Goal: Task Accomplishment & Management: Use online tool/utility

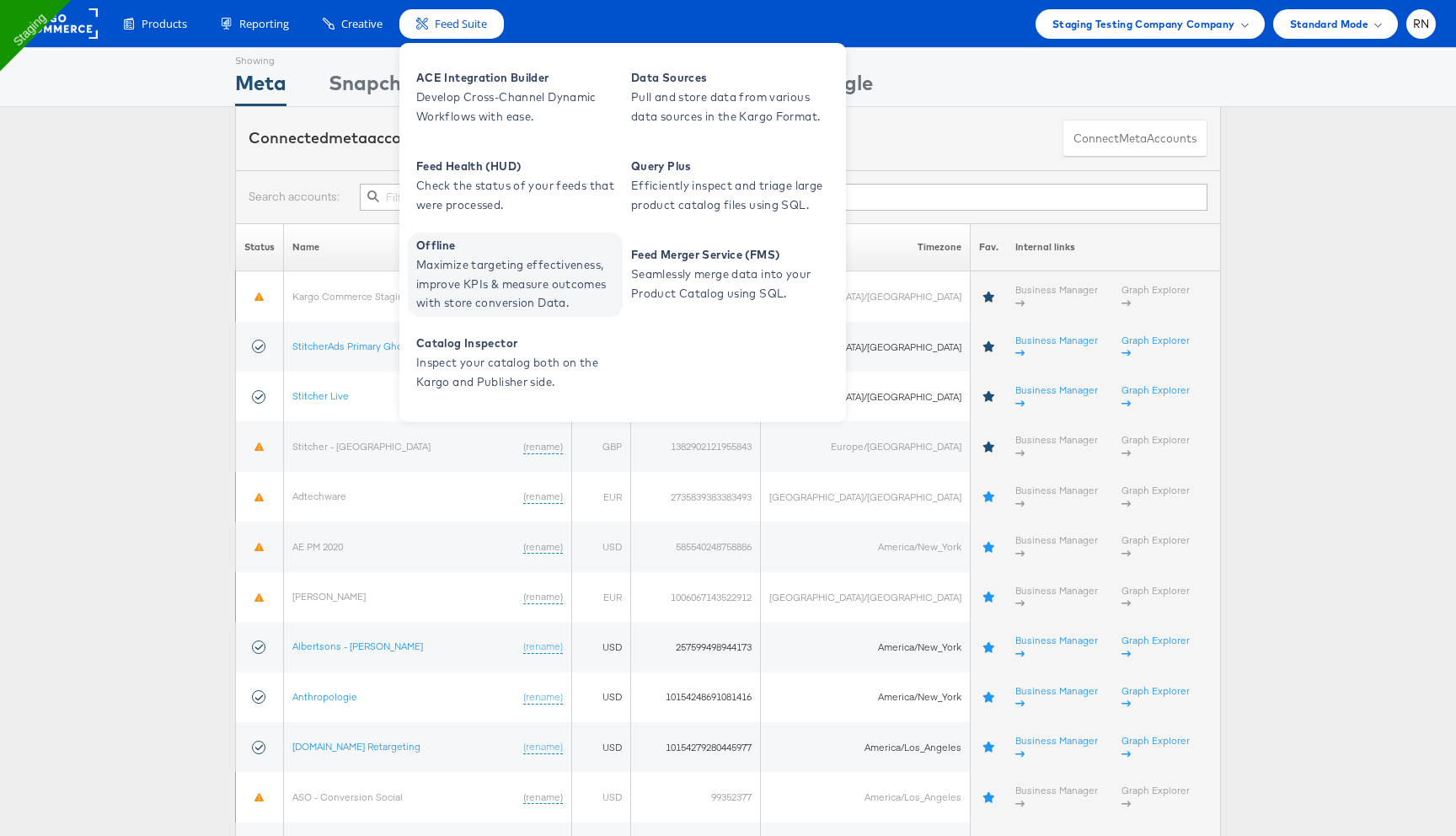
click at [493, 277] on span "Maximize targeting effectiveness, improve KPIs & measure outcomes with store co…" at bounding box center [517, 284] width 202 height 58
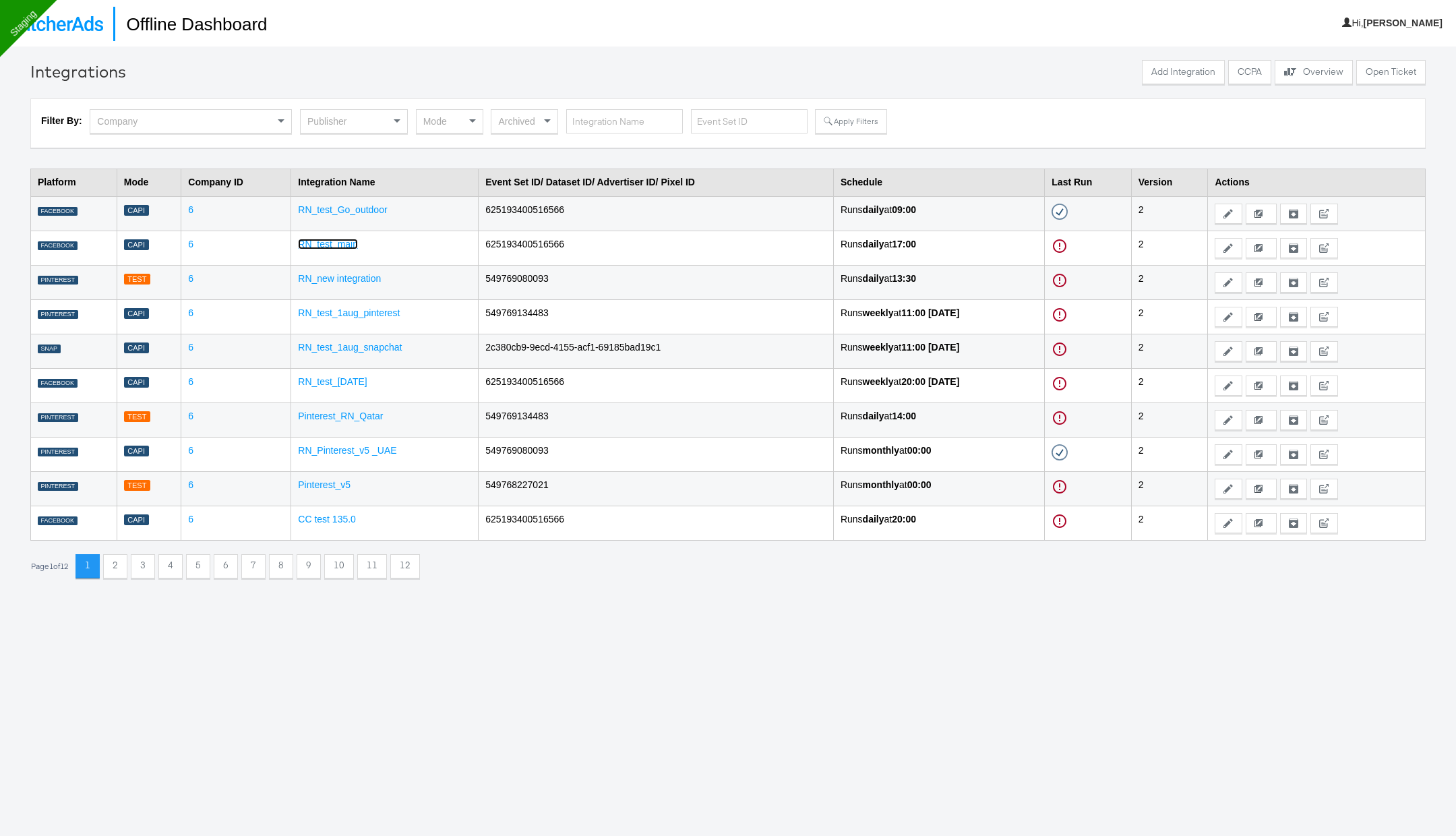
click at [335, 242] on link "RN_test_main" at bounding box center [328, 244] width 60 height 11
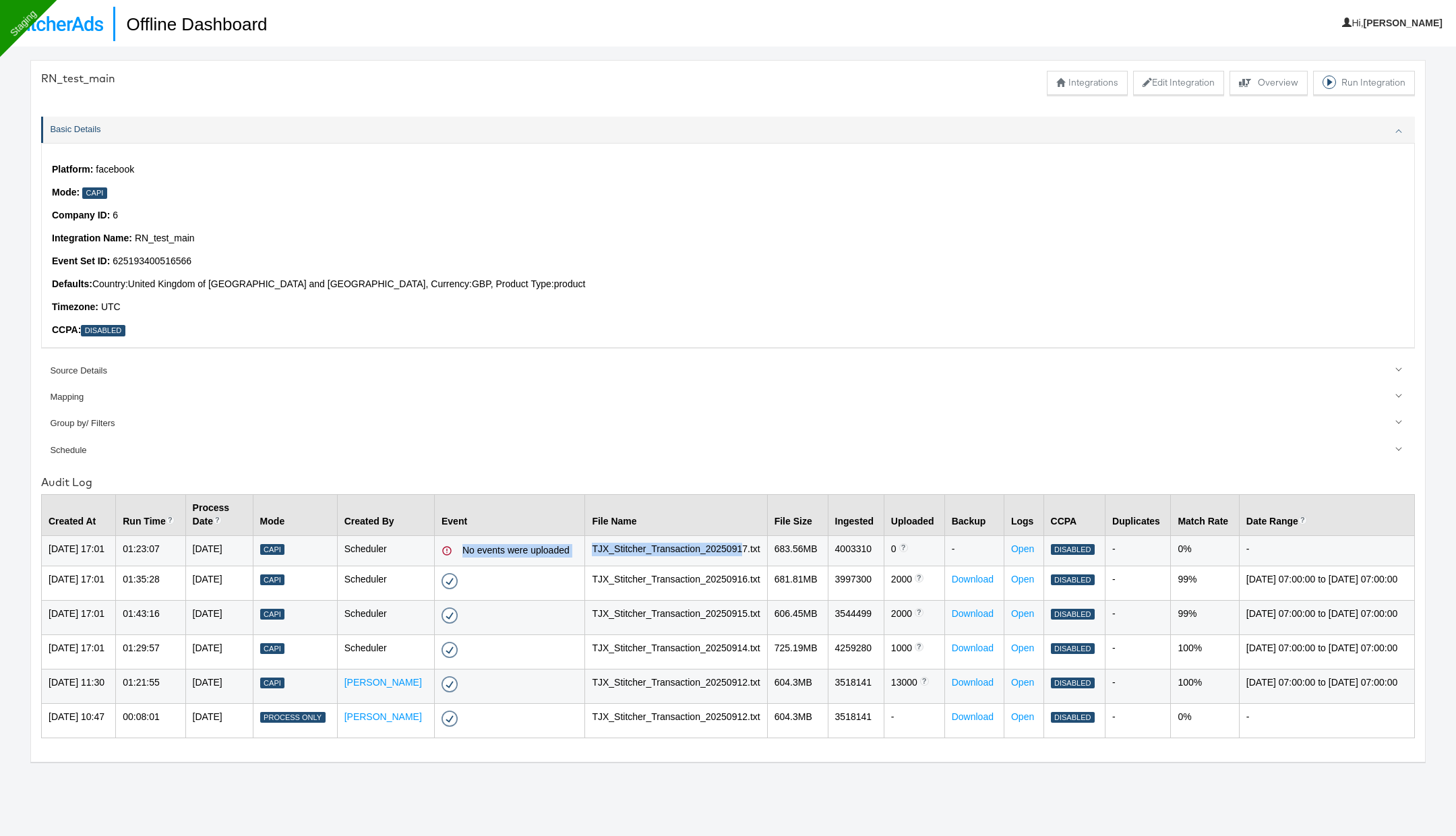
drag, startPoint x: 469, startPoint y: 542, endPoint x: 736, endPoint y: 551, distance: 267.2
click at [736, 551] on tr "18-Sep-2025 17:01 01:23:07 17-Sep-2025 Capi Scheduler No events were uploaded T…" at bounding box center [729, 550] width 1373 height 30
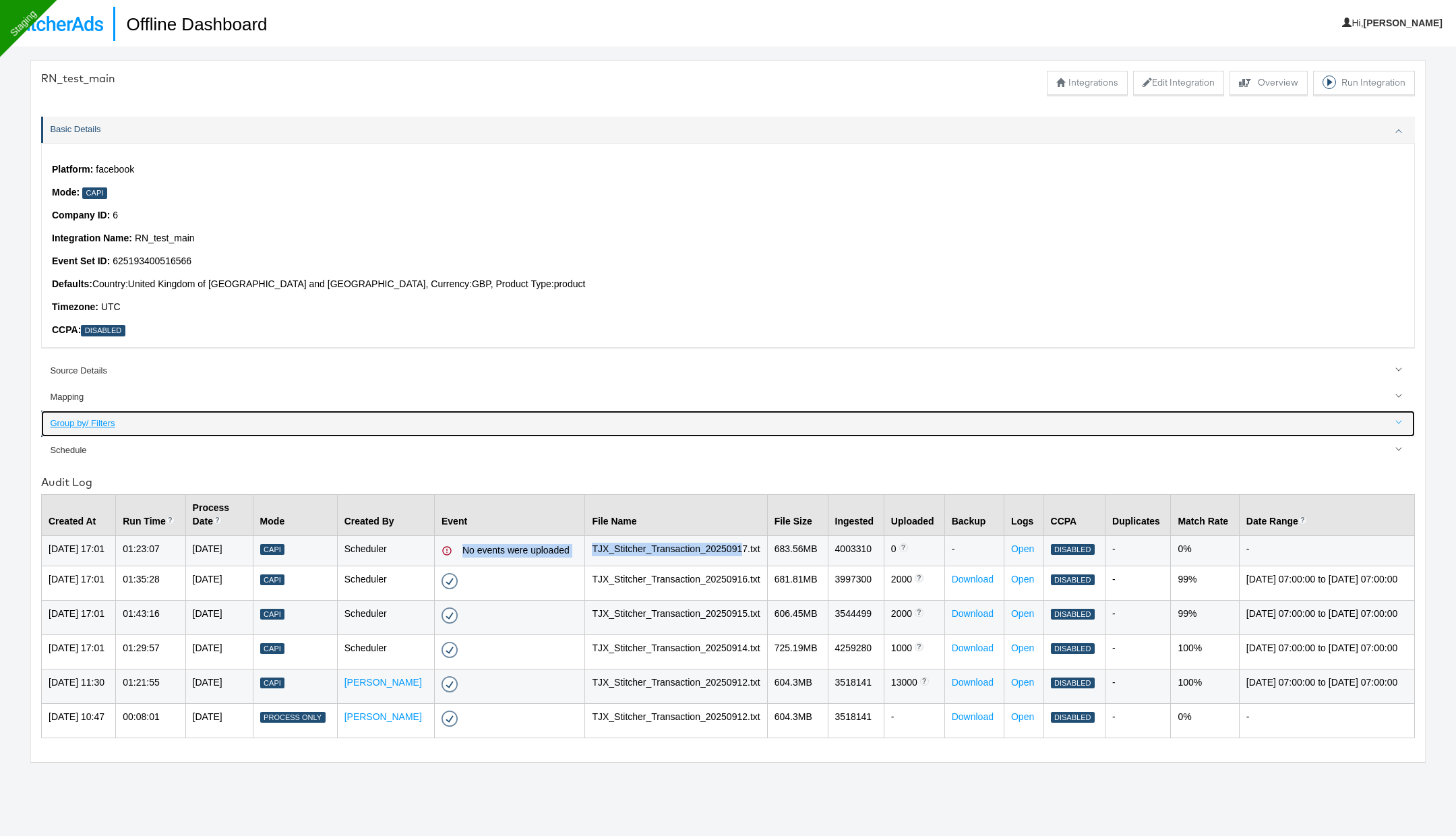
click at [80, 419] on div "Group by/ Filters" at bounding box center [729, 424] width 1358 height 13
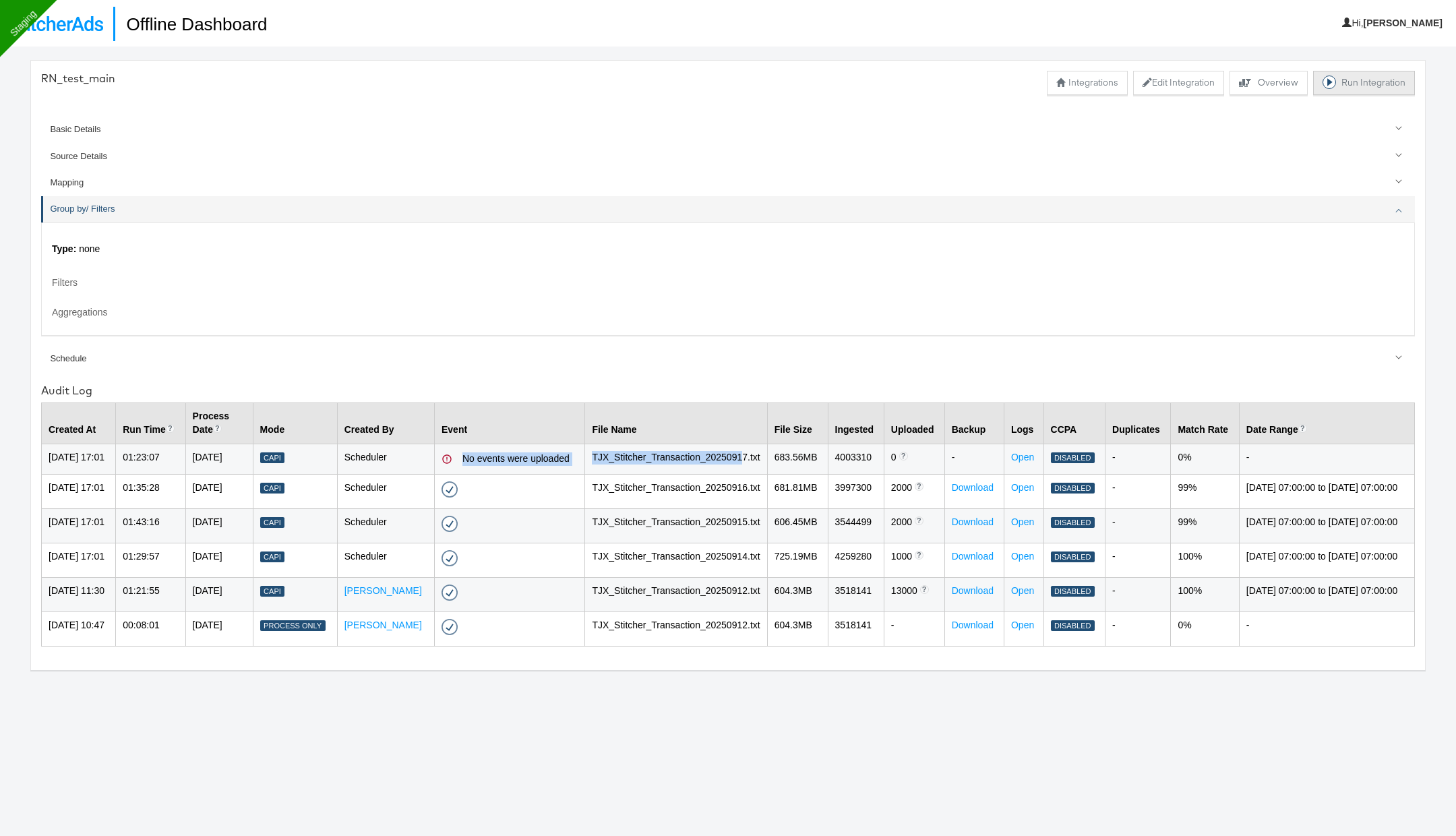
click at [1352, 80] on button "Run Integration" at bounding box center [1365, 83] width 102 height 25
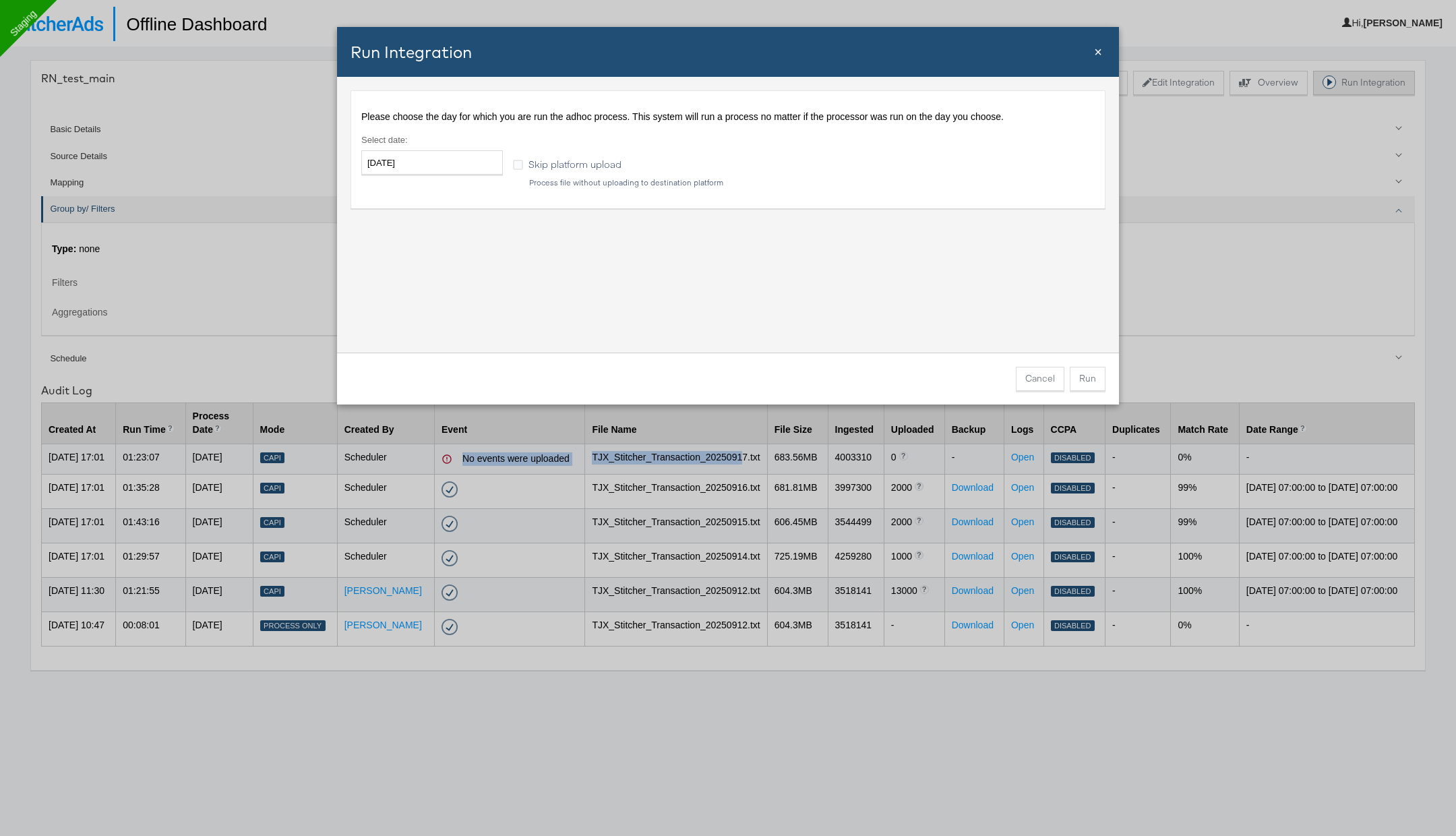
click at [1352, 80] on div "Run Integration Close × Please choose the day for which you are run the adhoc p…" at bounding box center [728, 418] width 1456 height 836
click at [1100, 51] on span "×" at bounding box center [1098, 52] width 8 height 15
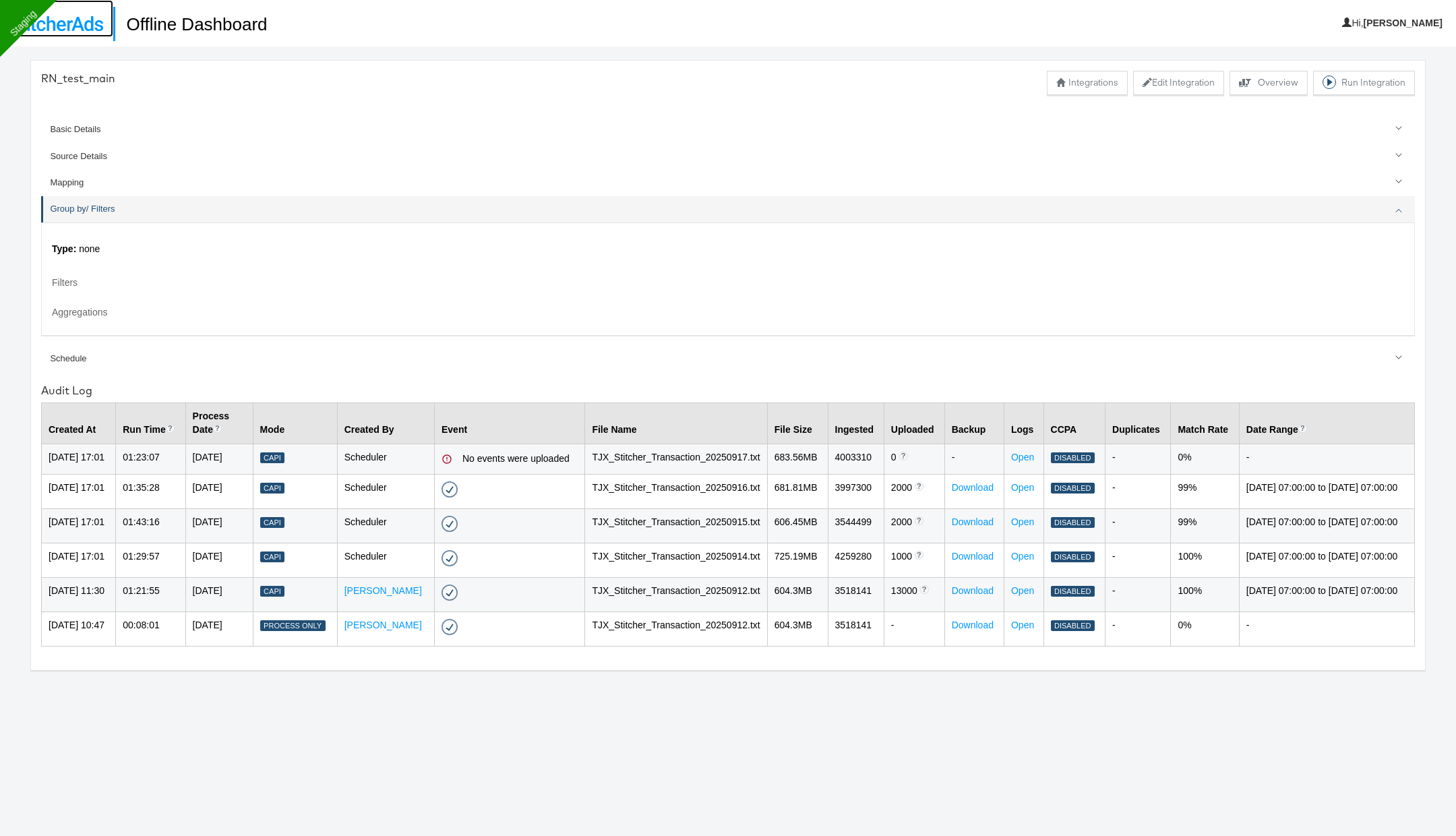
click at [76, 25] on img at bounding box center [56, 23] width 93 height 15
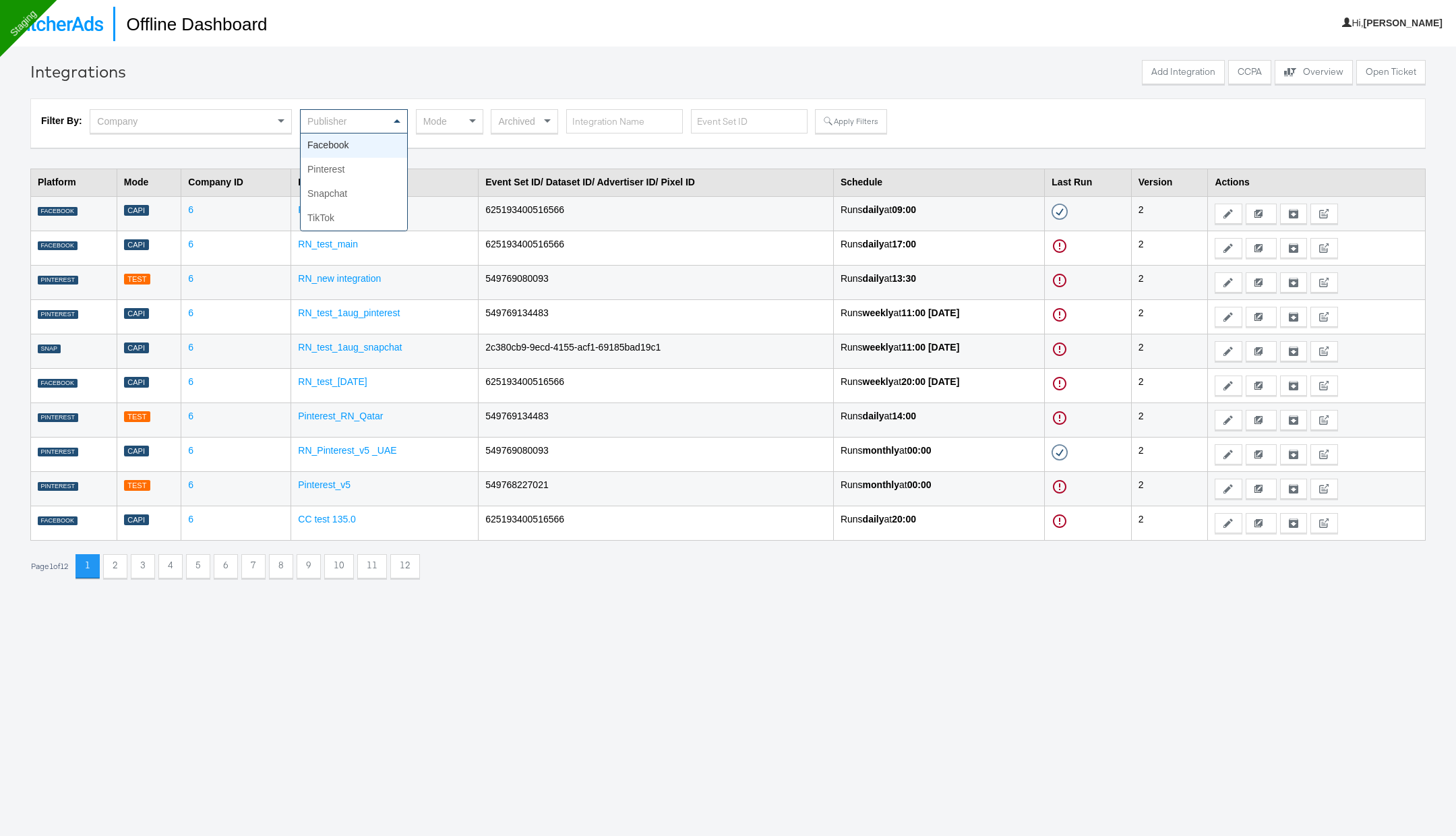
click at [367, 117] on div "Publisher" at bounding box center [354, 121] width 107 height 23
click at [844, 117] on button "Apply Filters" at bounding box center [851, 121] width 72 height 25
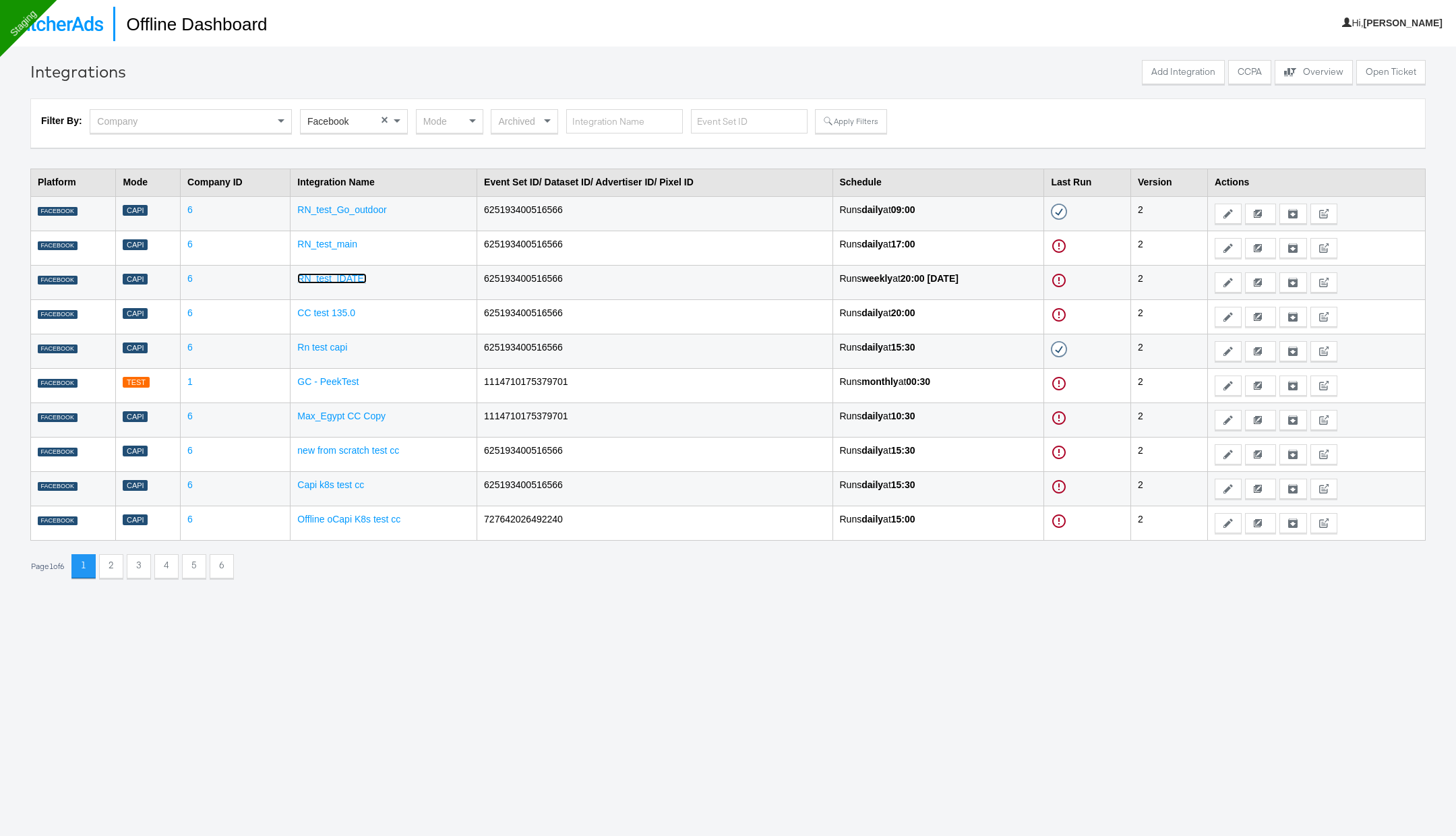
click at [337, 277] on link "RN_test_[DATE]" at bounding box center [332, 278] width 68 height 11
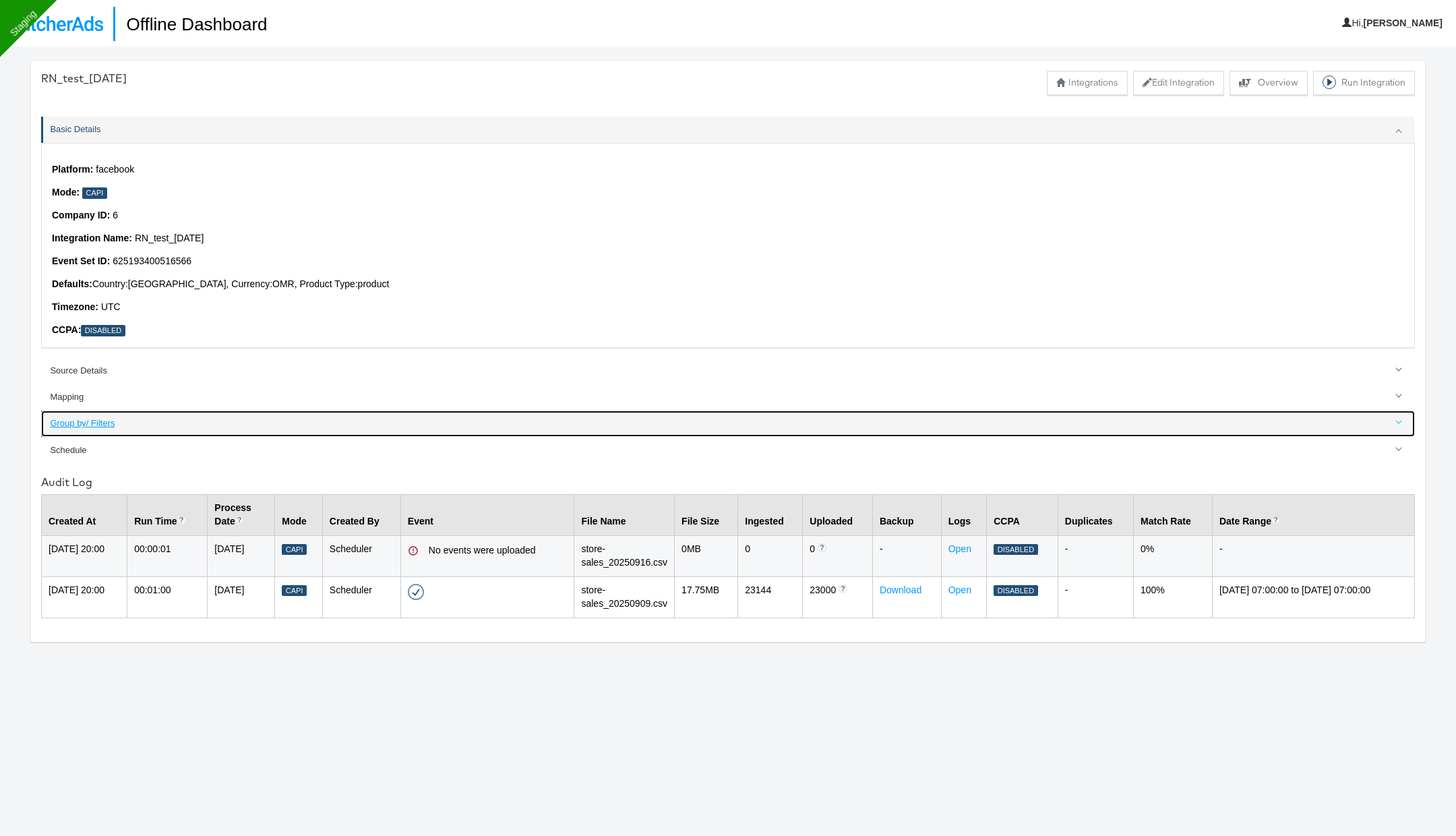
click at [87, 418] on div "Group by/ Filters" at bounding box center [729, 424] width 1358 height 13
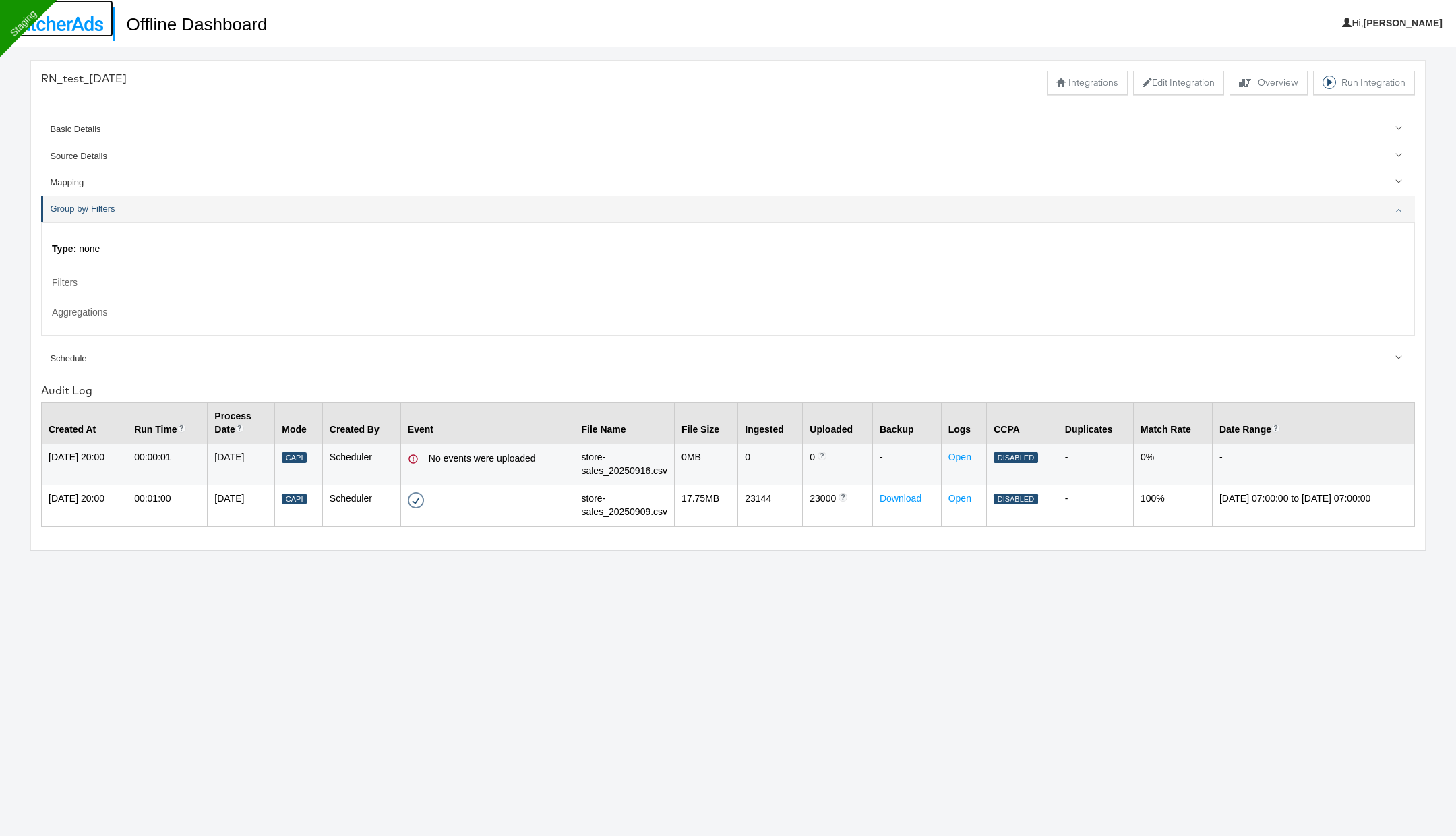
click at [84, 28] on img at bounding box center [56, 23] width 93 height 15
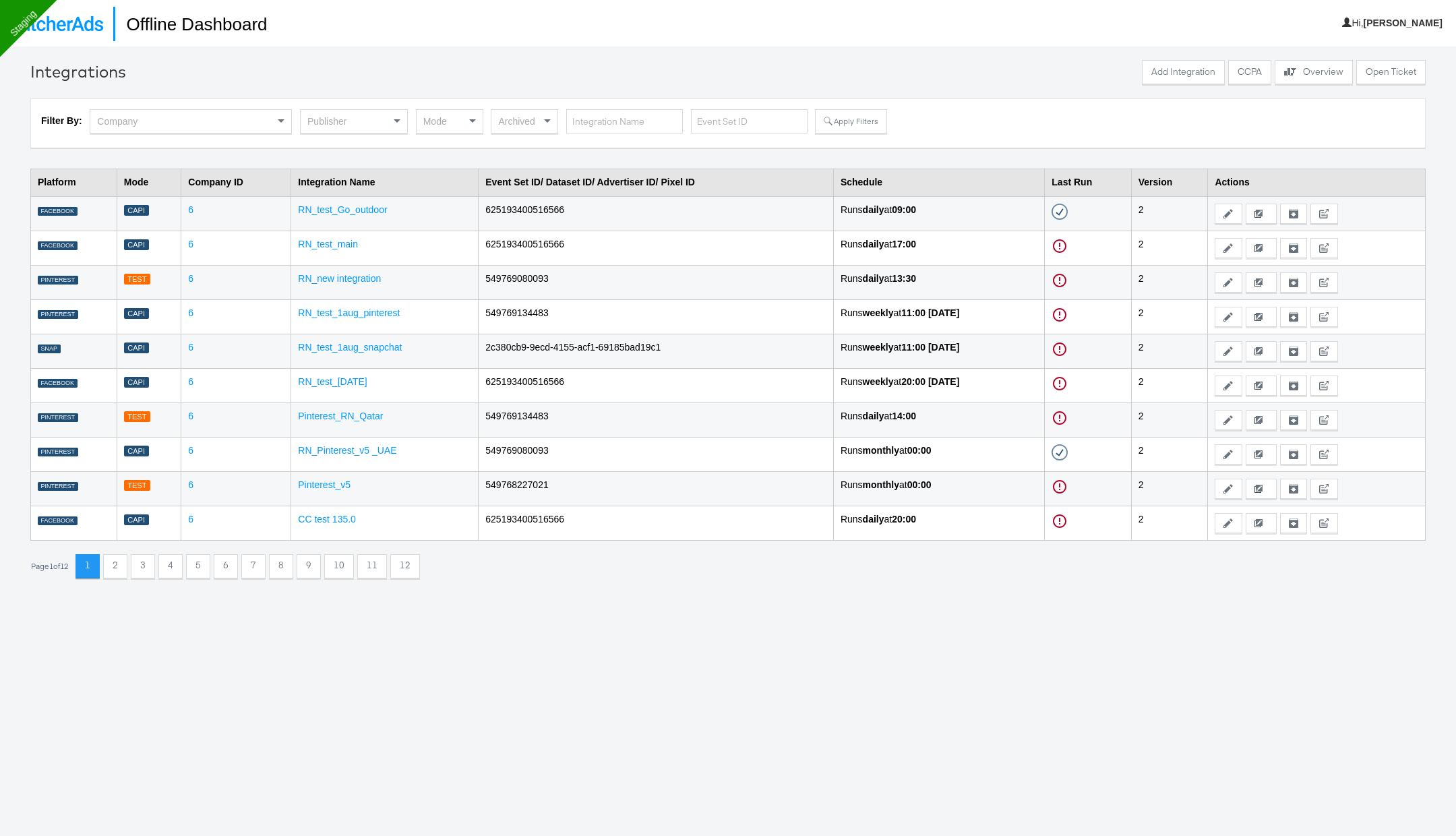
click at [377, 128] on div "Publisher" at bounding box center [354, 121] width 107 height 23
click at [459, 115] on div "Mode" at bounding box center [450, 121] width 66 height 23
click at [847, 126] on button "Apply Filters" at bounding box center [851, 121] width 72 height 25
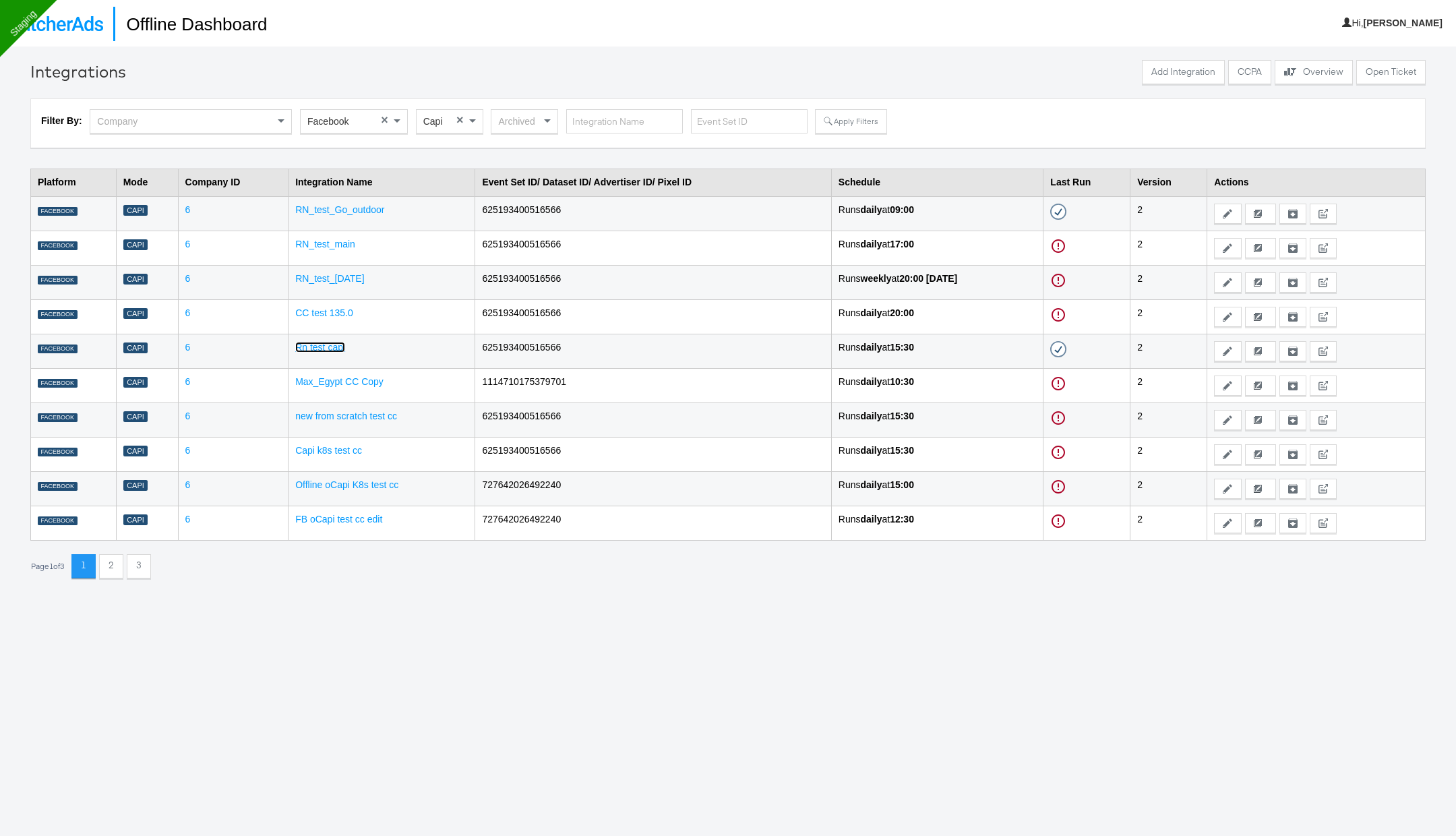
click at [325, 348] on link "Rn test capi" at bounding box center [320, 348] width 50 height 11
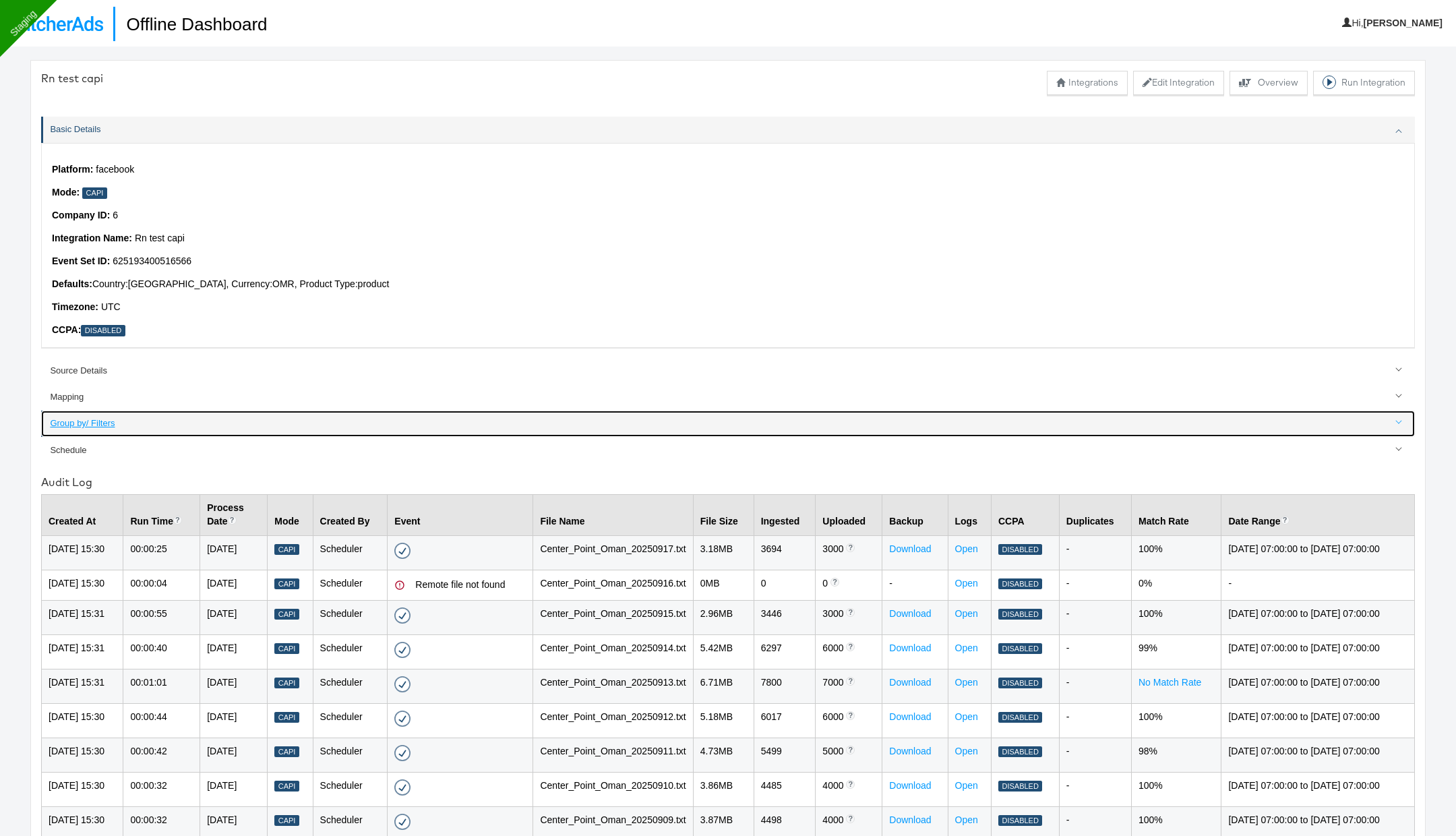
click at [80, 418] on div "Group by/ Filters" at bounding box center [729, 424] width 1358 height 13
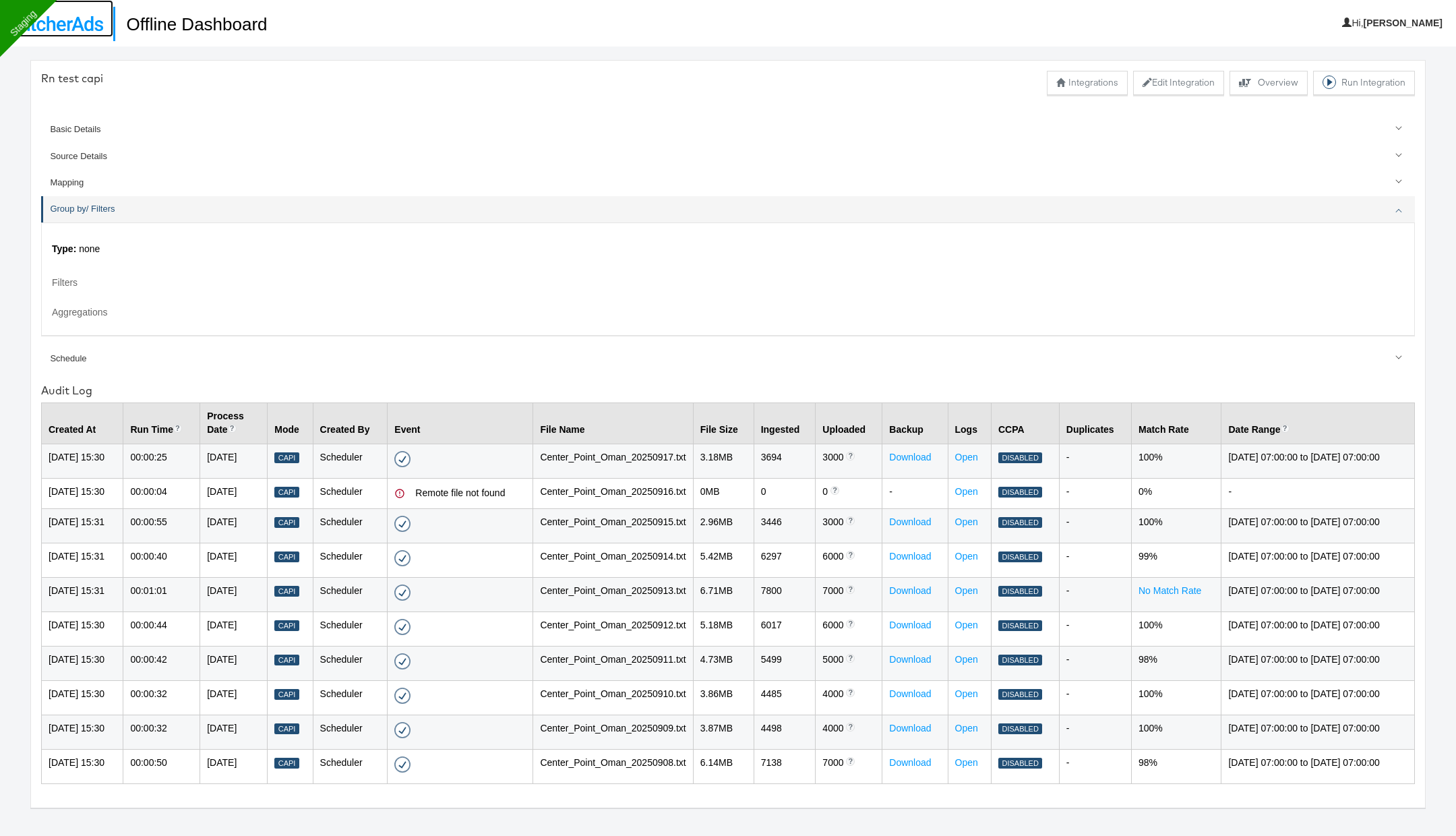
click at [84, 23] on img at bounding box center [56, 23] width 93 height 15
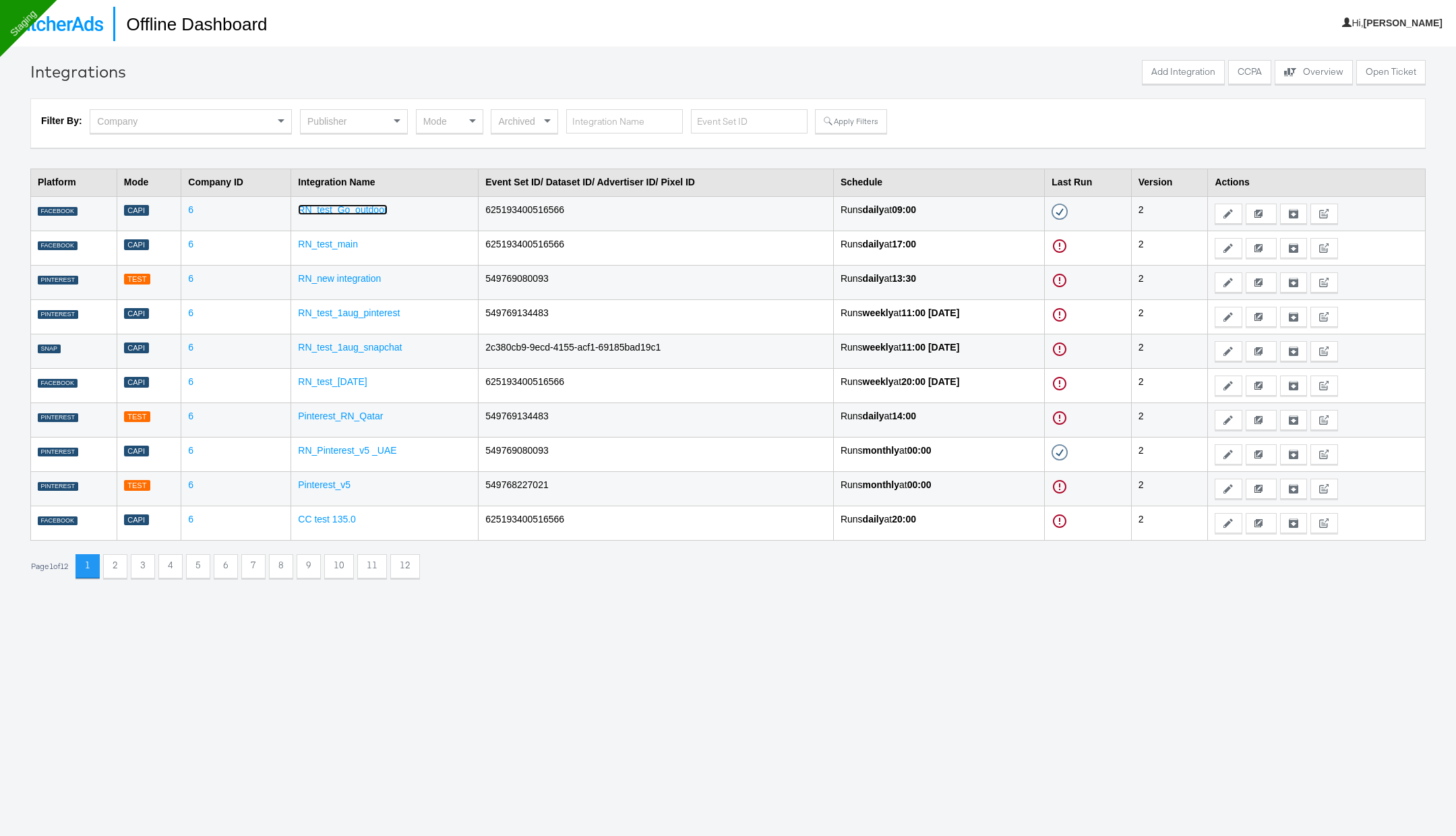
click at [348, 210] on link "RN_test_Go_outdoor" at bounding box center [343, 210] width 89 height 11
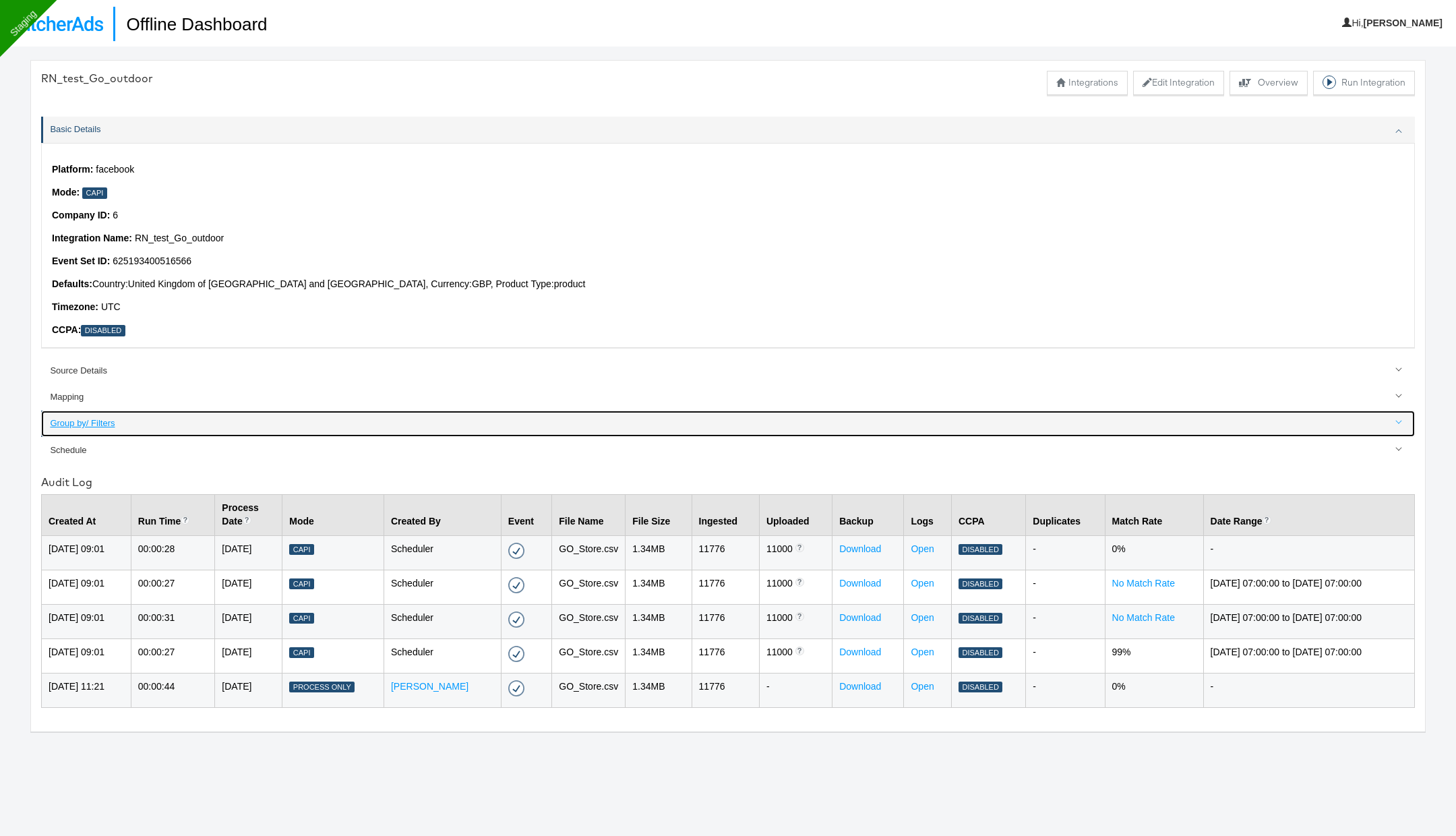
click at [88, 424] on div "Group by/ Filters" at bounding box center [729, 424] width 1358 height 13
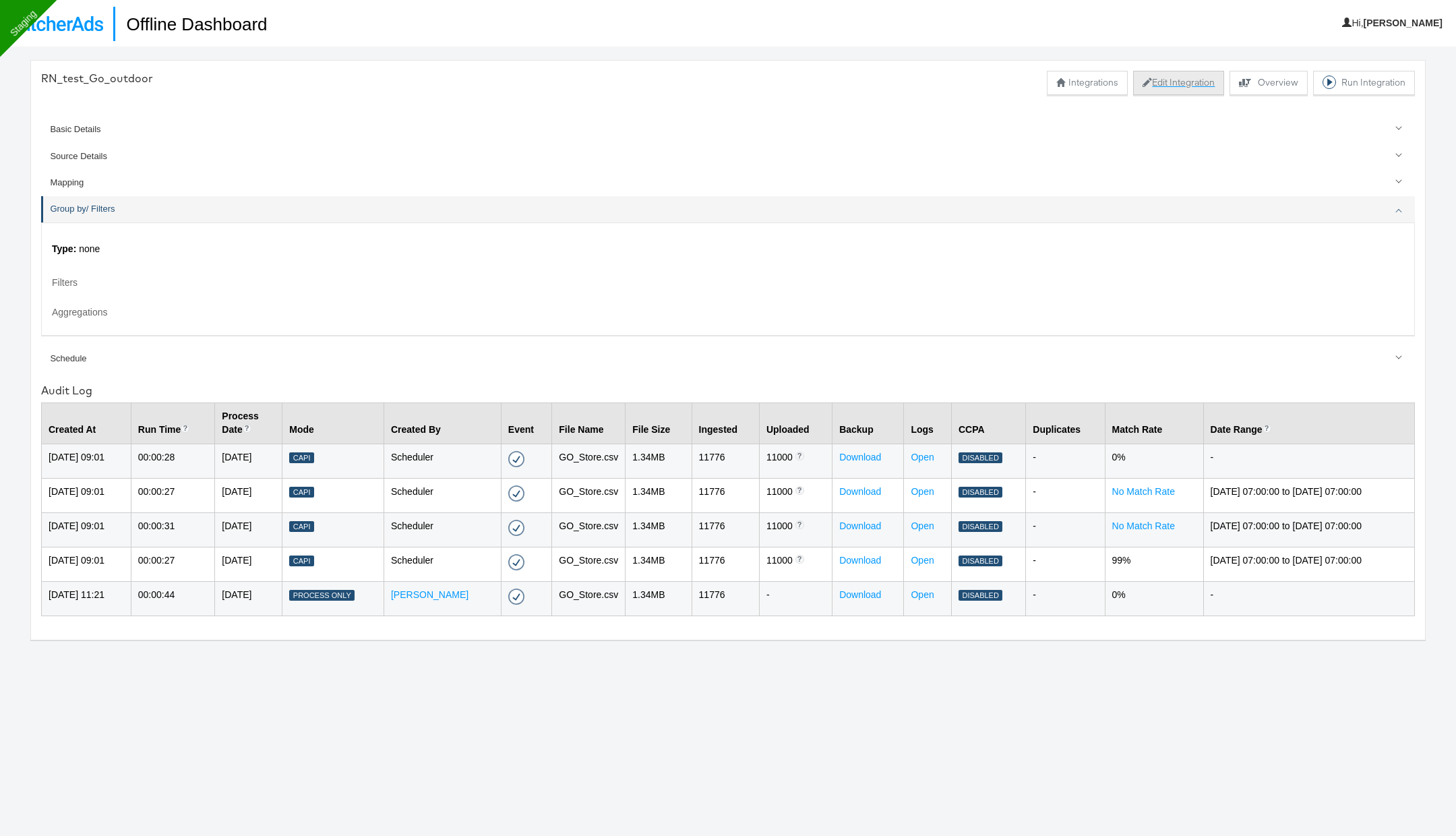
click at [1205, 82] on button "Edit Integration" at bounding box center [1179, 83] width 91 height 25
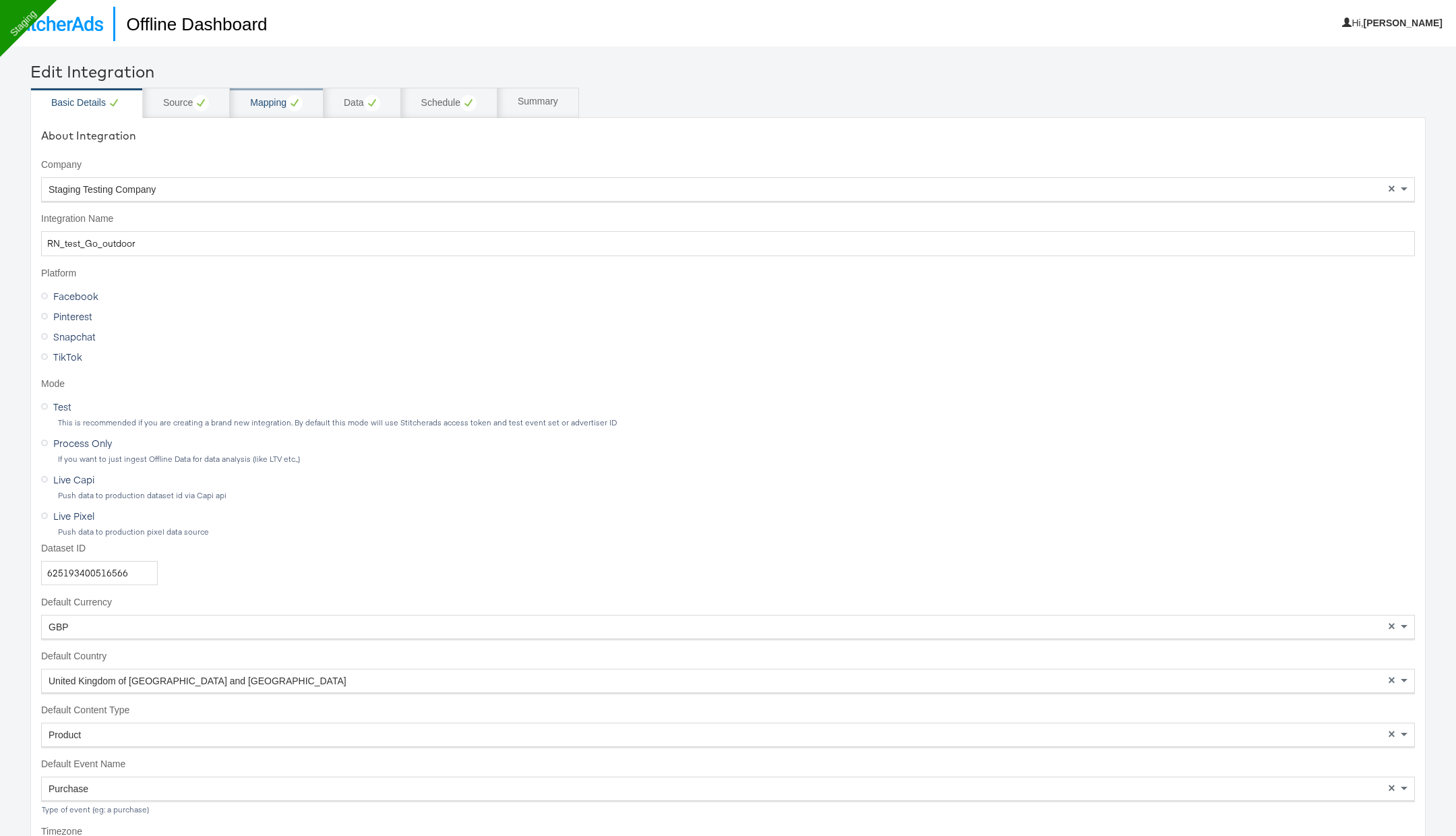
click at [274, 101] on div "Mapping" at bounding box center [276, 103] width 53 height 16
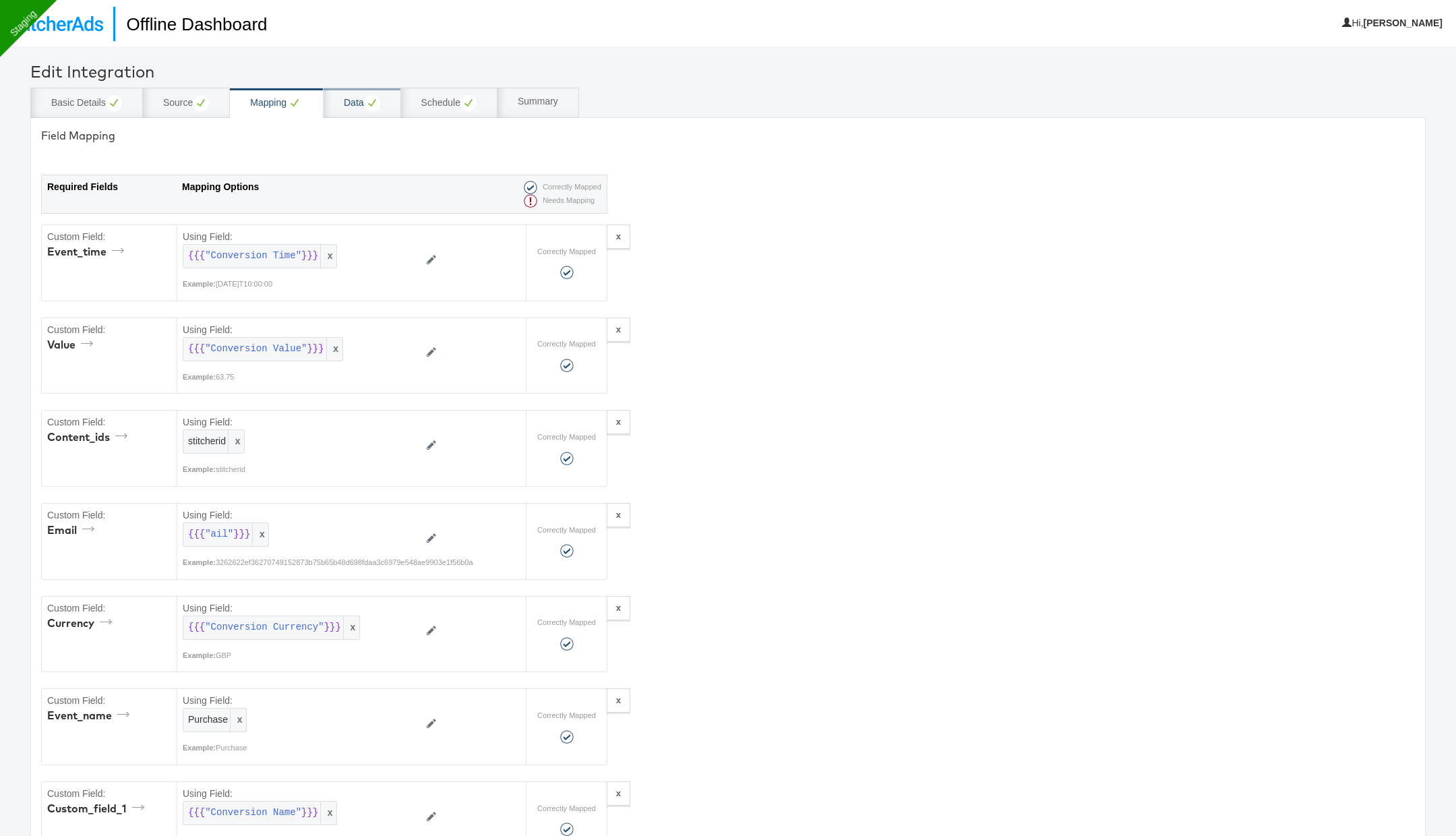
click at [335, 106] on div "Data" at bounding box center [362, 103] width 77 height 30
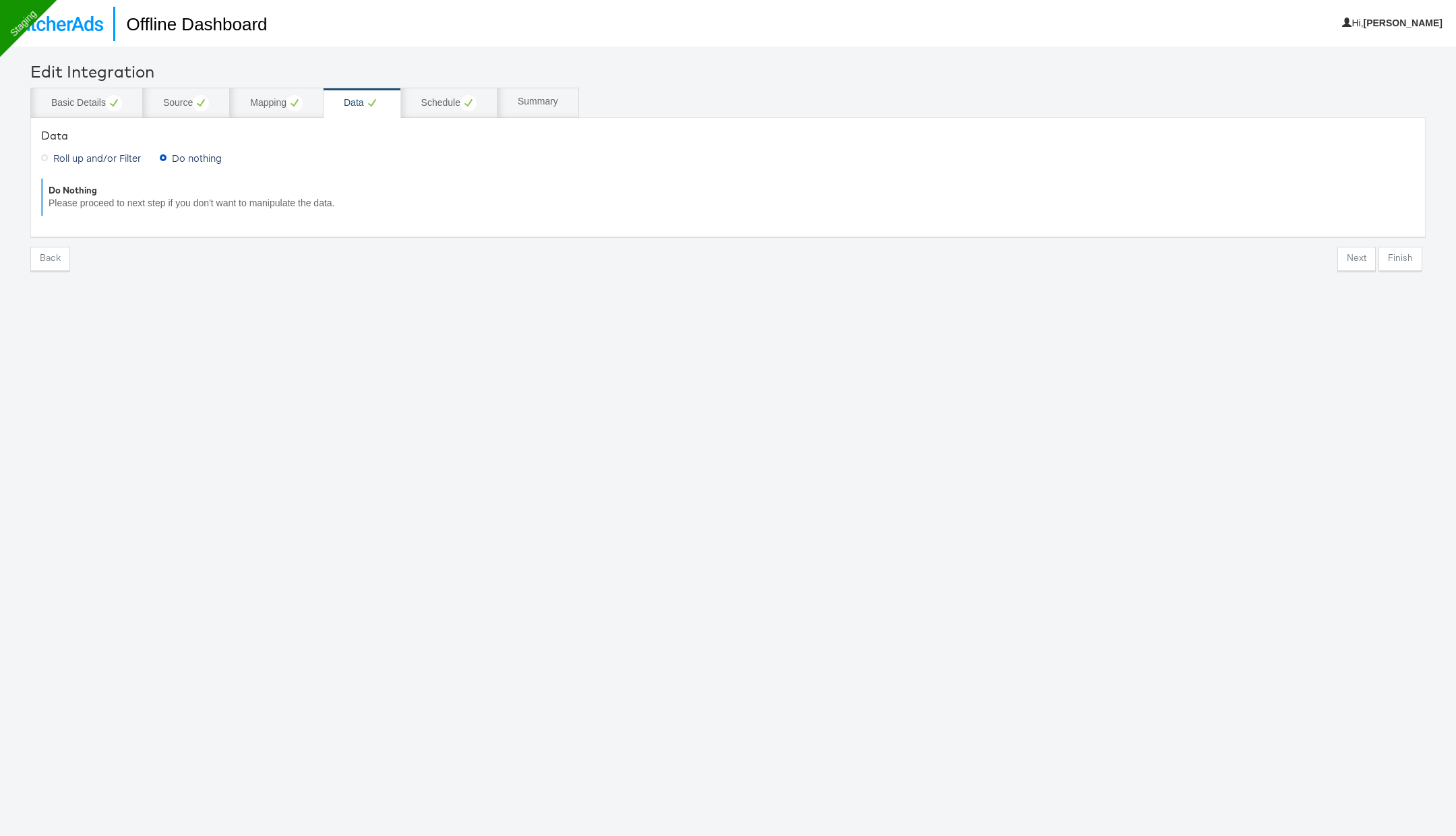
click at [137, 154] on span "Roll up and/or Filter" at bounding box center [97, 157] width 88 height 14
click at [0, 0] on input "Roll up and/or Filter" at bounding box center [0, 0] width 0 height 0
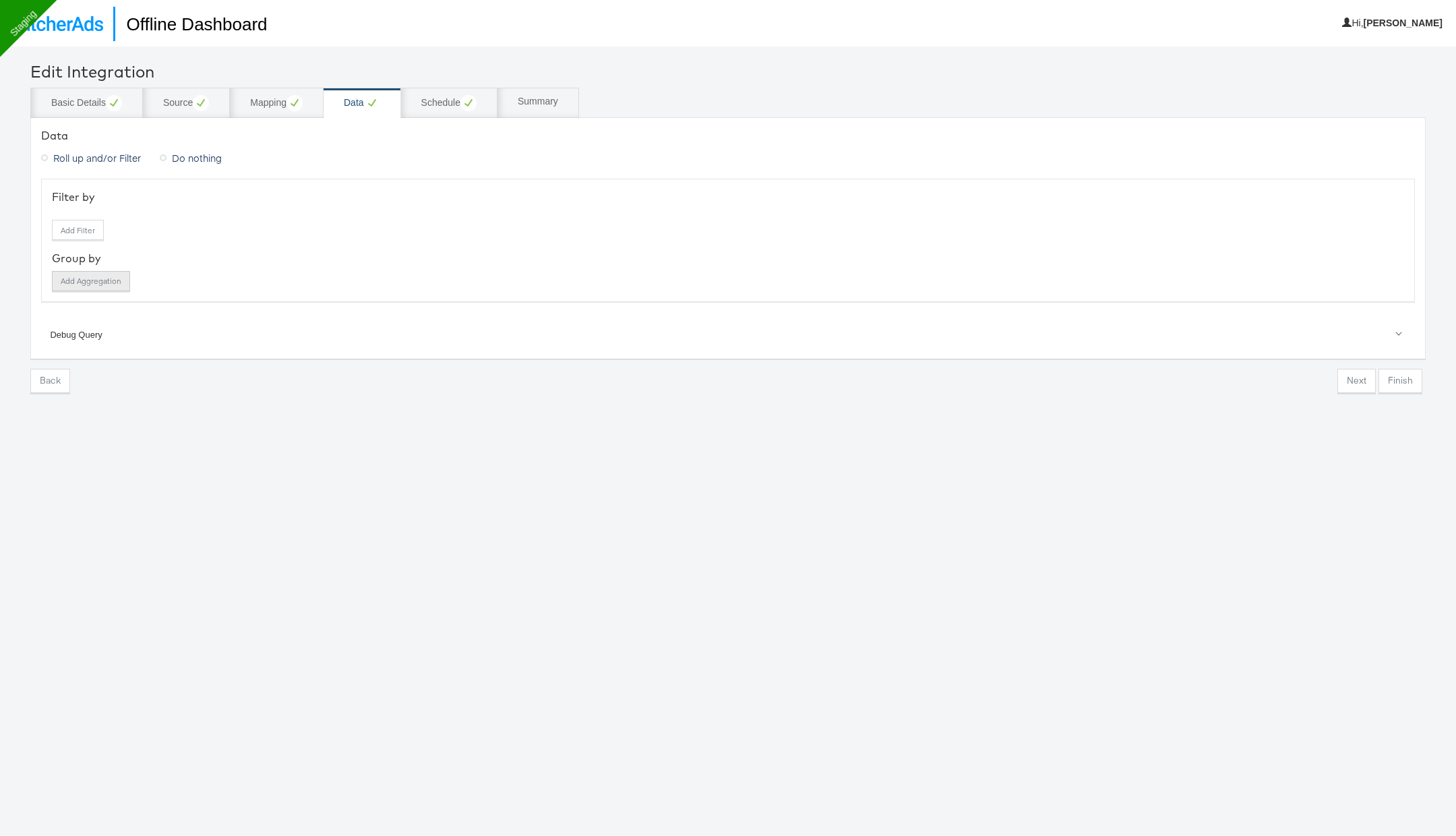
click at [91, 283] on button "Add Aggregation" at bounding box center [91, 281] width 78 height 20
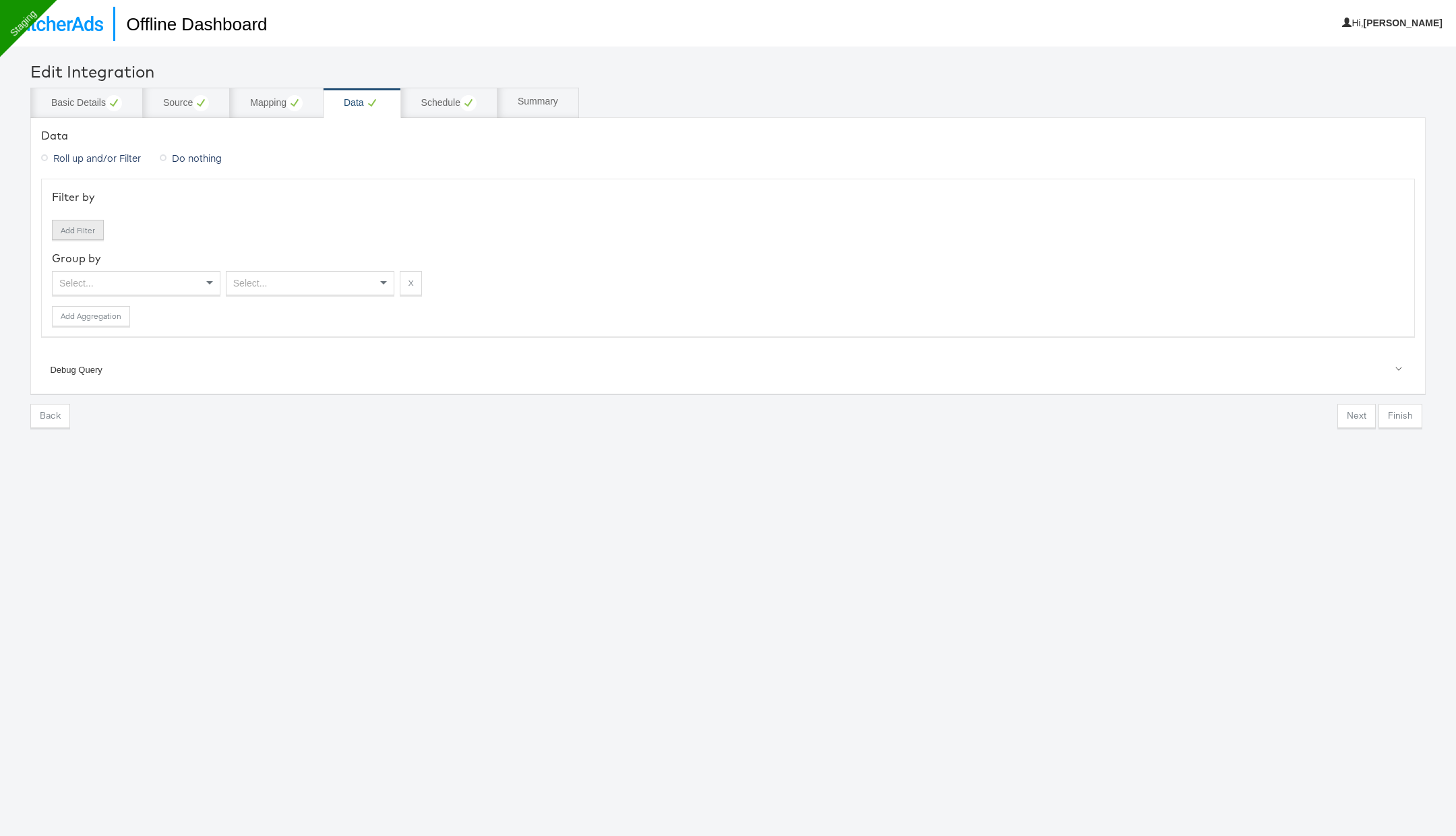
click at [73, 229] on button "Add Filter" at bounding box center [77, 229] width 52 height 20
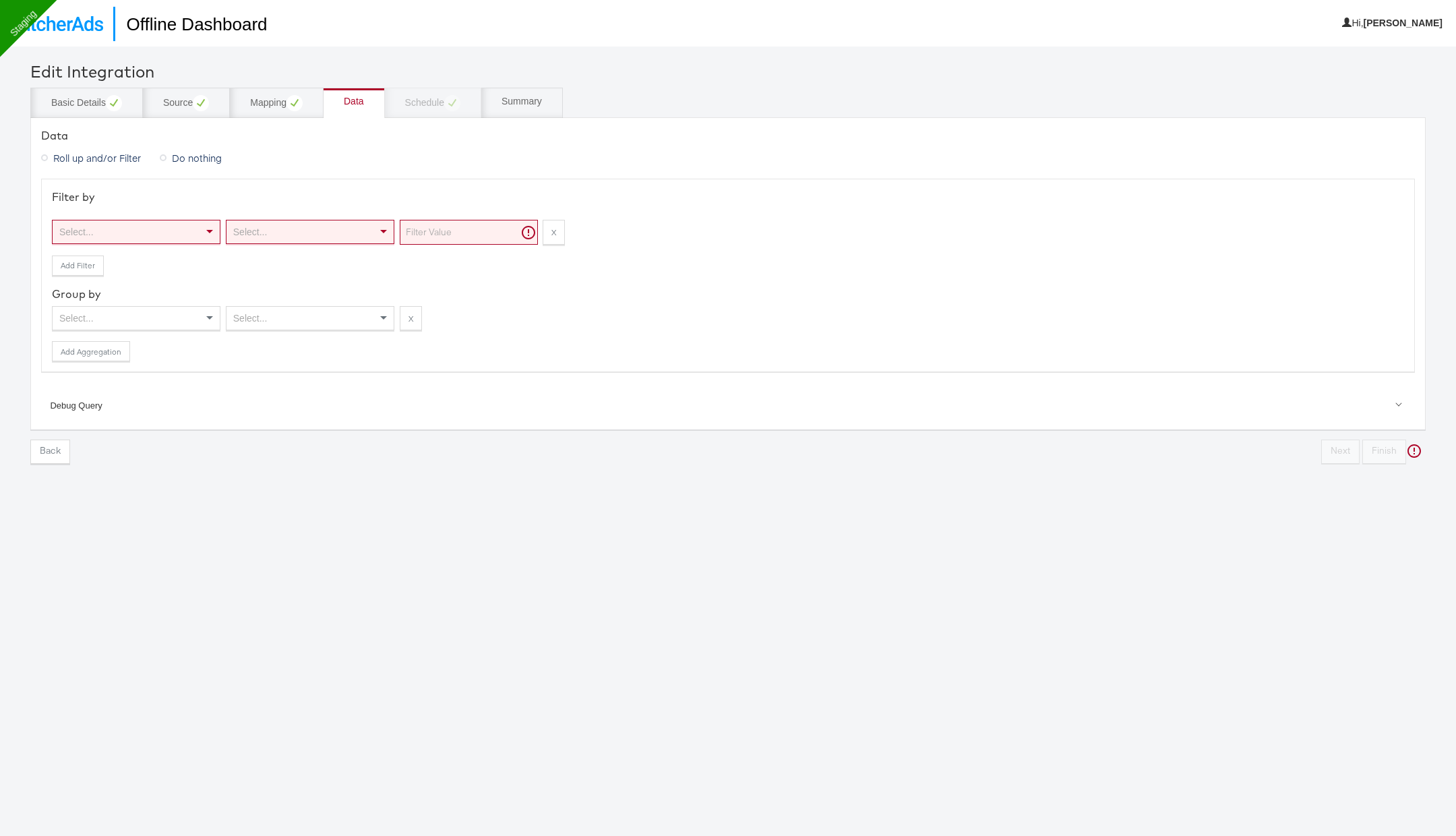
click at [142, 236] on div "Select..." at bounding box center [136, 231] width 167 height 23
click at [263, 181] on div "Filter by Select... Select... X Add Filter Group by Select... Select... X Add A…" at bounding box center [728, 275] width 1374 height 192
click at [82, 33] on link at bounding box center [56, 18] width 113 height 37
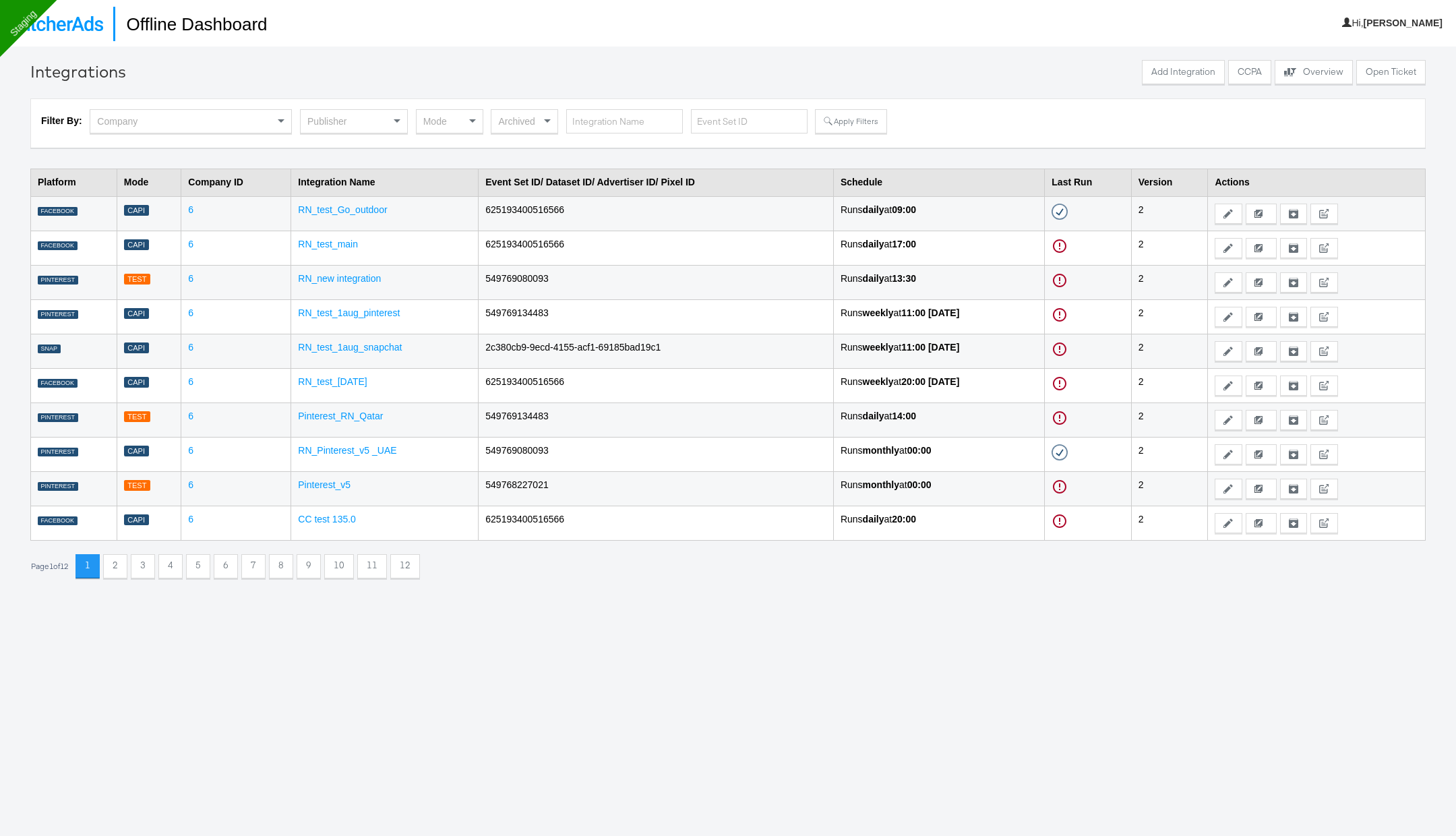
click at [368, 126] on div "Publisher" at bounding box center [354, 121] width 107 height 23
click at [460, 56] on div "Integrations Add Integration CCPA Explore activity on the offline processors Ov…" at bounding box center [728, 464] width 1456 height 836
click at [361, 122] on div "Publisher" at bounding box center [354, 121] width 107 height 23
click at [851, 126] on button "Apply Filters" at bounding box center [851, 121] width 72 height 25
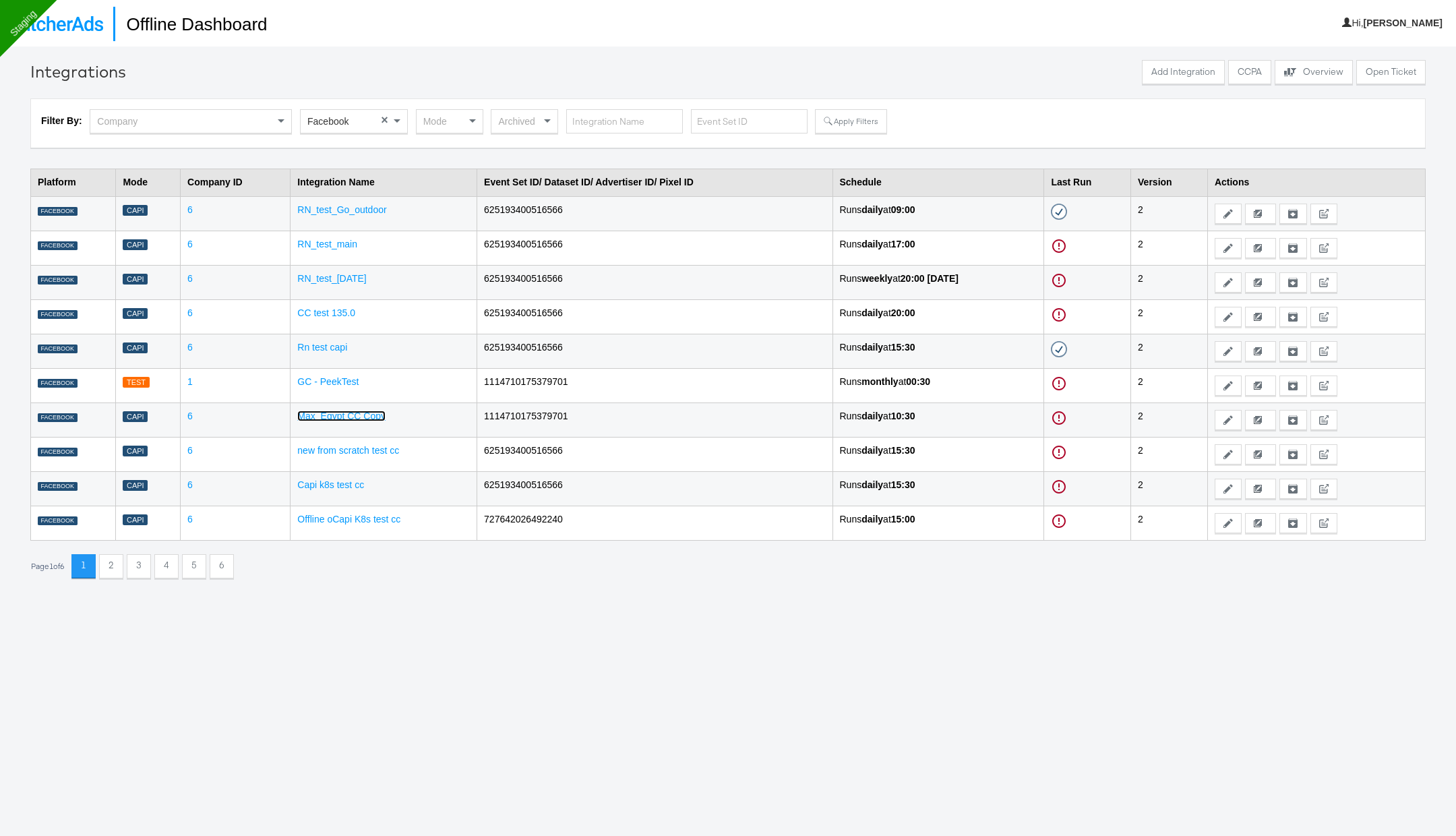
click at [356, 416] on link "Max_Egypt CC Copy" at bounding box center [341, 416] width 88 height 11
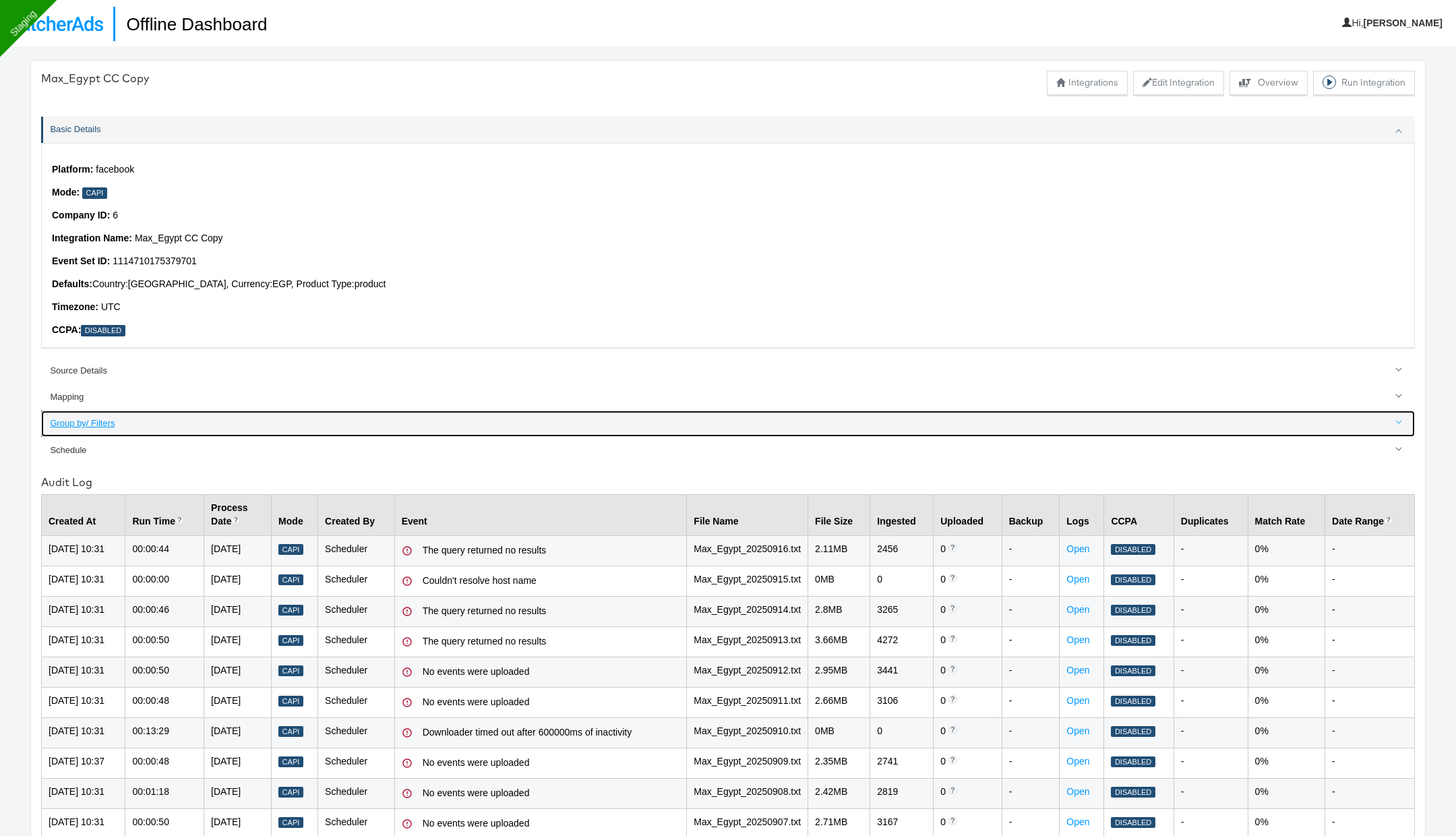
click at [101, 416] on link "Group by/ Filters" at bounding box center [728, 423] width 1374 height 26
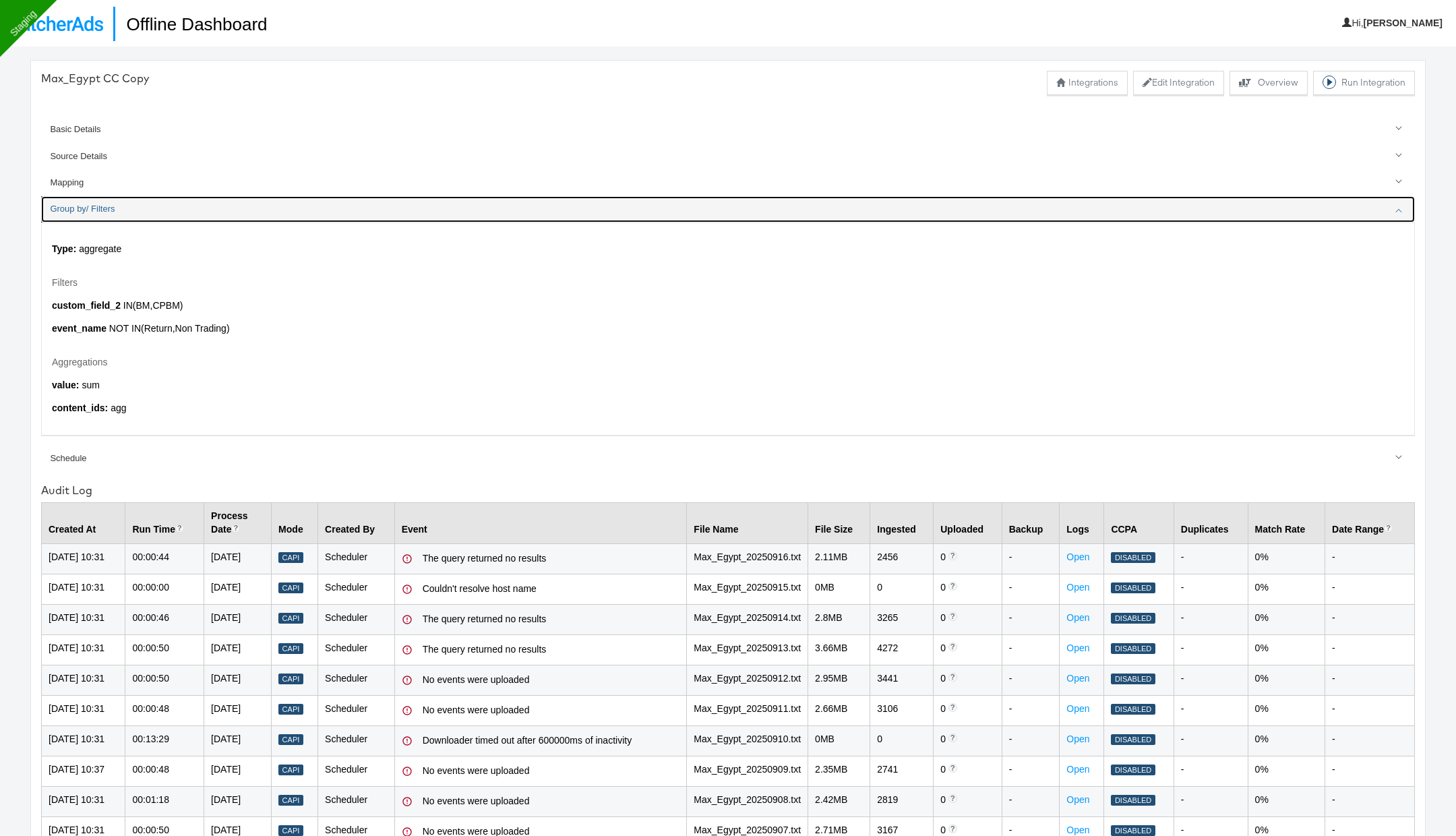
scroll to position [139, 0]
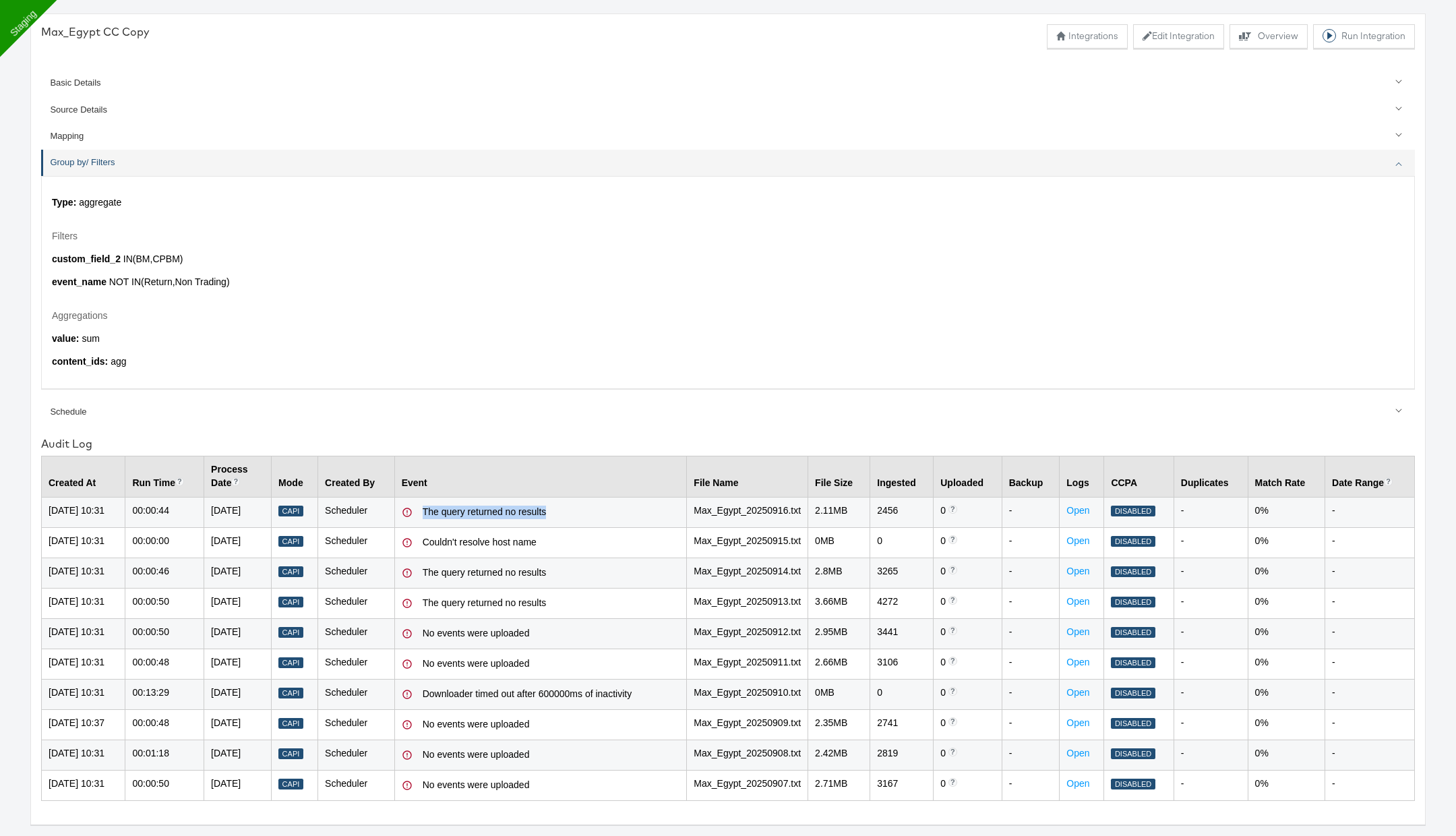
drag, startPoint x: 447, startPoint y: 414, endPoint x: 675, endPoint y: 414, distance: 228.0
click at [675, 506] on div "The query returned no results" at bounding box center [551, 512] width 258 height 14
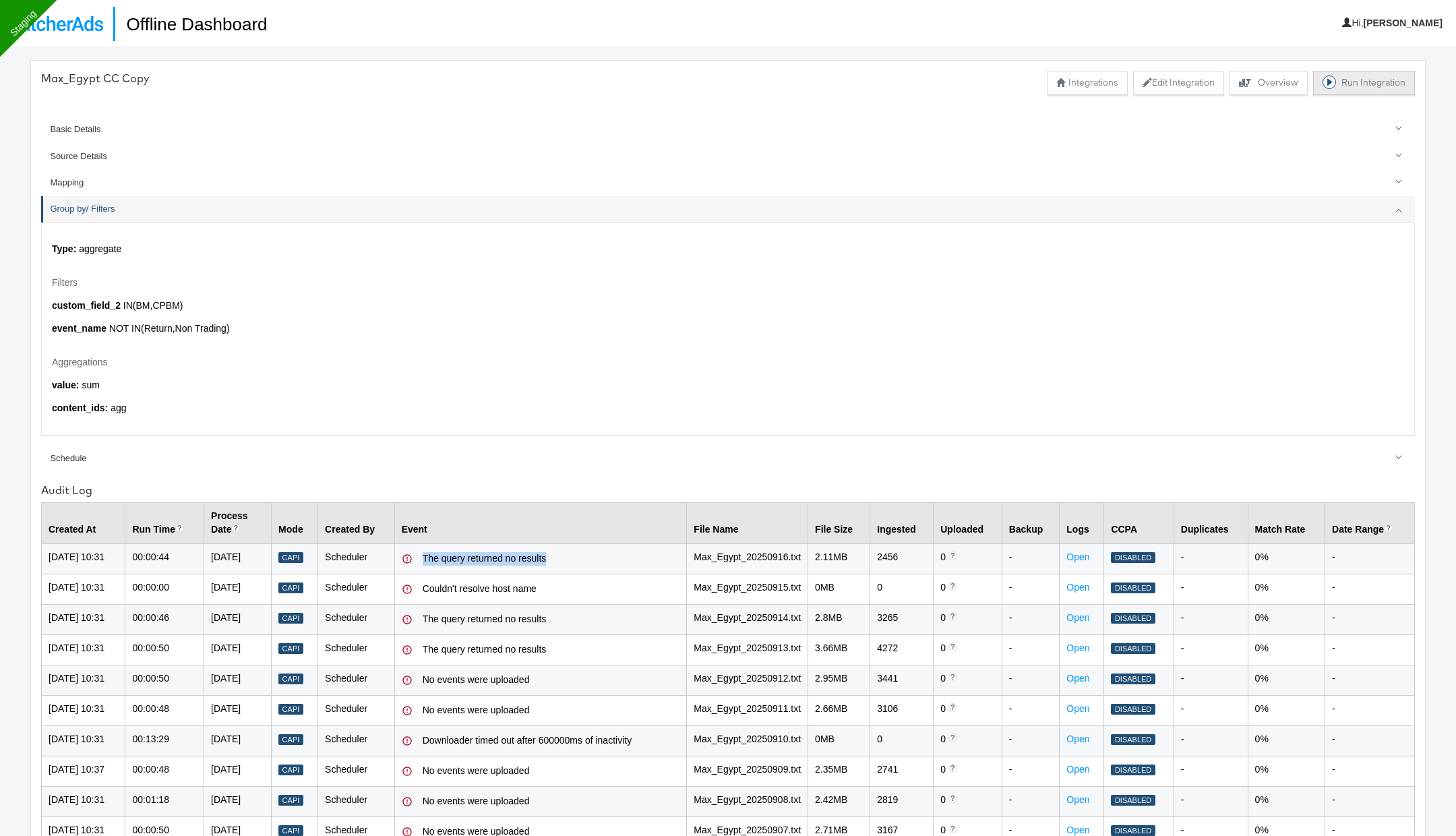
click at [1356, 88] on button "Run Integration" at bounding box center [1365, 83] width 102 height 25
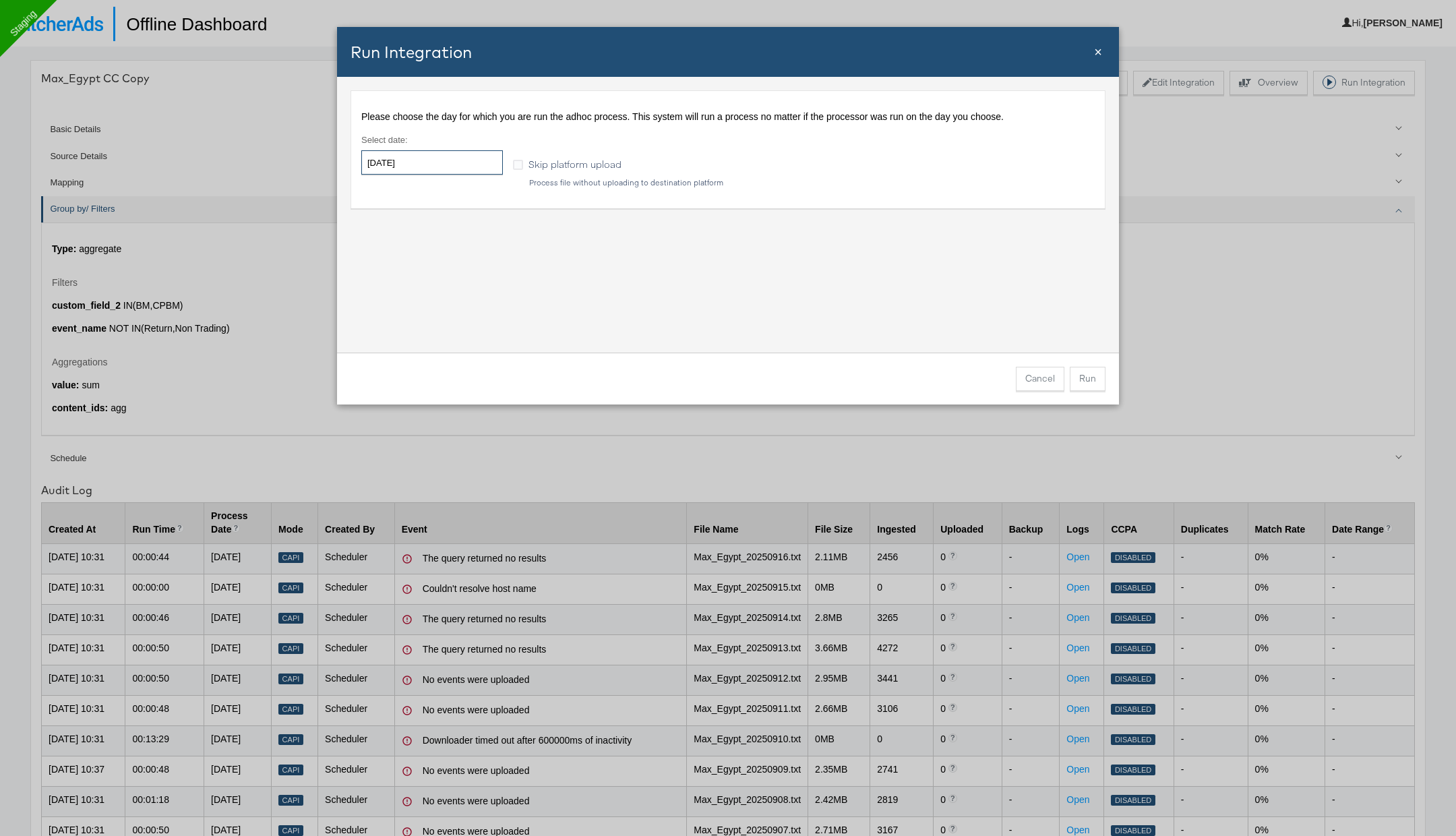
click at [474, 161] on input "[DATE]" at bounding box center [432, 162] width 142 height 25
click at [443, 267] on td "17" at bounding box center [446, 268] width 23 height 19
click at [570, 159] on span "Skip platform upload" at bounding box center [574, 163] width 93 height 14
click at [0, 0] on input "Skip platform upload" at bounding box center [0, 0] width 0 height 0
click at [578, 163] on span "Skip platform upload" at bounding box center [574, 163] width 93 height 14
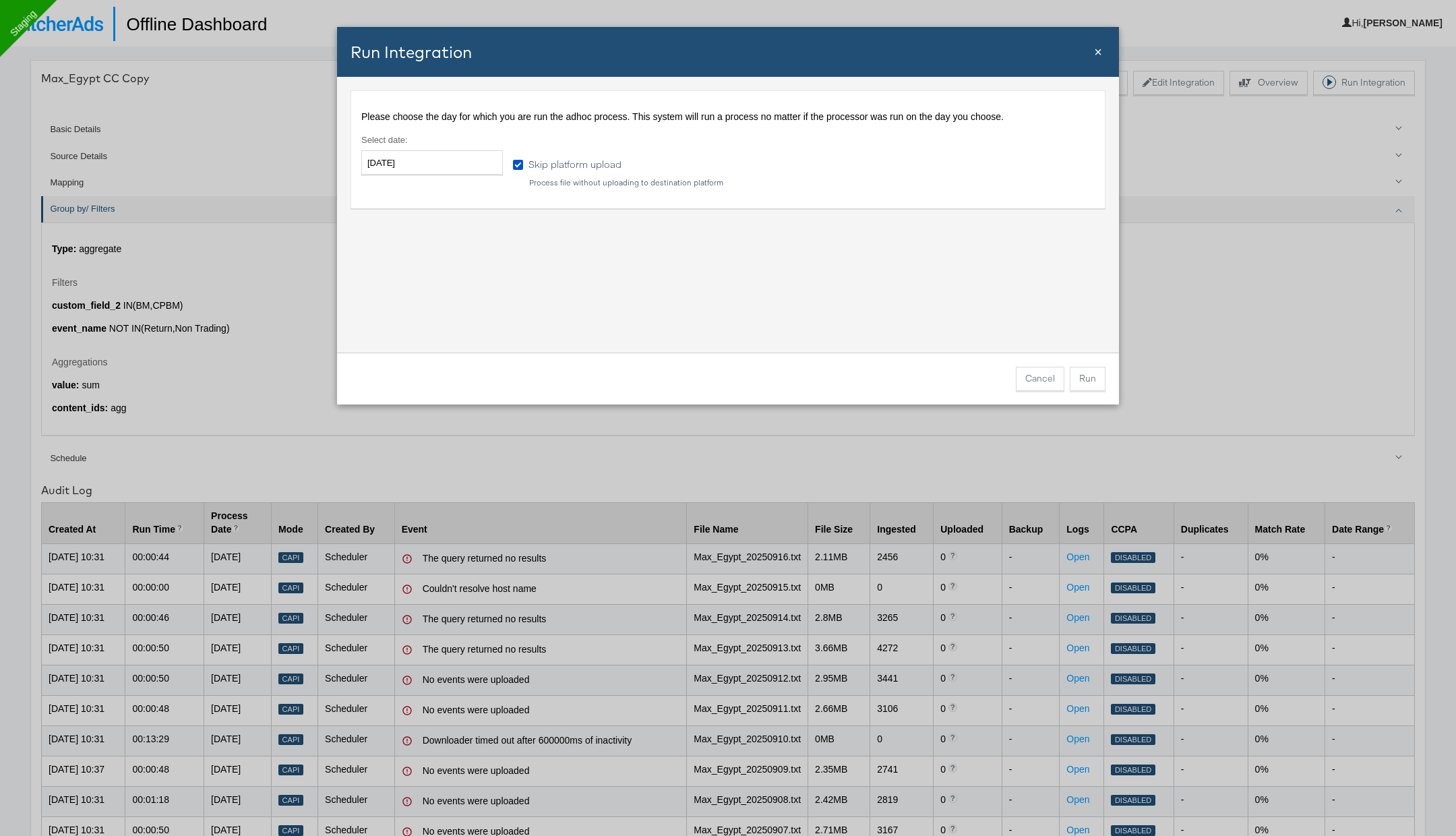
click at [0, 0] on input "Skip platform upload" at bounding box center [0, 0] width 0 height 0
click at [458, 177] on div "Select date : 2025-09-17 ‹ September 2025 › Su Mo Tu We Th Fr Sa 31 1 2 3 4 5 6…" at bounding box center [437, 160] width 152 height 53
click at [454, 169] on input "2025-09-17" at bounding box center [432, 162] width 142 height 25
click at [426, 266] on td "16" at bounding box center [422, 268] width 23 height 19
type input "2025-09-16"
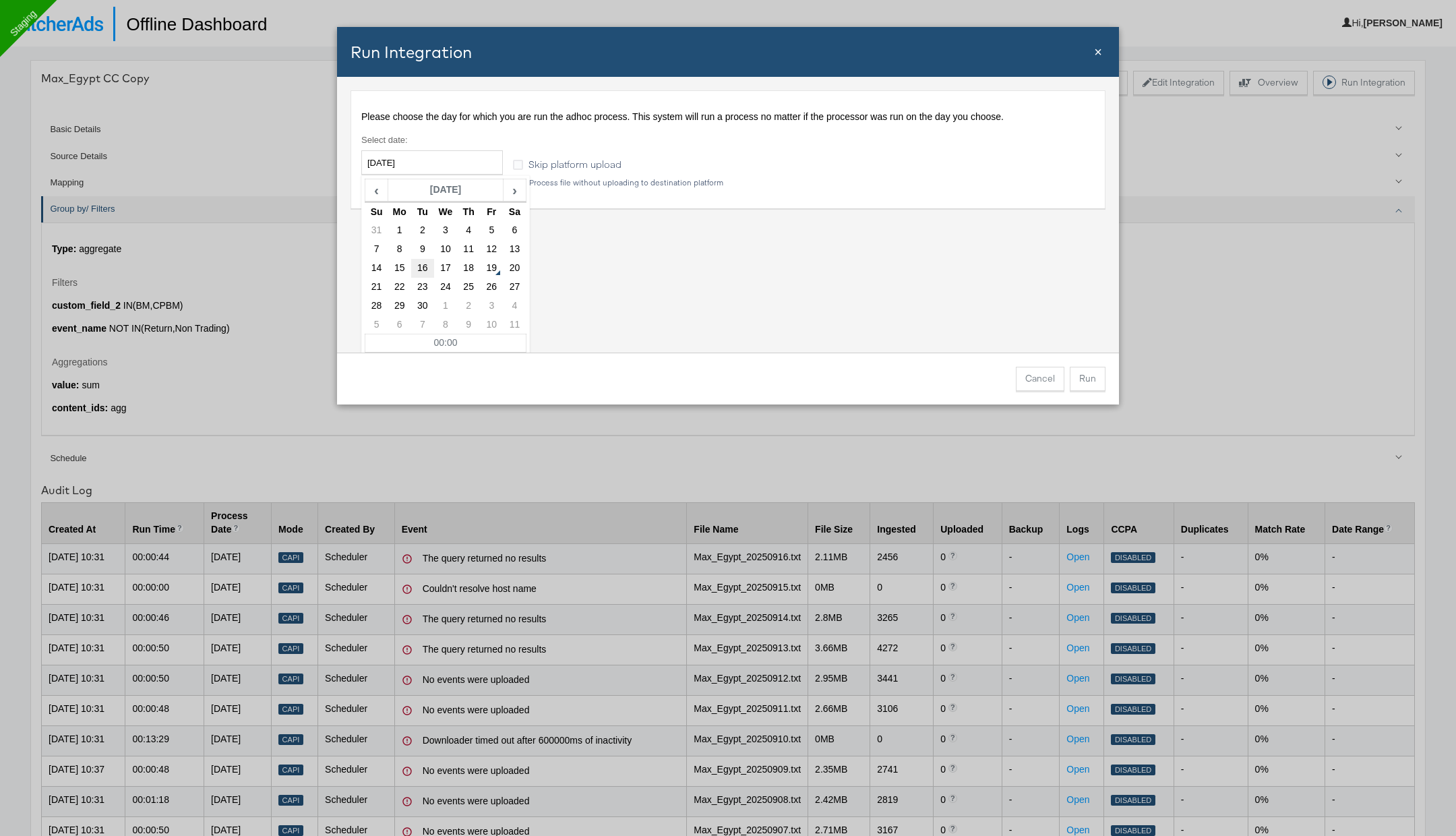
click at [426, 264] on td "16" at bounding box center [422, 268] width 23 height 19
click at [816, 301] on div "Please choose the day for which you are run the adhoc process. This system will…" at bounding box center [728, 215] width 782 height 276
click at [1089, 381] on button "Run" at bounding box center [1088, 379] width 36 height 25
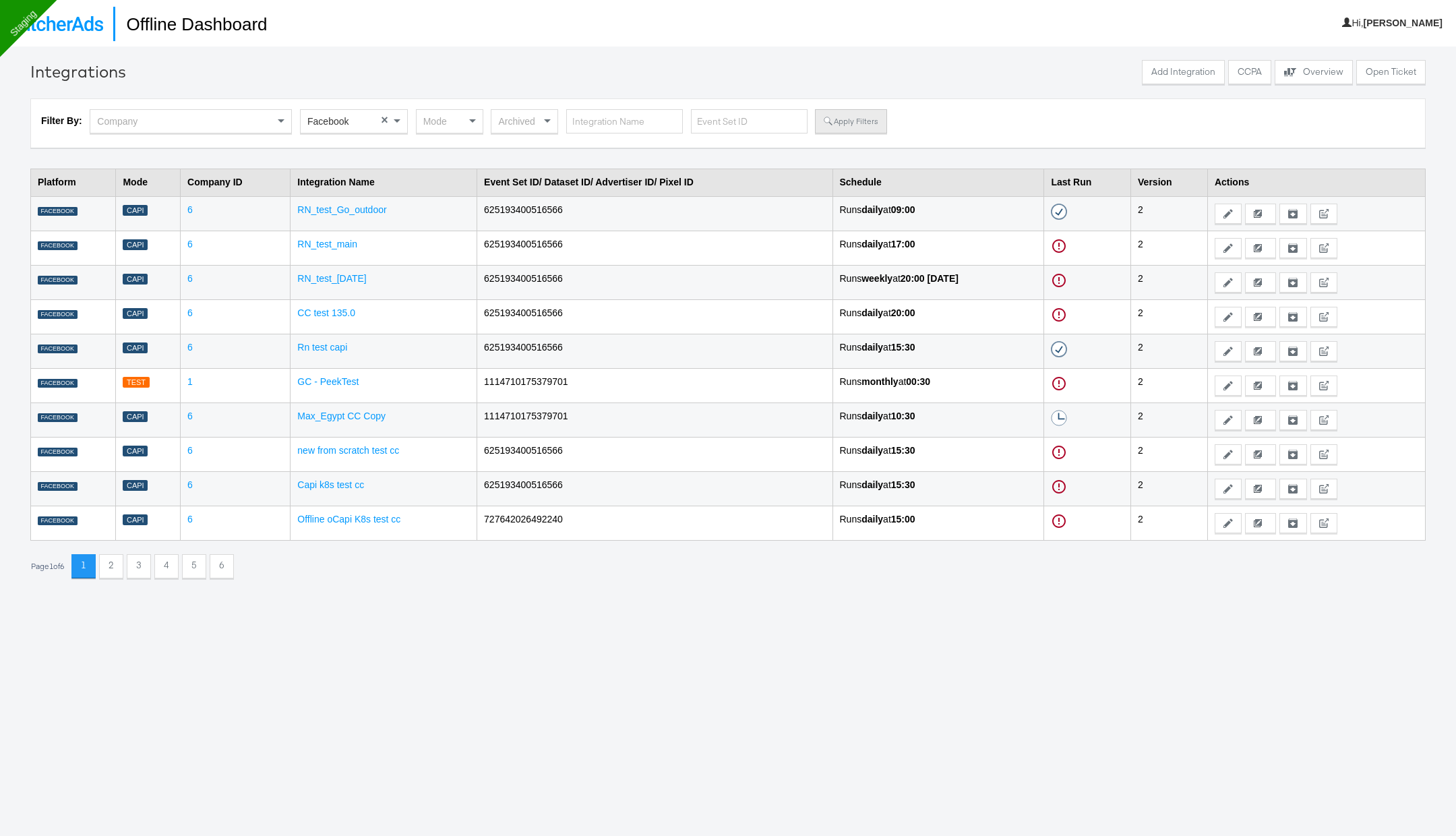
click at [832, 124] on button "Apply Filters" at bounding box center [851, 121] width 72 height 25
click at [333, 483] on link "Capi k8s test cc" at bounding box center [331, 485] width 67 height 11
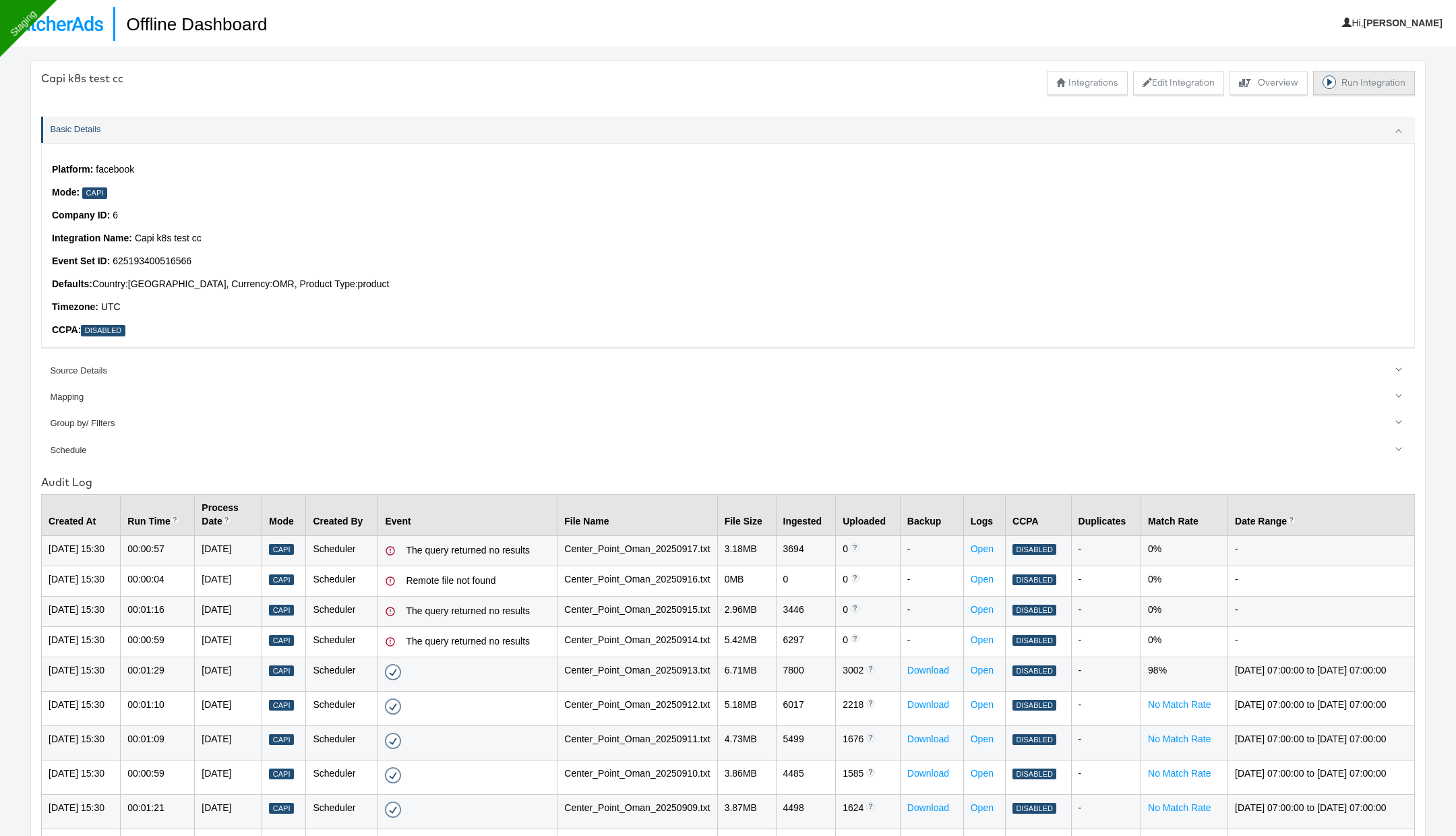
click at [1353, 84] on button "Run Integration" at bounding box center [1365, 83] width 102 height 25
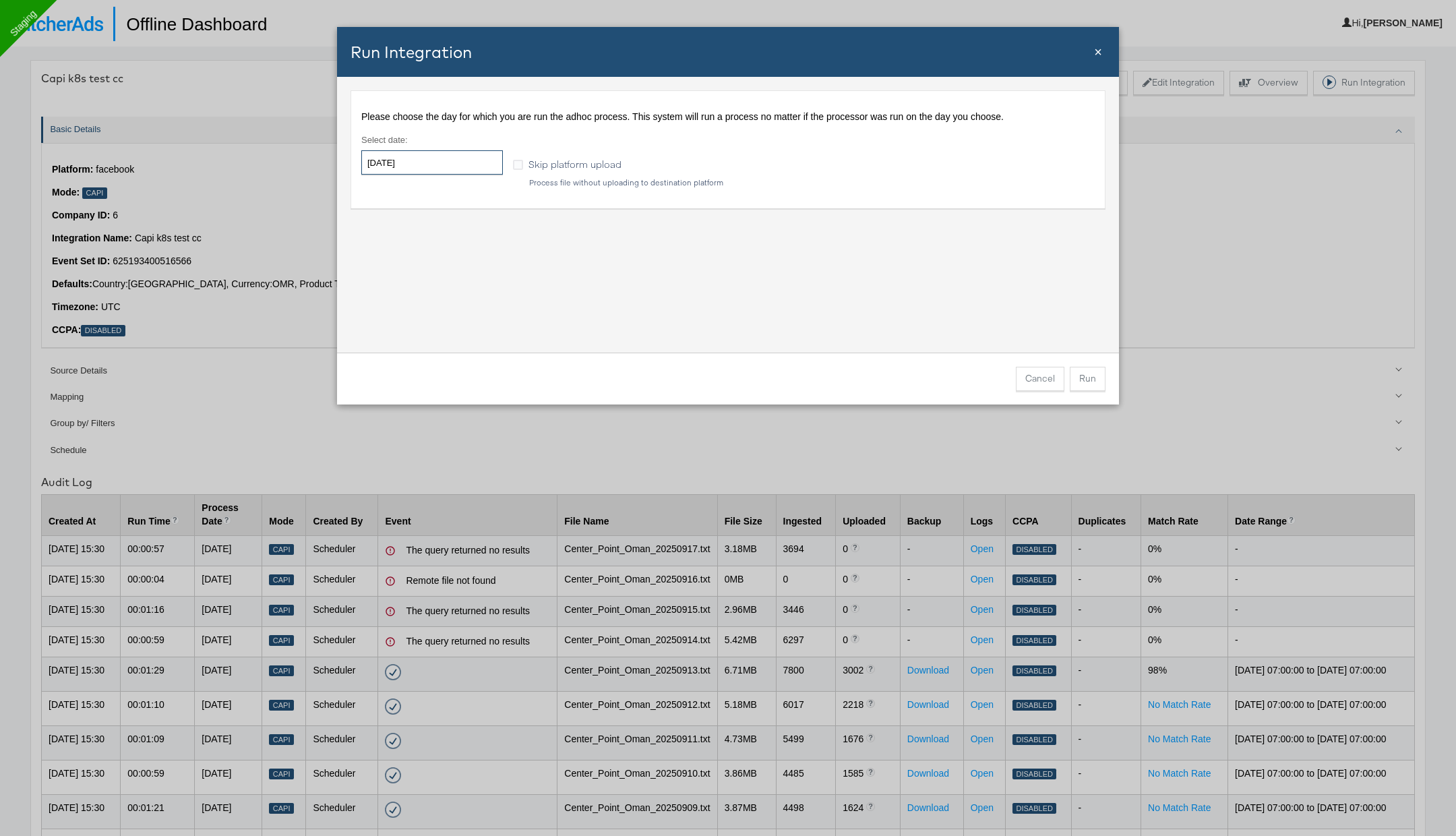
click at [440, 161] on input "[DATE]" at bounding box center [432, 162] width 142 height 25
click at [441, 262] on td "17" at bounding box center [446, 268] width 23 height 19
type input "2025-09-17"
click at [441, 262] on td "17" at bounding box center [446, 268] width 23 height 19
click at [757, 306] on div "Please choose the day for which you are run the adhoc process. This system will…" at bounding box center [728, 215] width 782 height 276
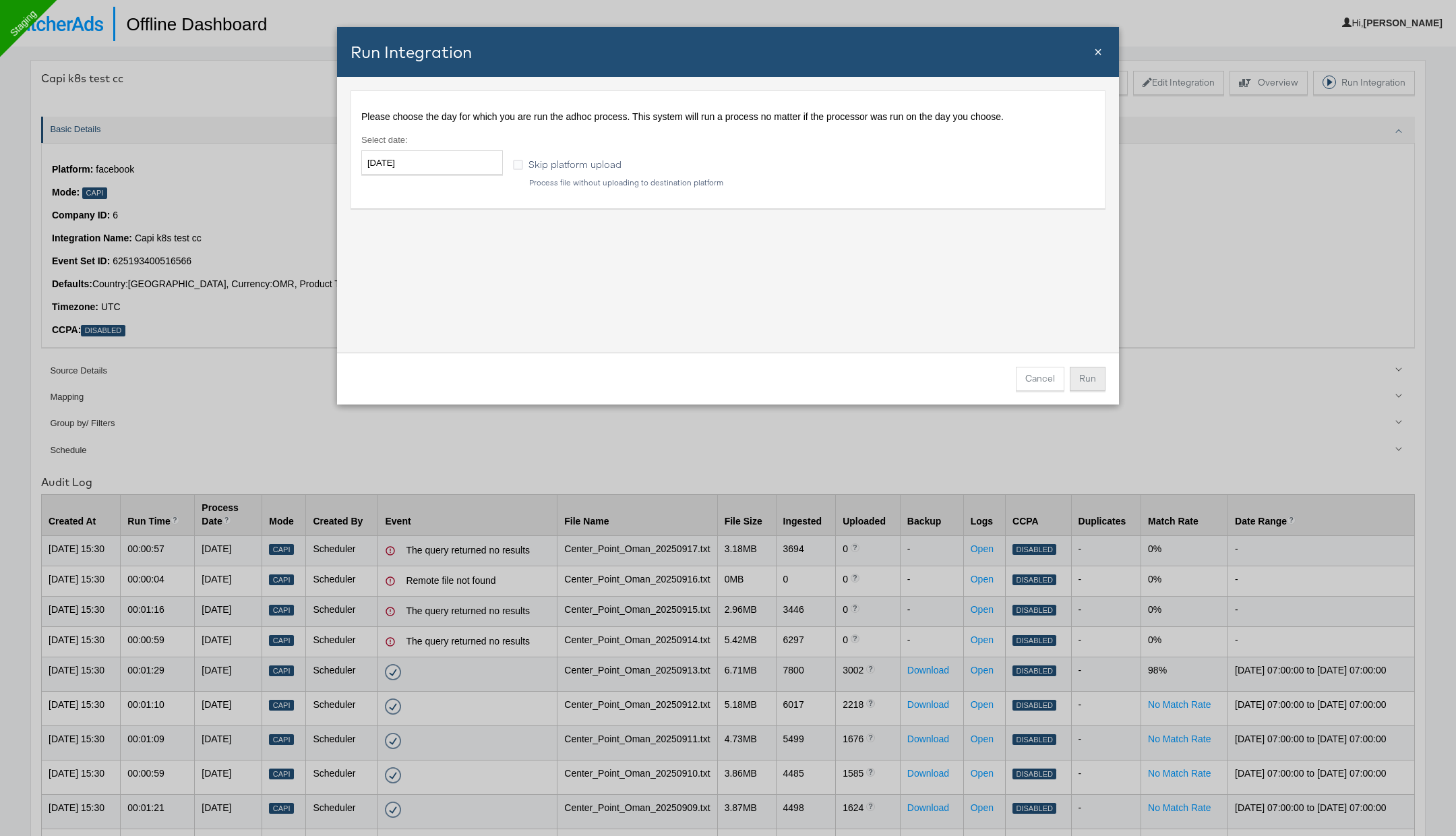
click at [1092, 370] on button "Run" at bounding box center [1088, 379] width 36 height 25
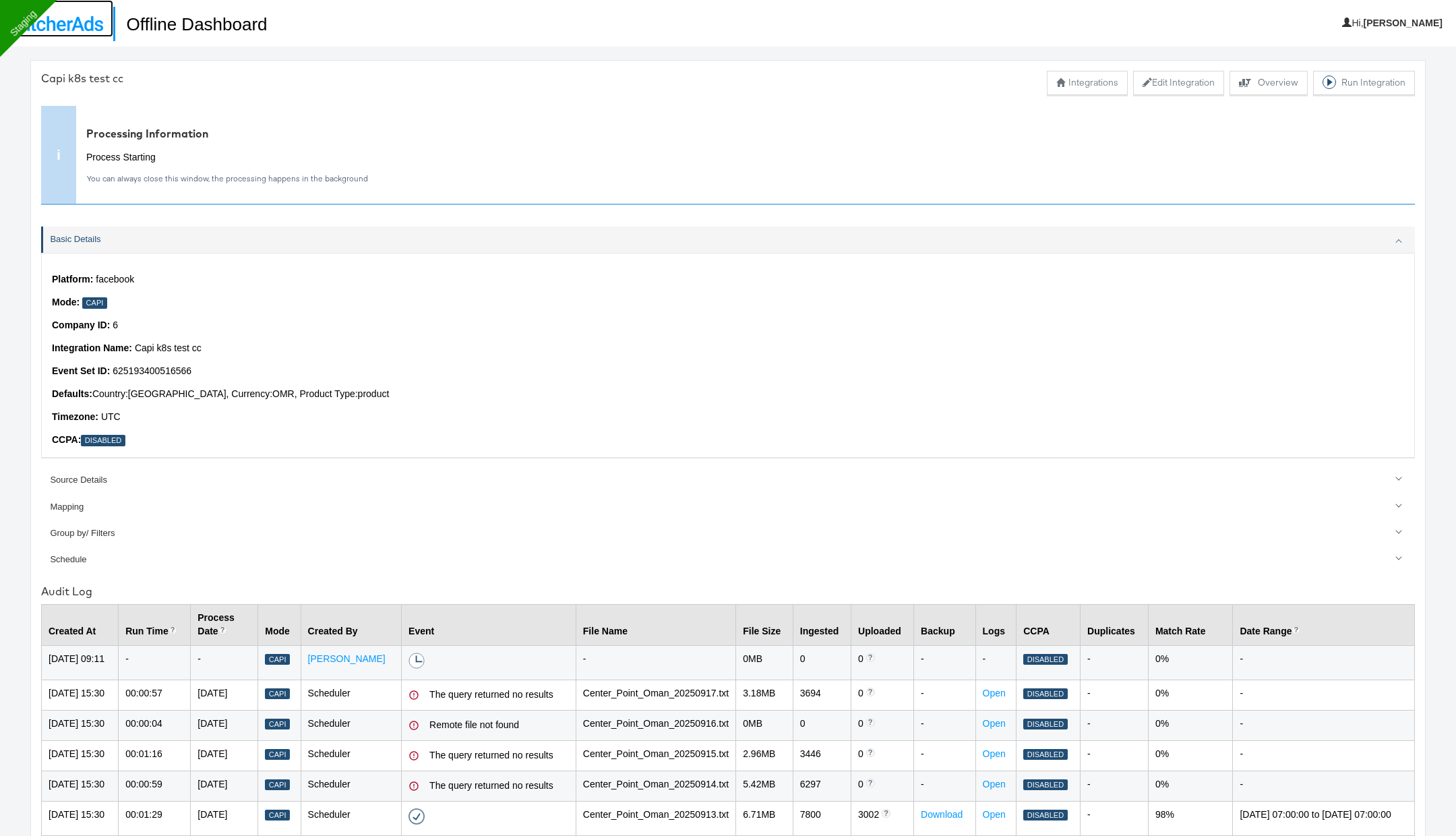
click at [88, 22] on img at bounding box center [56, 23] width 93 height 15
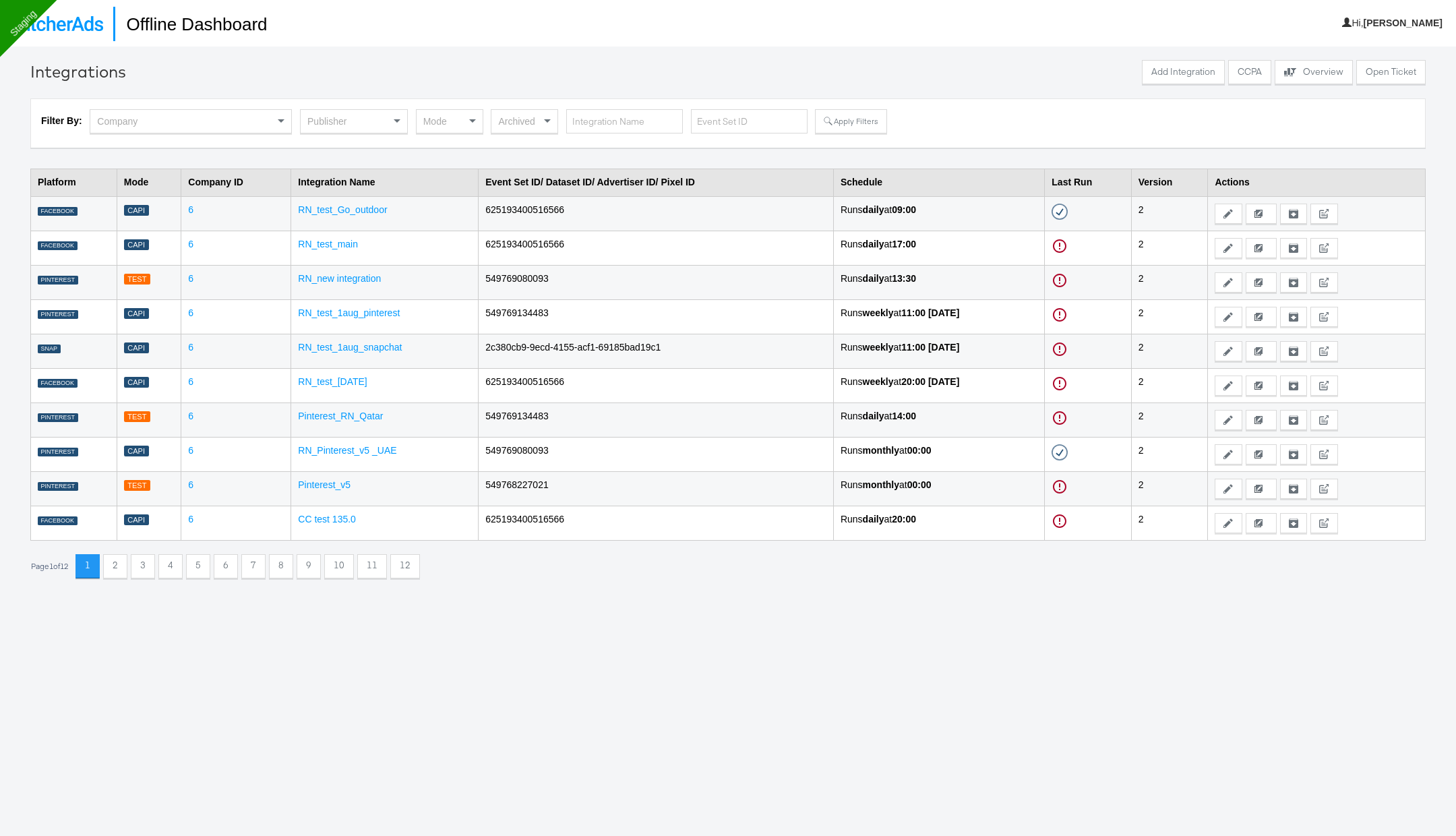
click at [358, 122] on div "Publisher" at bounding box center [354, 121] width 107 height 23
click at [843, 122] on button "Apply Filters" at bounding box center [851, 121] width 72 height 25
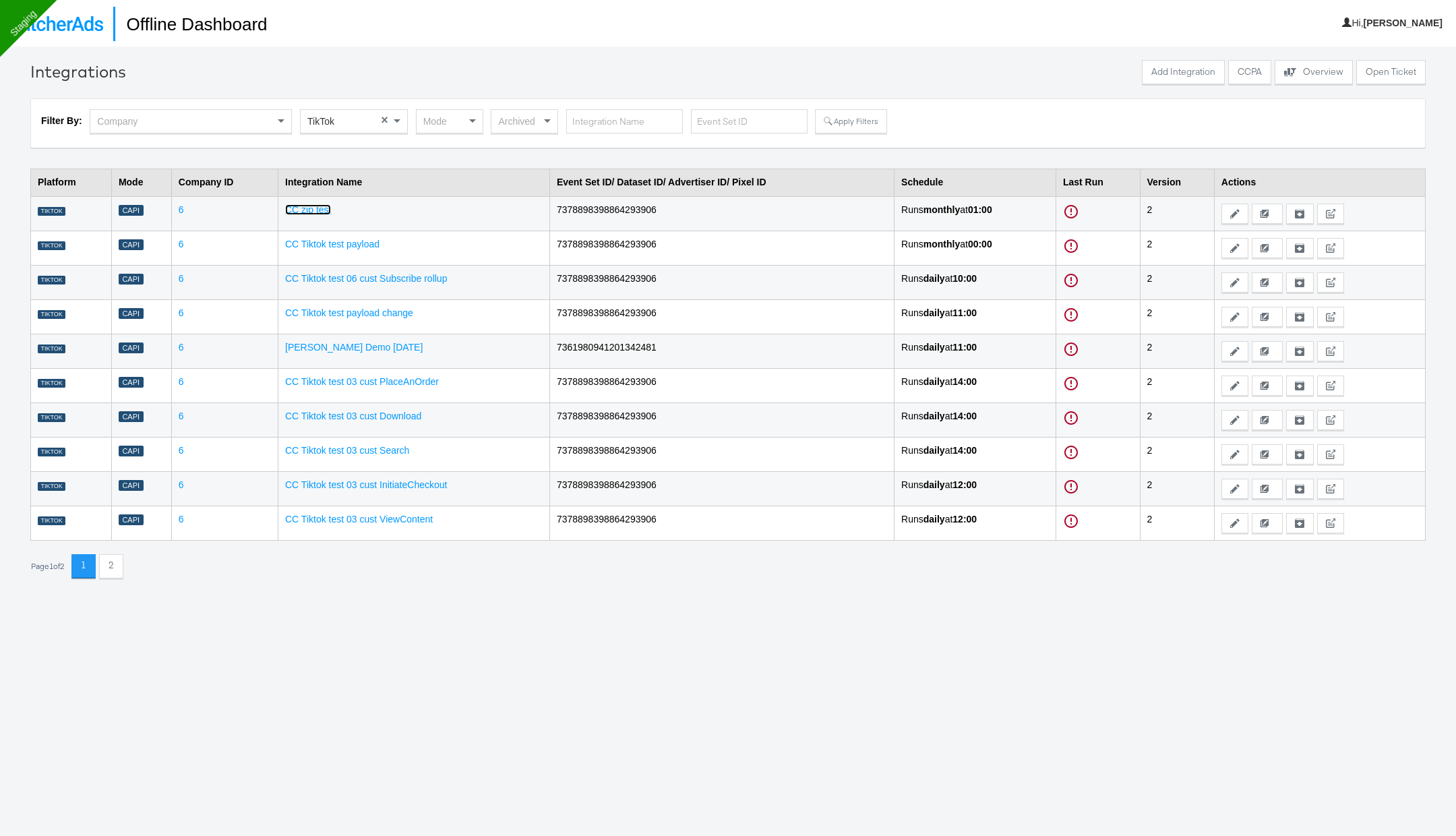
click at [317, 210] on link "CC zip test" at bounding box center [308, 210] width 46 height 11
click at [382, 120] on div "Publisher" at bounding box center [354, 121] width 107 height 23
click at [839, 126] on button "Apply Filters" at bounding box center [851, 121] width 72 height 25
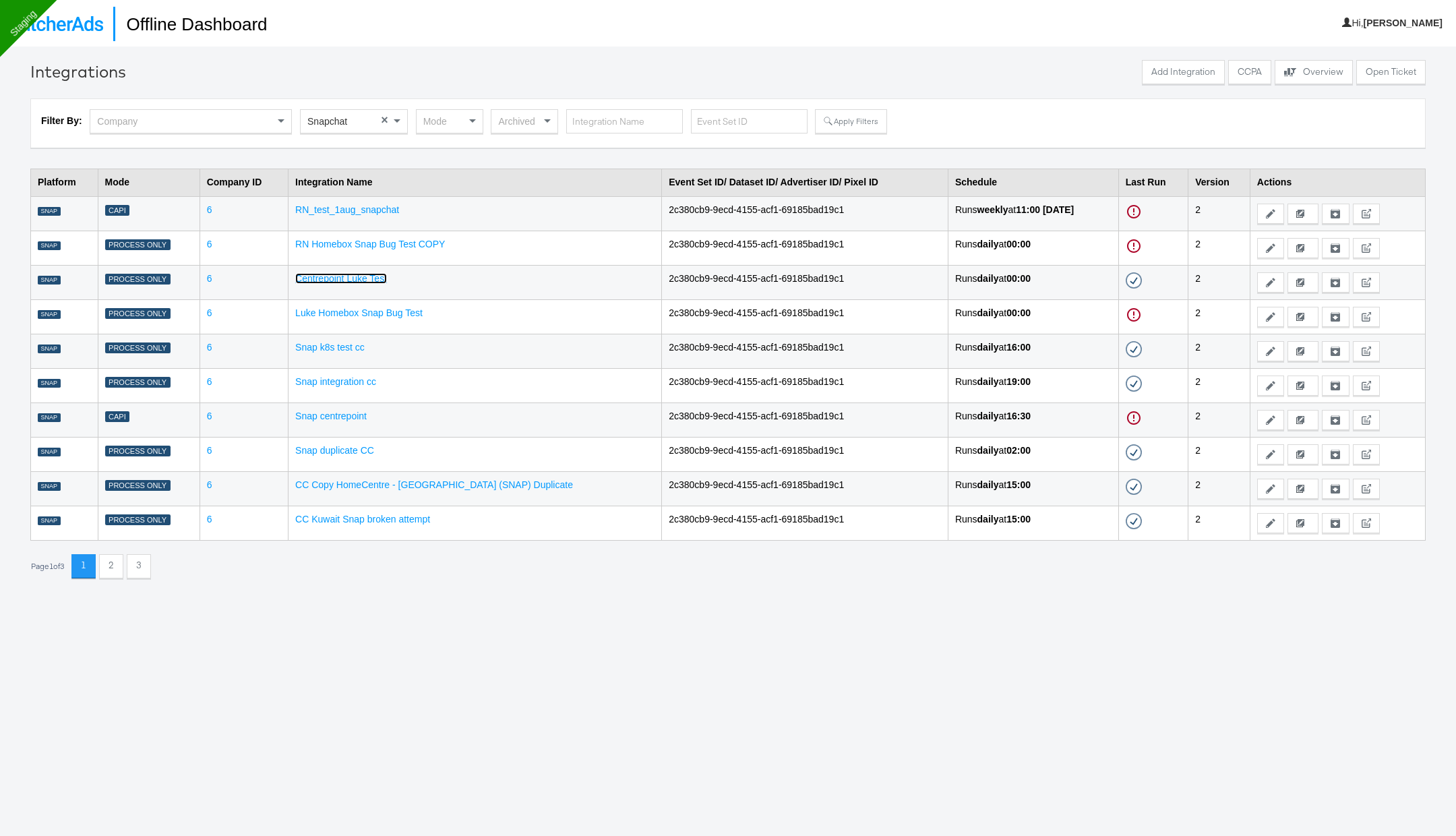
click at [361, 276] on link "Centrepoint Luke Test" at bounding box center [341, 278] width 91 height 11
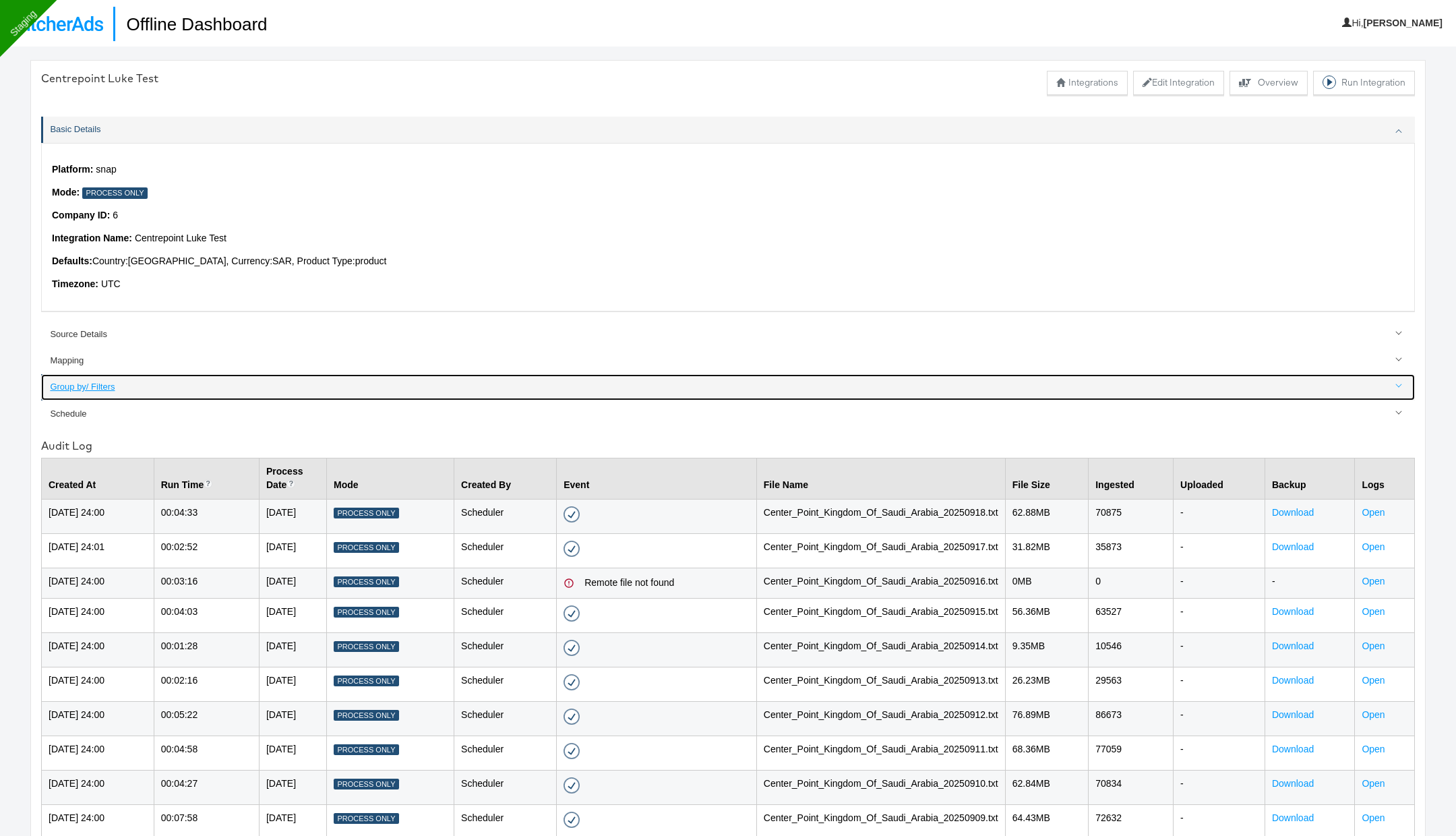
click at [100, 387] on div "Group by/ Filters" at bounding box center [729, 387] width 1358 height 13
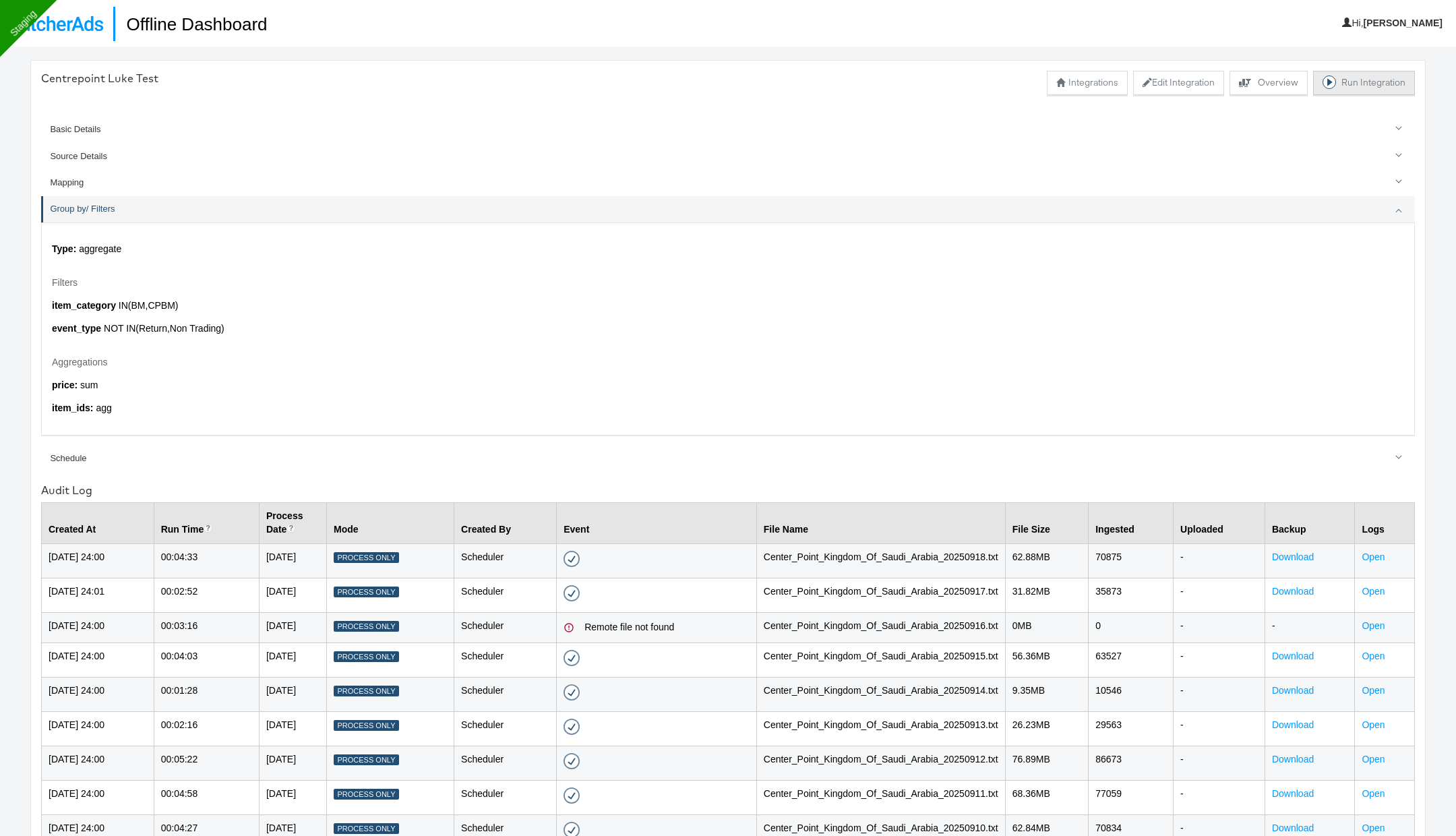
click at [1381, 75] on button "Run Integration" at bounding box center [1365, 83] width 102 height 25
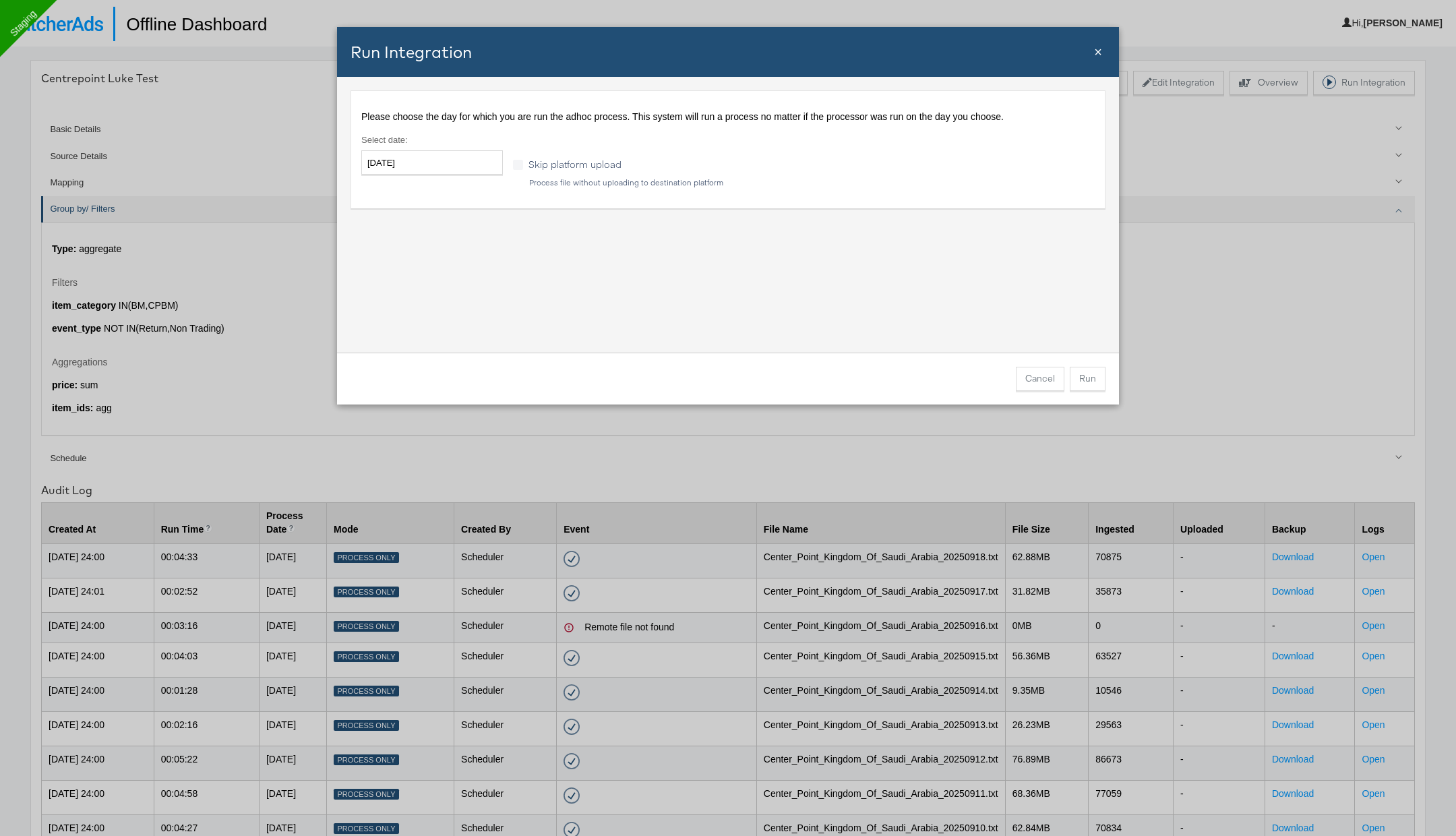
click at [454, 146] on label "Select date :" at bounding box center [432, 140] width 142 height 13
click at [454, 154] on input "2025-09-19" at bounding box center [432, 162] width 142 height 25
click at [470, 270] on td "18" at bounding box center [469, 268] width 23 height 19
type input "2025-09-18"
click at [1094, 386] on button "Run" at bounding box center [1088, 379] width 36 height 25
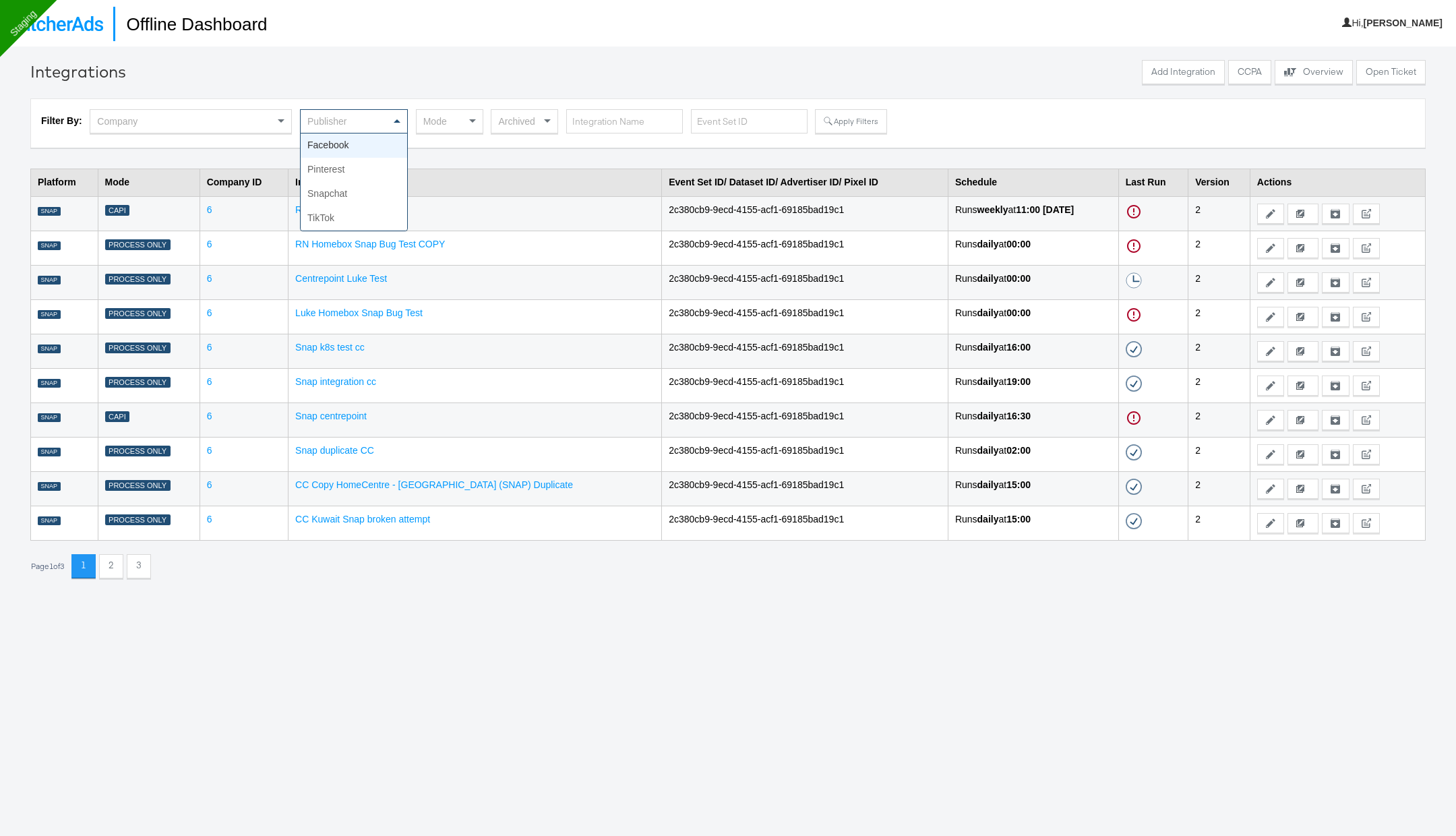
click at [383, 120] on div "Publisher" at bounding box center [354, 121] width 107 height 23
click at [843, 123] on button "Apply Filters" at bounding box center [851, 121] width 72 height 25
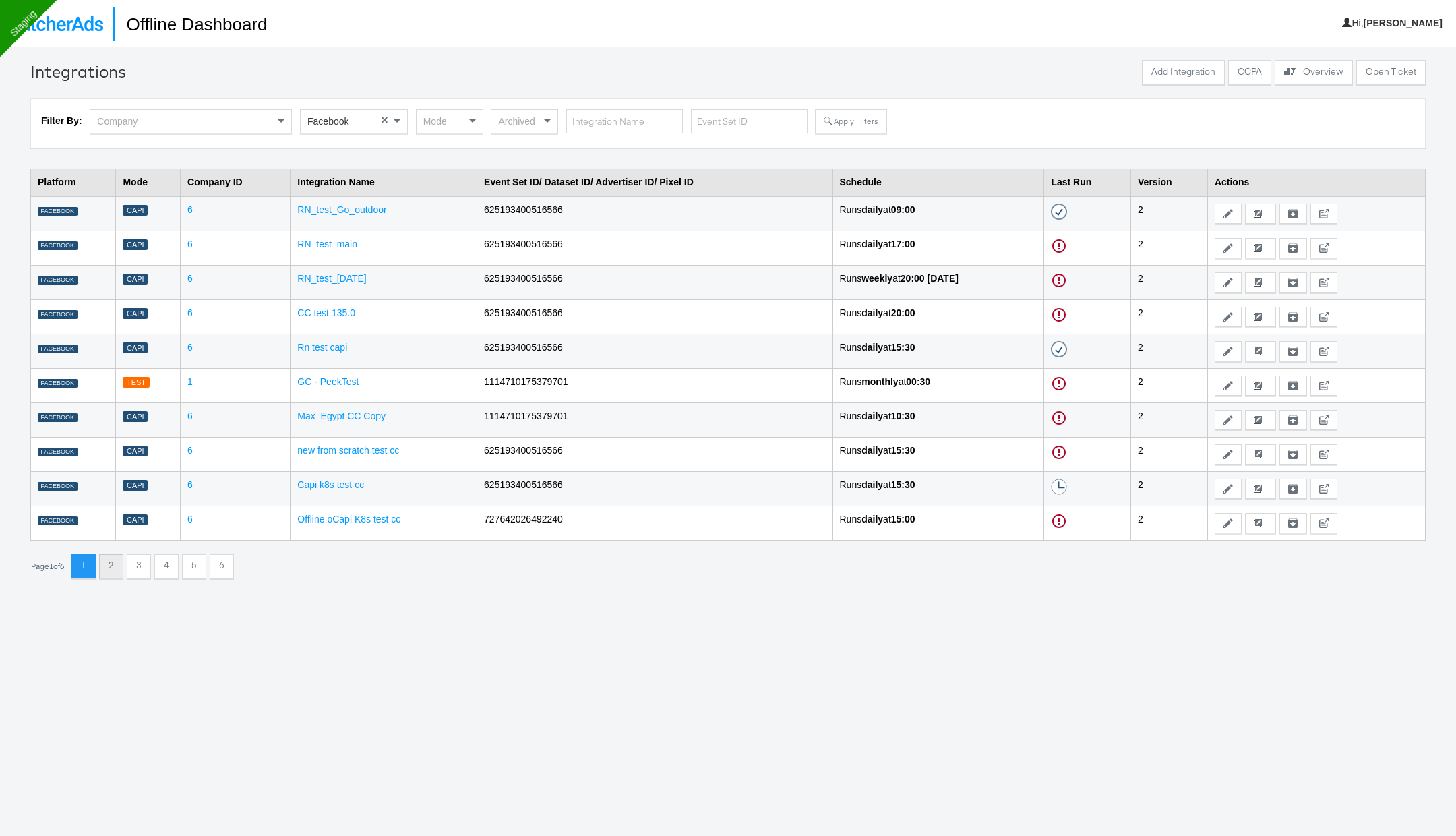
click at [118, 563] on button "2" at bounding box center [111, 566] width 25 height 25
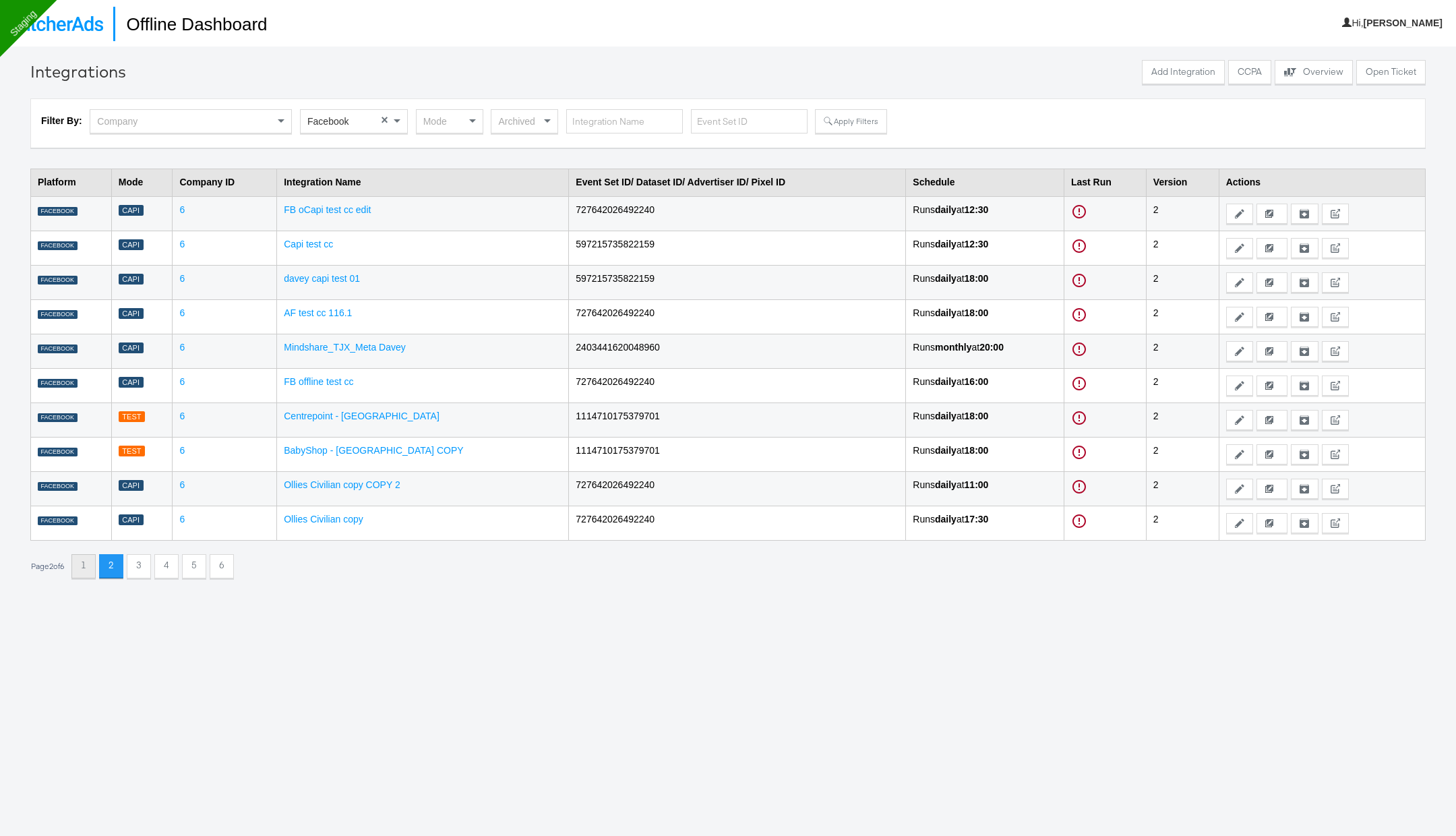
click at [86, 566] on button "1" at bounding box center [84, 566] width 25 height 25
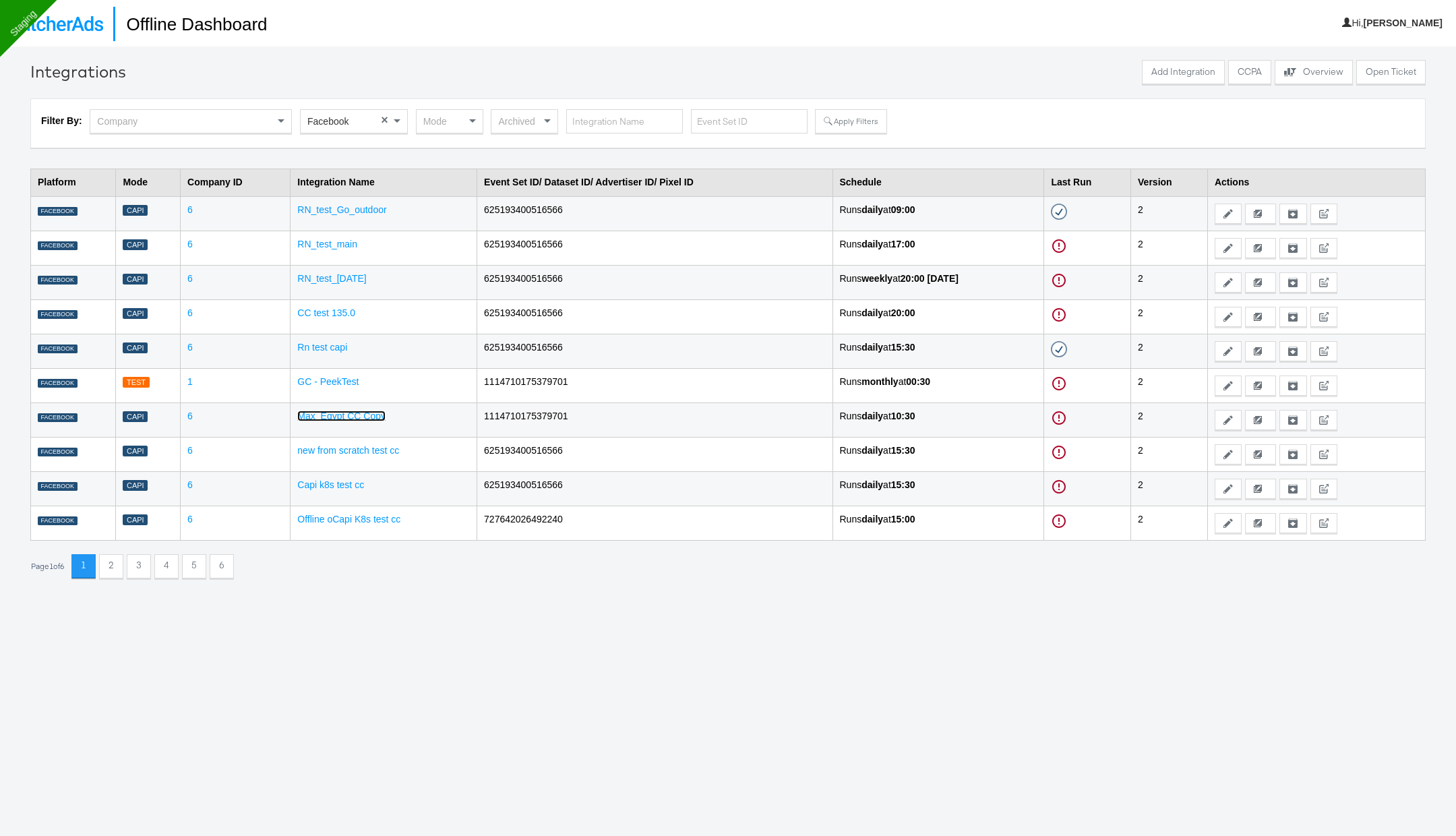
click at [332, 414] on link "Max_Egypt CC Copy" at bounding box center [341, 416] width 88 height 11
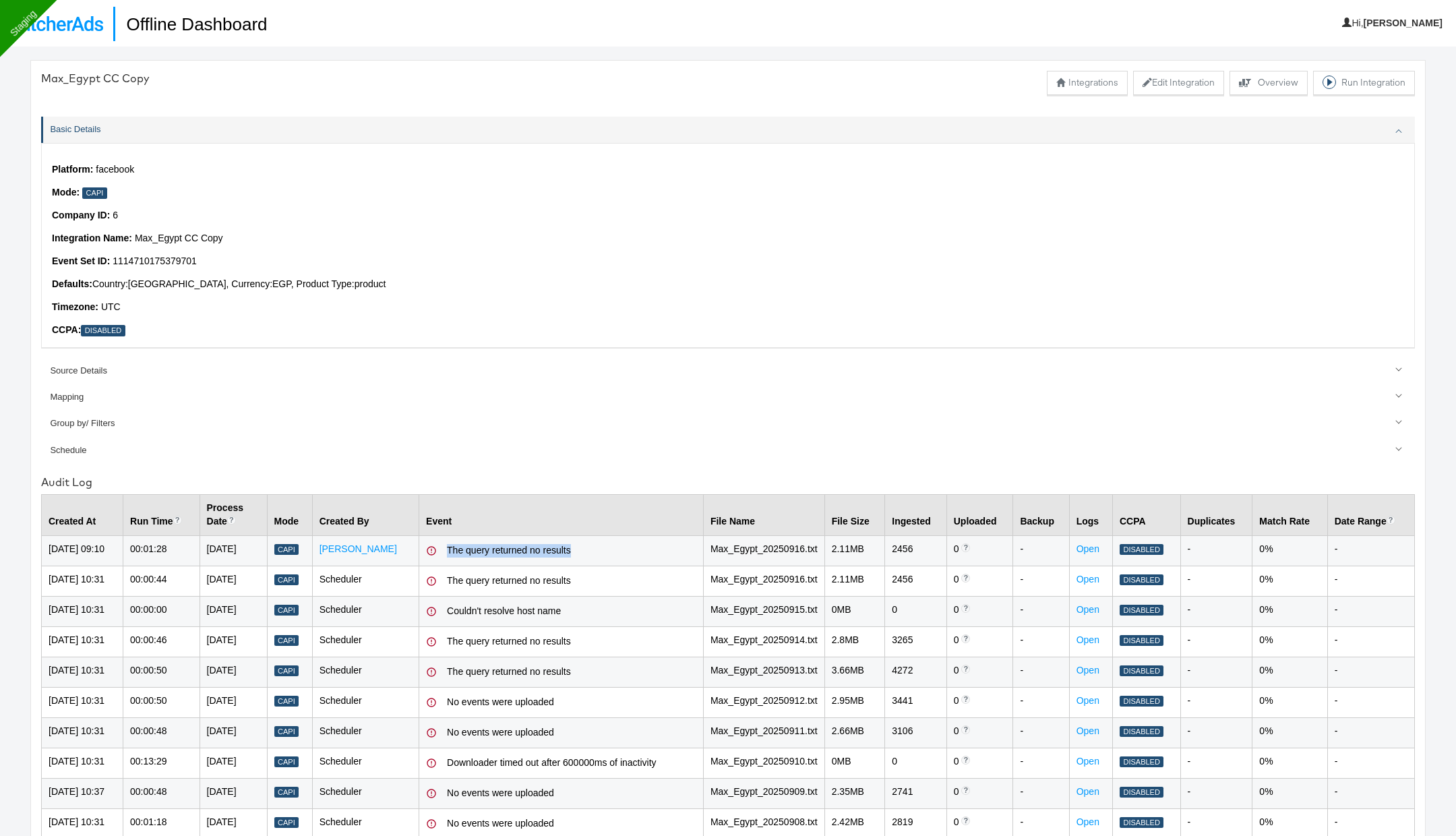
drag, startPoint x: 446, startPoint y: 550, endPoint x: 648, endPoint y: 546, distance: 202.0
click at [648, 546] on div "The query returned no results" at bounding box center [562, 550] width 271 height 16
click at [576, 557] on div "The query returned no results" at bounding box center [562, 550] width 271 height 16
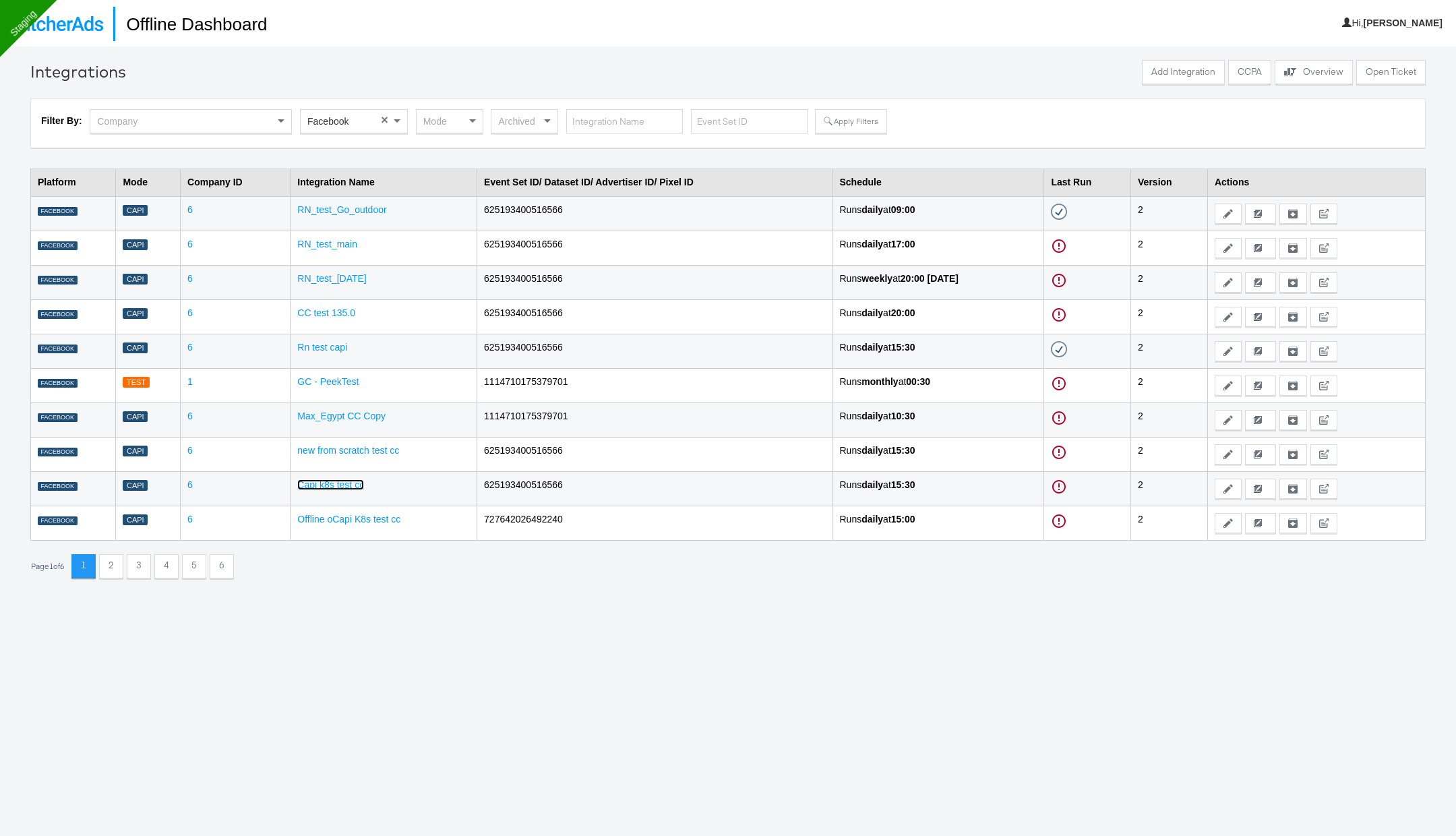
click at [335, 487] on link "Capi k8s test cc" at bounding box center [331, 485] width 67 height 11
click at [384, 121] on div "Publisher" at bounding box center [354, 121] width 107 height 23
click at [851, 118] on button "Apply Filters" at bounding box center [851, 121] width 72 height 25
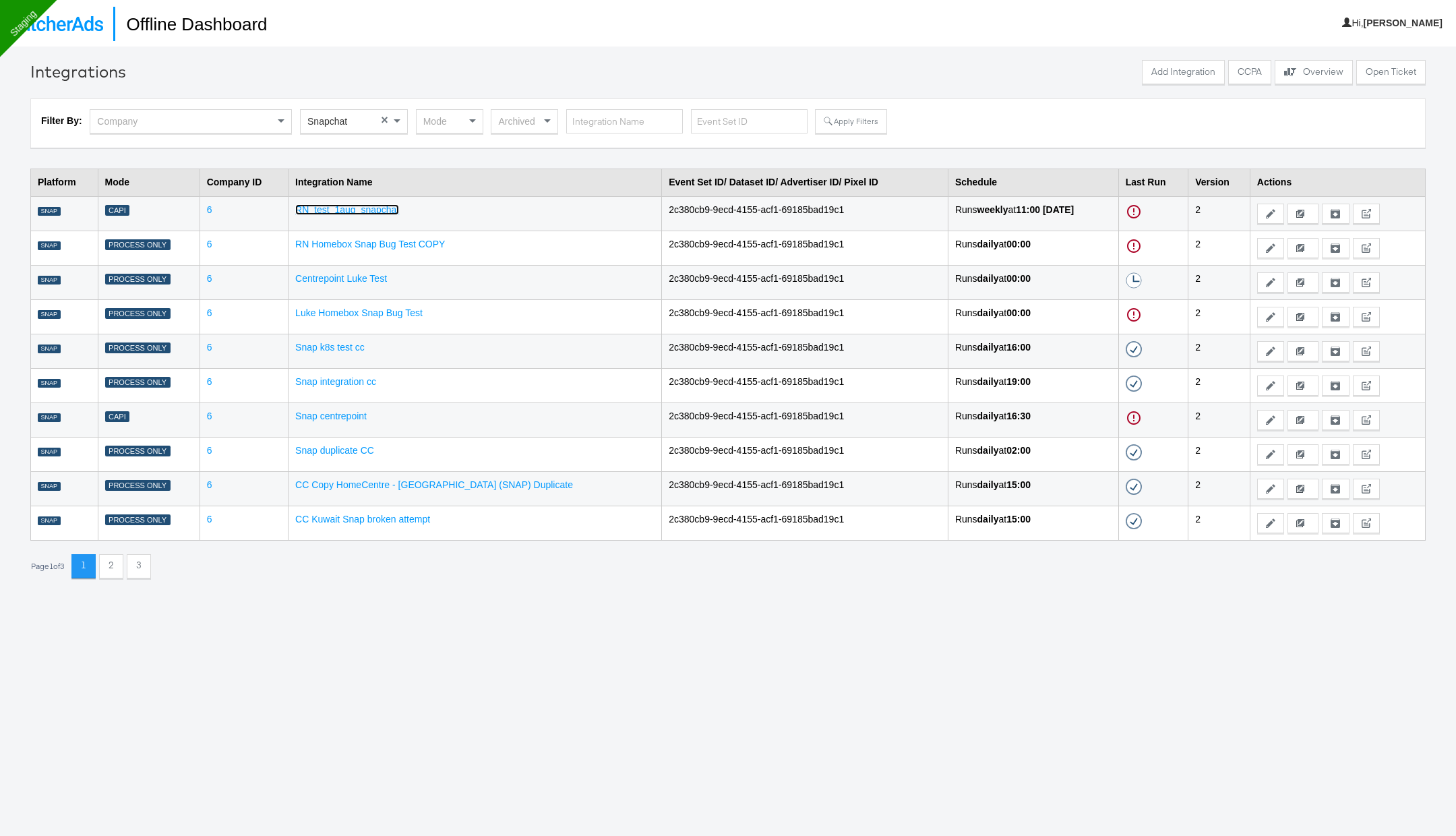
click at [374, 213] on link "RN_test_1aug_snapchat" at bounding box center [347, 210] width 104 height 11
click at [348, 346] on link "Snap k8s test cc" at bounding box center [329, 348] width 69 height 11
click at [381, 274] on link "Centrepoint Luke Test" at bounding box center [341, 278] width 91 height 11
click at [382, 122] on div "Publisher" at bounding box center [354, 121] width 107 height 23
click at [839, 124] on button "Apply Filters" at bounding box center [851, 121] width 72 height 25
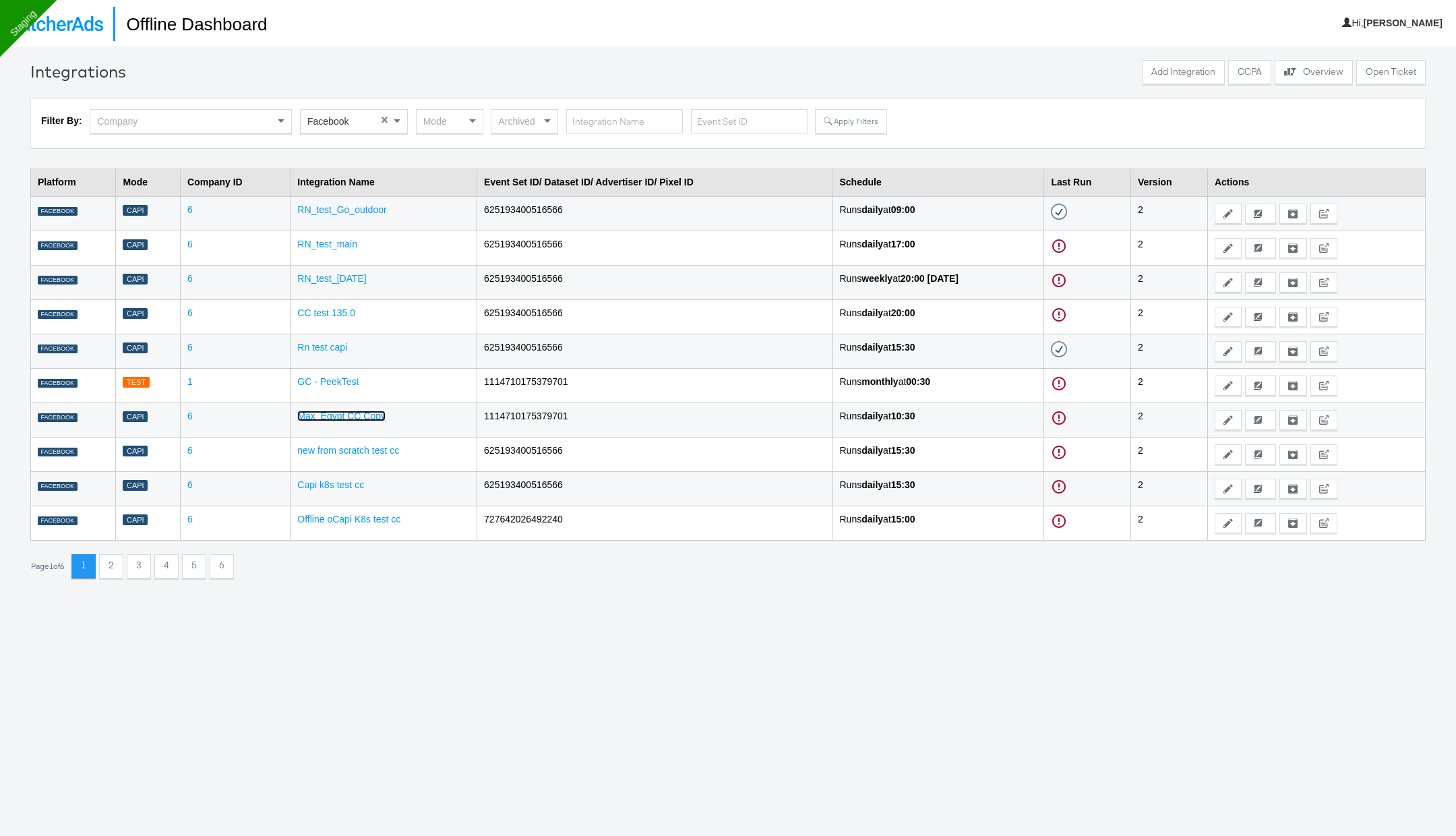
click at [345, 416] on link "Max_Egypt CC Copy" at bounding box center [341, 416] width 88 height 11
click at [343, 445] on link "new from scratch test cc" at bounding box center [348, 450] width 102 height 11
click at [340, 480] on link "Capi k8s test cc" at bounding box center [331, 485] width 67 height 11
click at [386, 122] on div "Publisher" at bounding box center [354, 121] width 107 height 23
click at [847, 123] on button "Apply Filters" at bounding box center [851, 121] width 72 height 25
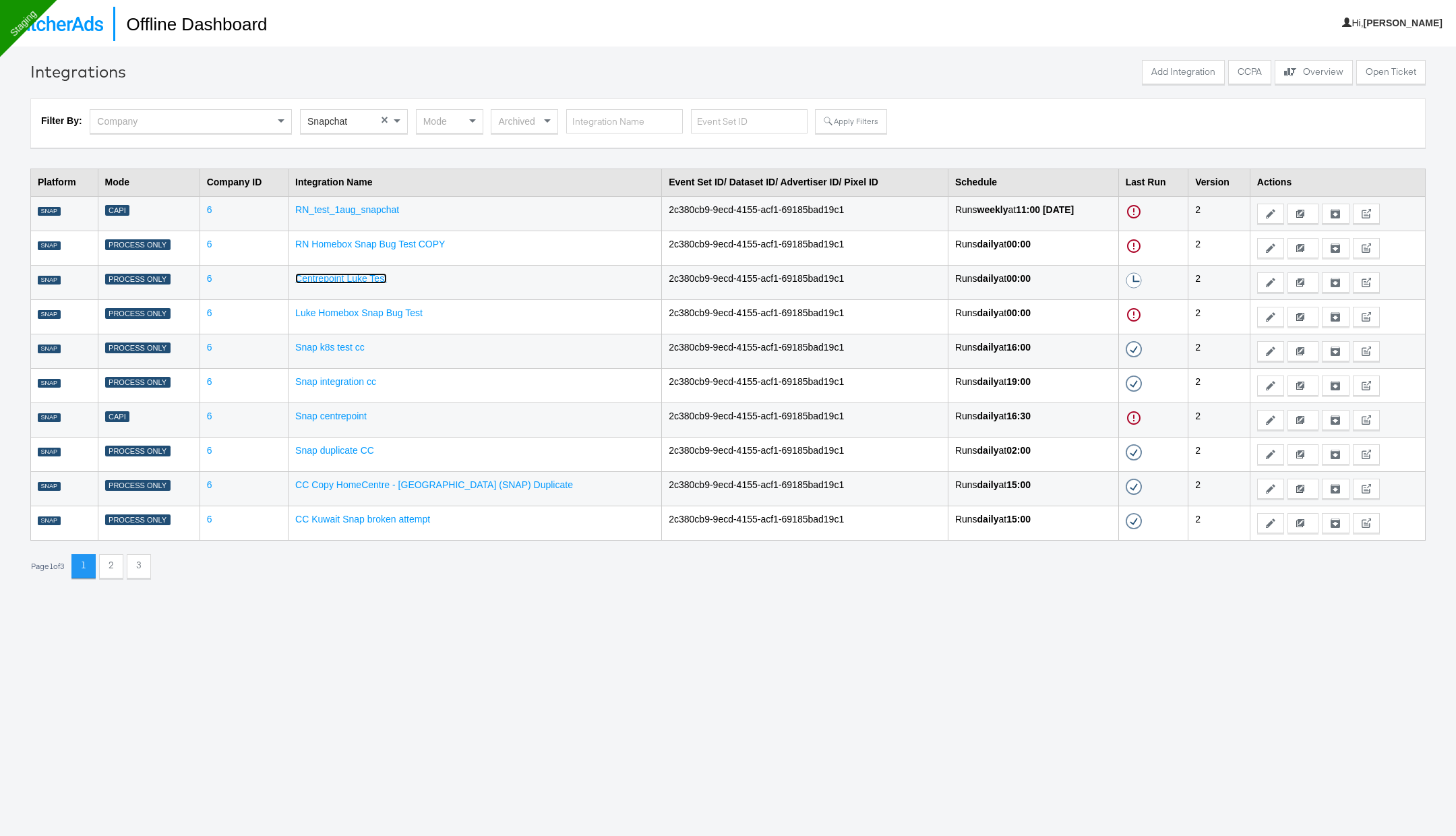
click at [358, 280] on link "Centrepoint Luke Test" at bounding box center [341, 278] width 91 height 11
click at [376, 134] on div "Publisher" at bounding box center [354, 123] width 108 height 29
click at [380, 119] on div "Publisher" at bounding box center [354, 121] width 107 height 23
click at [864, 117] on button "Apply Filters" at bounding box center [851, 121] width 72 height 25
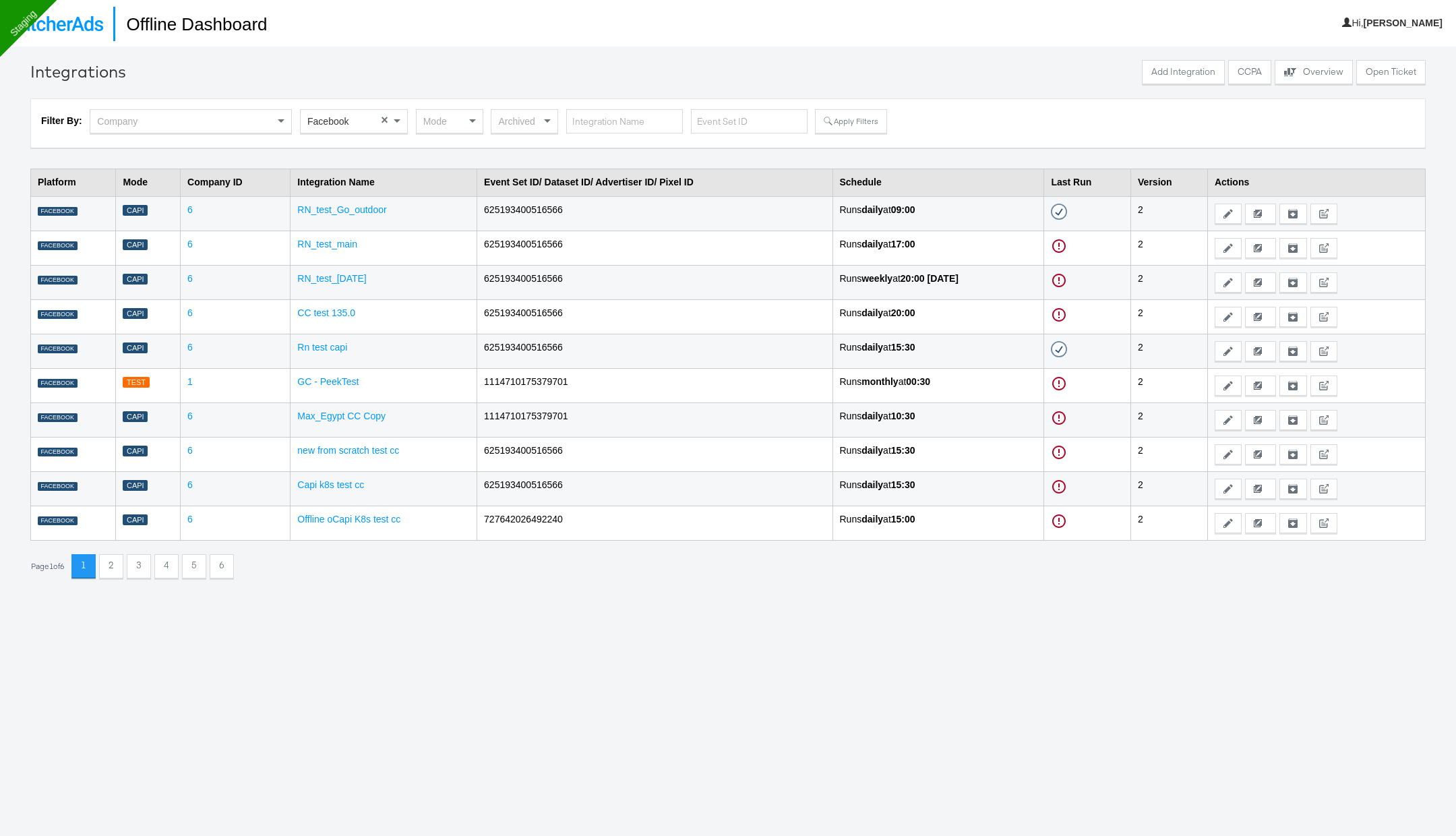
click at [430, 62] on div at bounding box center [634, 73] width 1010 height 28
click at [389, 119] on div "Publisher" at bounding box center [354, 121] width 107 height 23
click at [837, 116] on button "Apply Filters" at bounding box center [851, 121] width 72 height 25
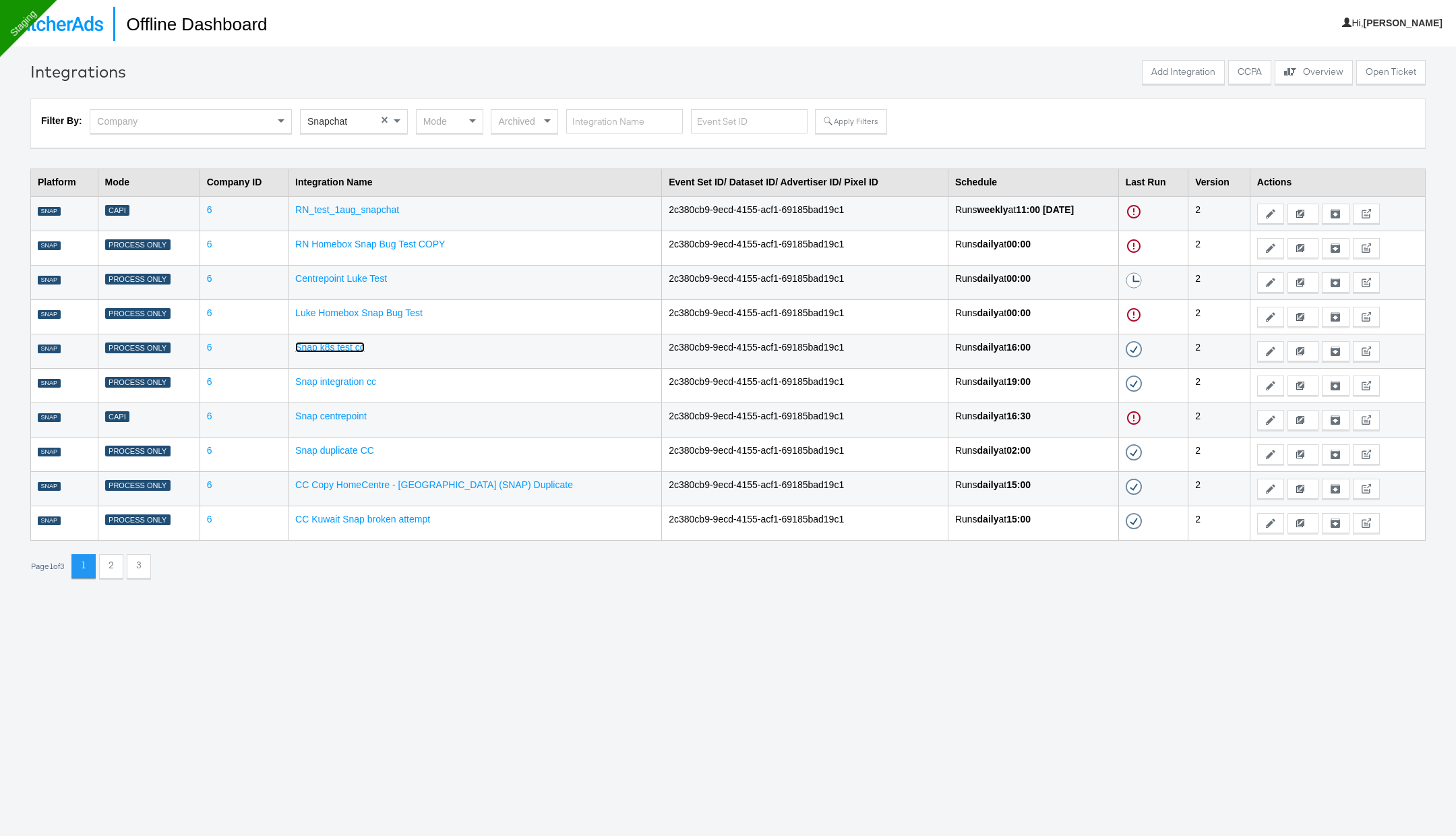
click at [360, 347] on link "Snap k8s test cc" at bounding box center [329, 348] width 69 height 11
click at [449, 118] on div "Mode" at bounding box center [450, 121] width 66 height 23
click at [843, 113] on button "Apply Filters" at bounding box center [851, 121] width 72 height 25
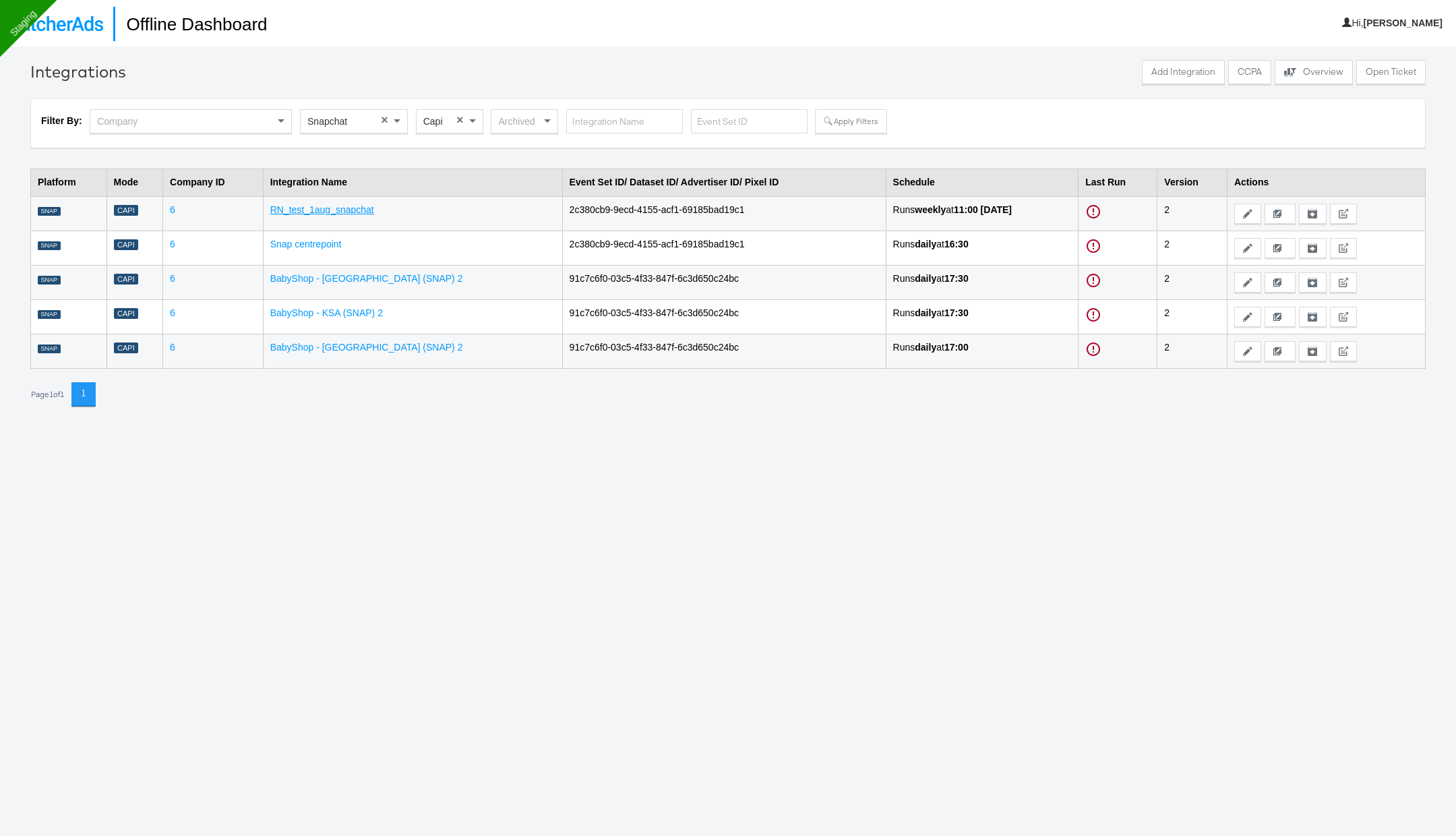
click at [366, 212] on link "RN_test_1aug_snapchat" at bounding box center [322, 210] width 104 height 11
click at [315, 245] on link "Snap centrepoint" at bounding box center [306, 244] width 72 height 11
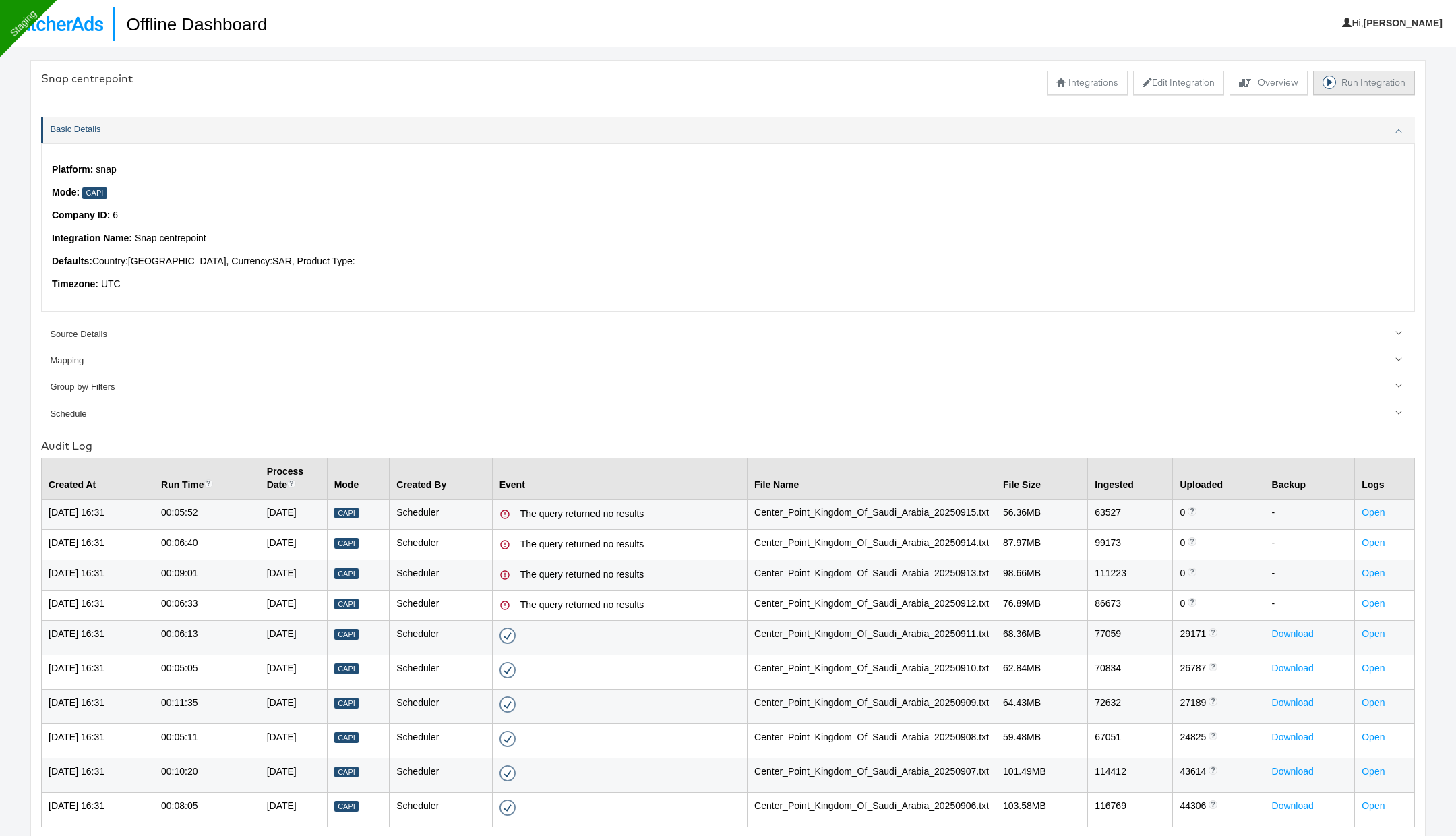
click at [1354, 85] on button "Run Integration" at bounding box center [1365, 83] width 102 height 25
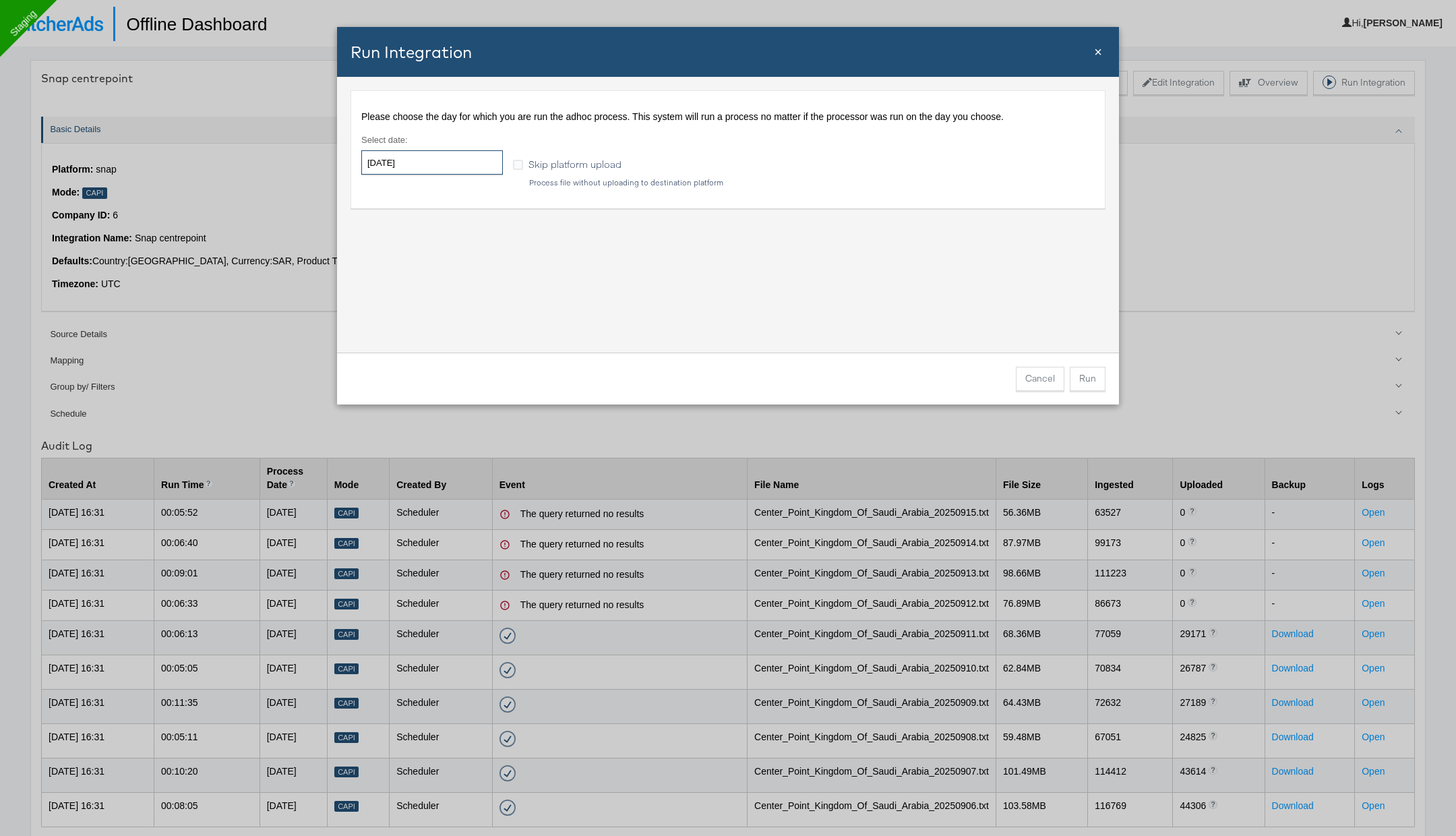
click at [441, 161] on input "[DATE]" at bounding box center [432, 162] width 142 height 25
click at [399, 267] on td "15" at bounding box center [399, 268] width 23 height 19
type input "2025-09-15"
click at [824, 299] on div "Please choose the day for which you are run the adhoc process. This system will…" at bounding box center [728, 215] width 782 height 276
click at [1084, 376] on button "Run" at bounding box center [1088, 379] width 36 height 25
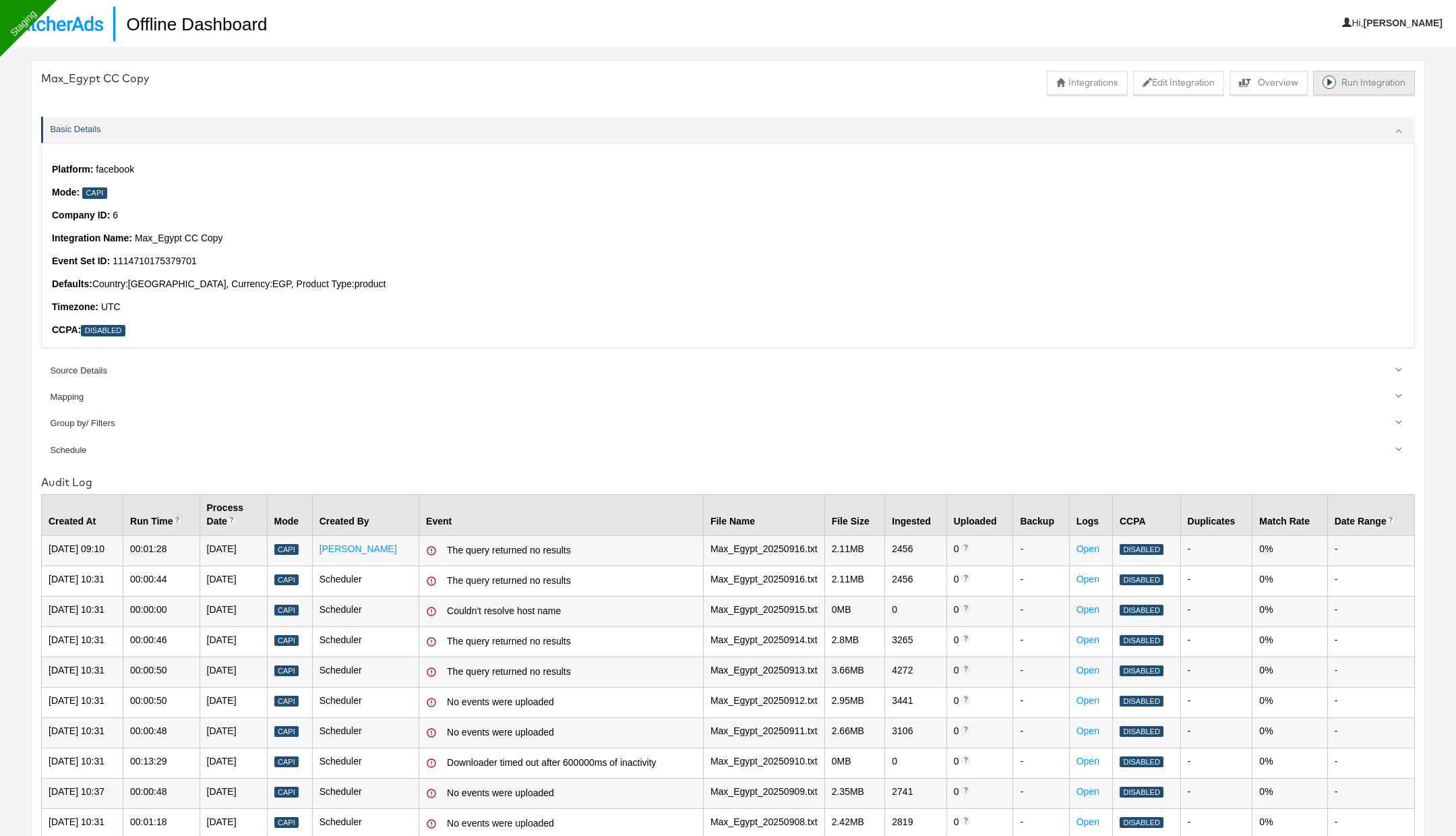
click at [1354, 80] on button "Run Integration" at bounding box center [1365, 83] width 102 height 25
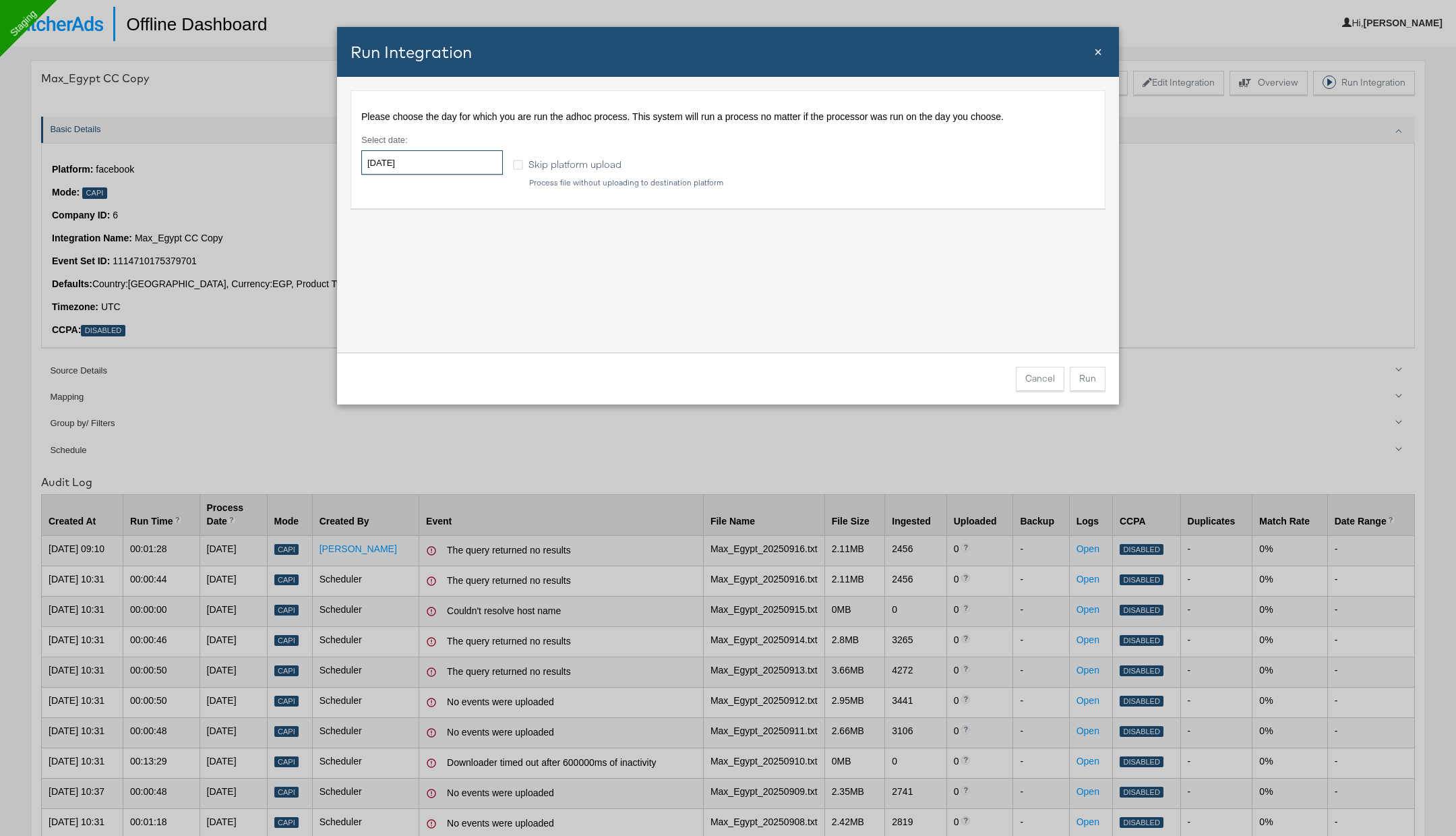
click at [455, 163] on input "2025-09-19" at bounding box center [432, 162] width 142 height 25
click at [429, 260] on td "16" at bounding box center [422, 268] width 23 height 19
type input "2025-09-16"
click at [1088, 384] on button "Run" at bounding box center [1088, 379] width 36 height 25
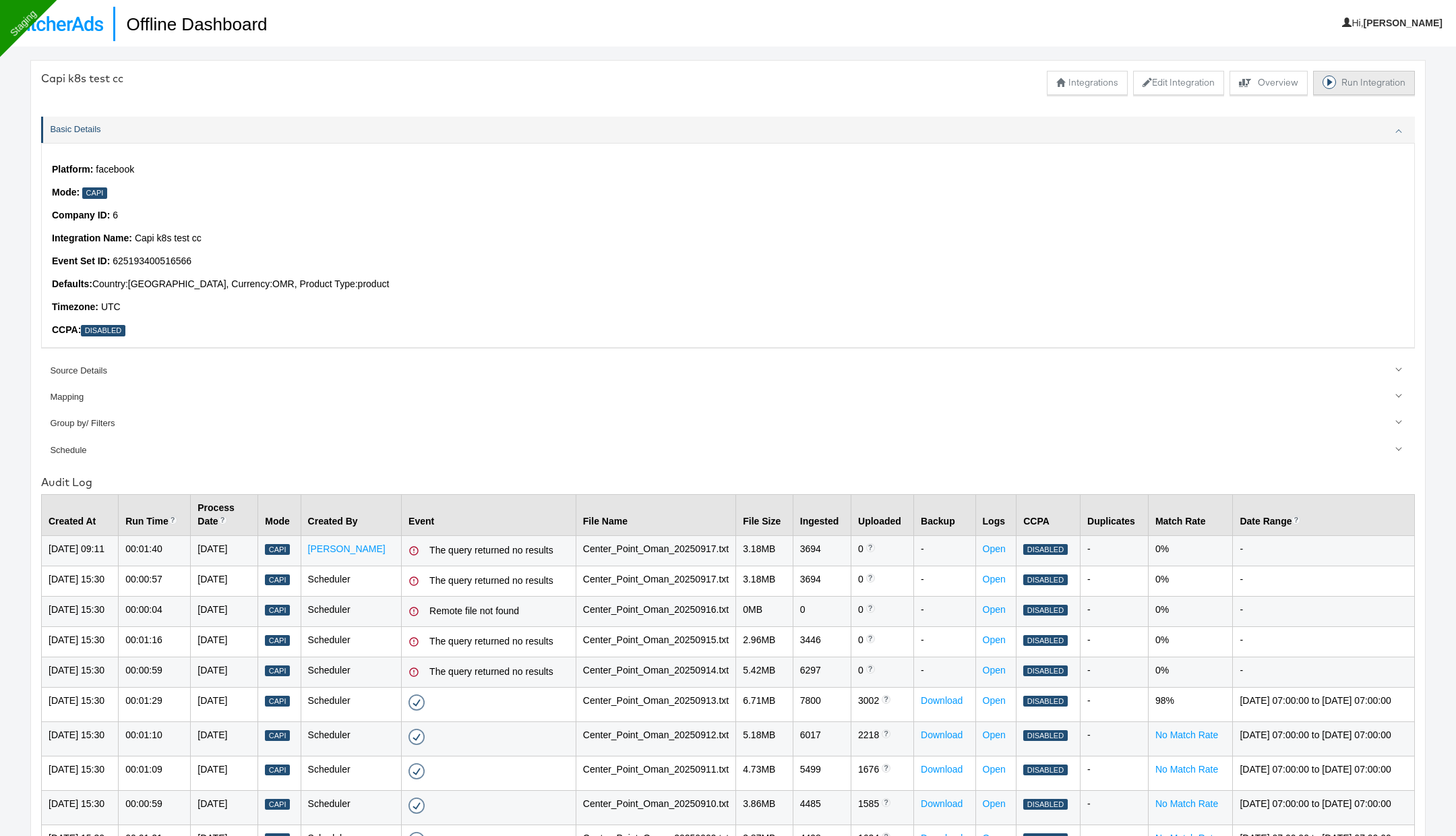
click at [1342, 84] on button "Run Integration" at bounding box center [1365, 83] width 102 height 25
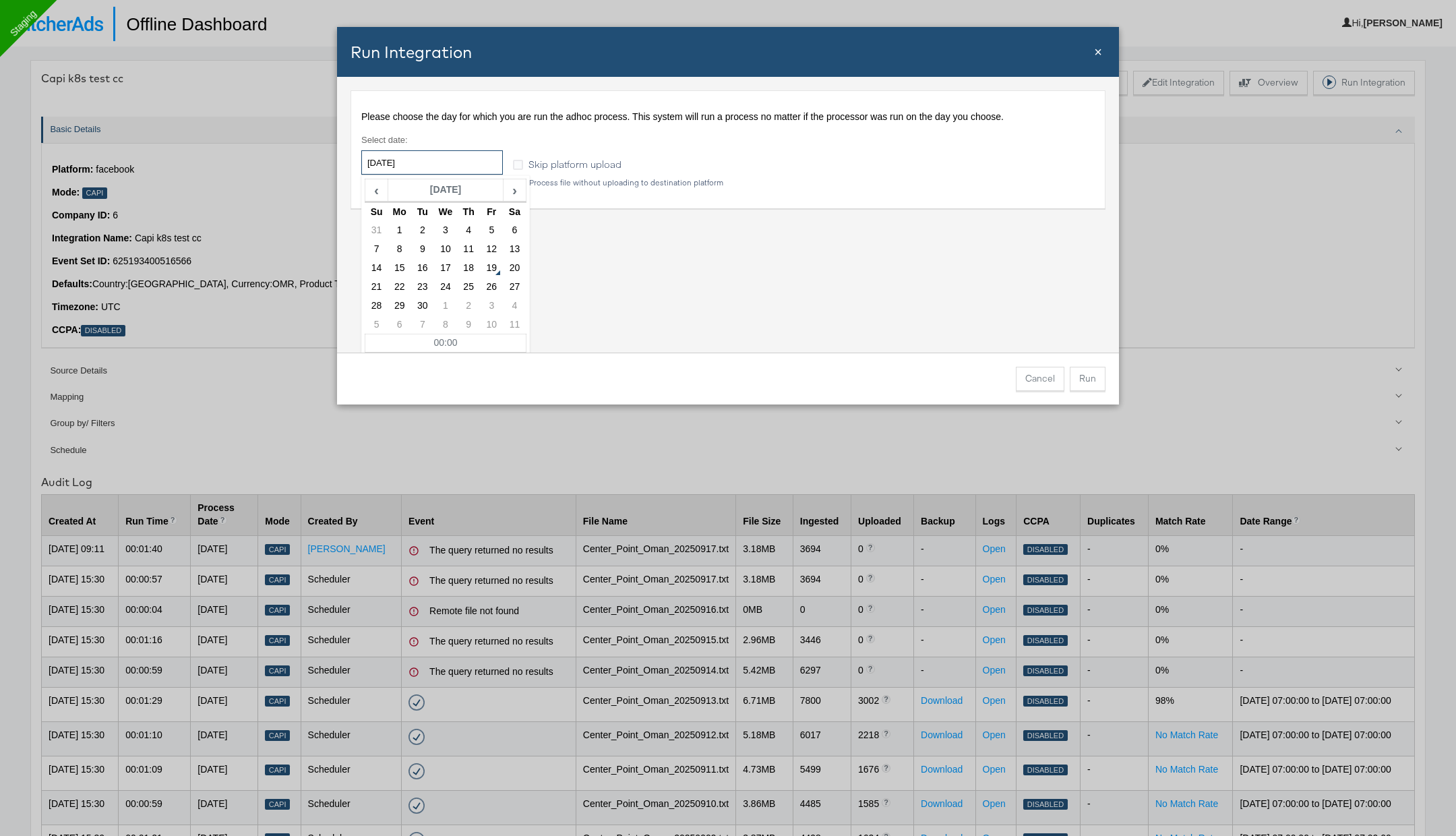
click at [436, 166] on input "2025-09-19" at bounding box center [432, 162] width 142 height 25
click at [444, 263] on td "17" at bounding box center [446, 268] width 23 height 19
type input "2025-09-17"
click at [1088, 383] on button "Run" at bounding box center [1088, 379] width 36 height 25
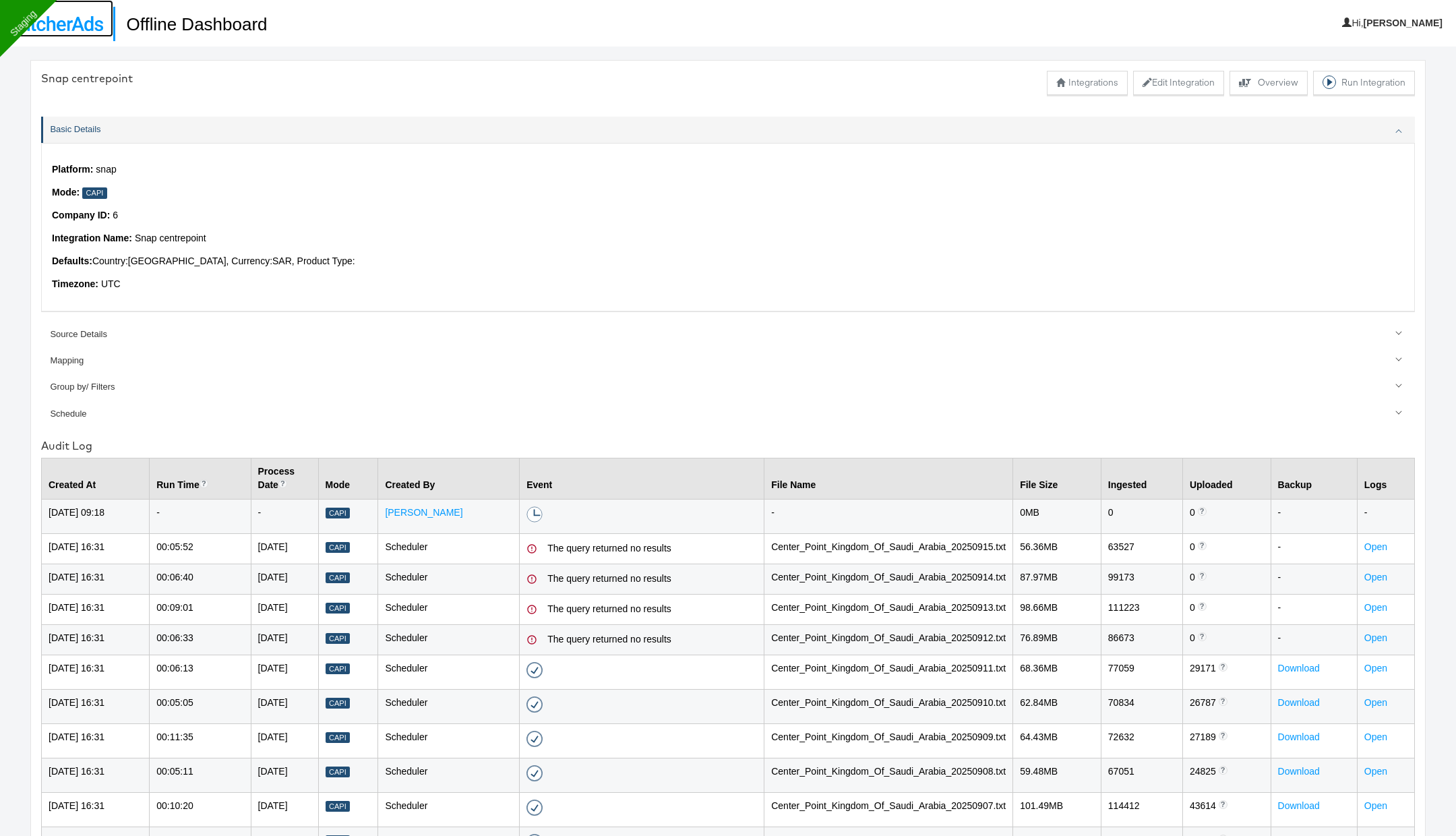
click at [86, 28] on img at bounding box center [56, 23] width 93 height 15
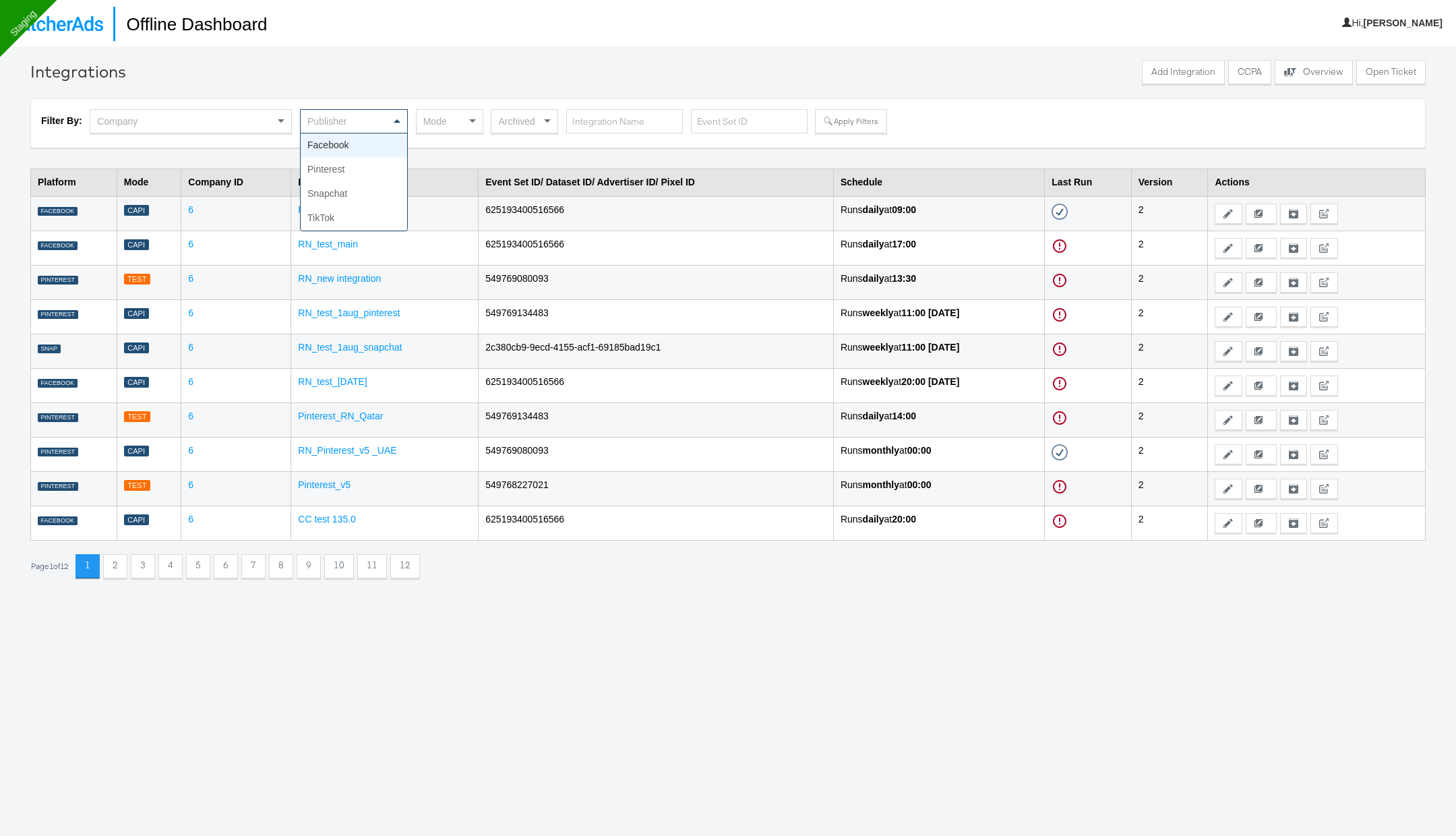
click at [363, 122] on div "Publisher" at bounding box center [354, 121] width 107 height 23
click at [457, 125] on div "Mode" at bounding box center [450, 121] width 66 height 23
click at [860, 107] on div "Filter By: Company TikTok × Capi × Archived Apply Filters" at bounding box center [728, 123] width 1396 height 49
click at [860, 108] on div "Filter By: Company TikTok × Capi × Archived Apply Filters" at bounding box center [728, 123] width 1396 height 49
click at [857, 122] on button "Apply Filters" at bounding box center [851, 121] width 72 height 25
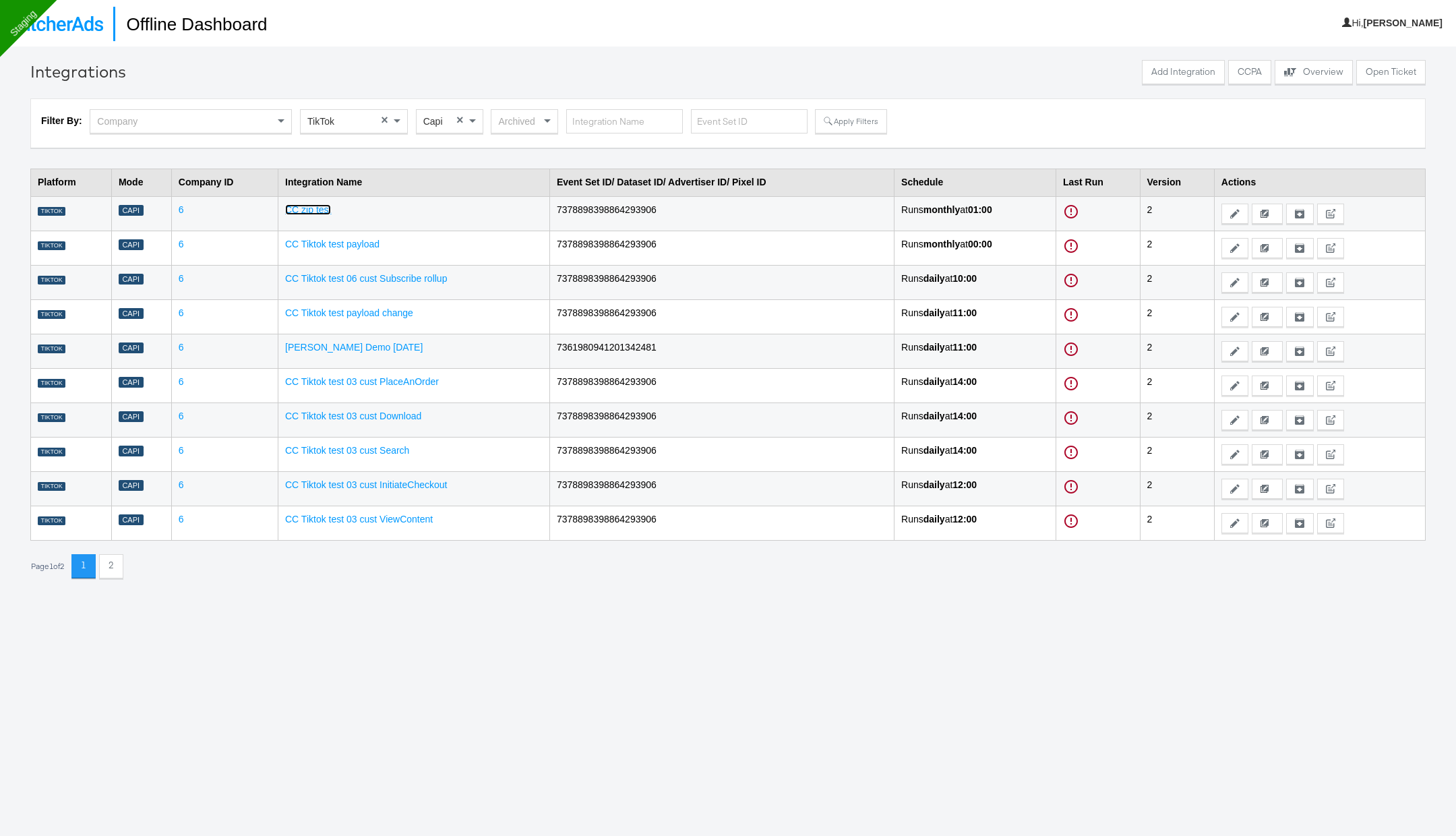
click at [317, 207] on link "CC zip test" at bounding box center [308, 210] width 46 height 11
click at [329, 279] on link "CC Tiktok test 06 cust Subscribe rollup" at bounding box center [365, 278] width 162 height 11
click at [368, 453] on td "CC Tiktok test 03 cust Search" at bounding box center [415, 453] width 272 height 34
click at [347, 245] on link "CC Tiktok test payload" at bounding box center [332, 244] width 95 height 11
click at [358, 125] on div "TikTok" at bounding box center [354, 121] width 107 height 23
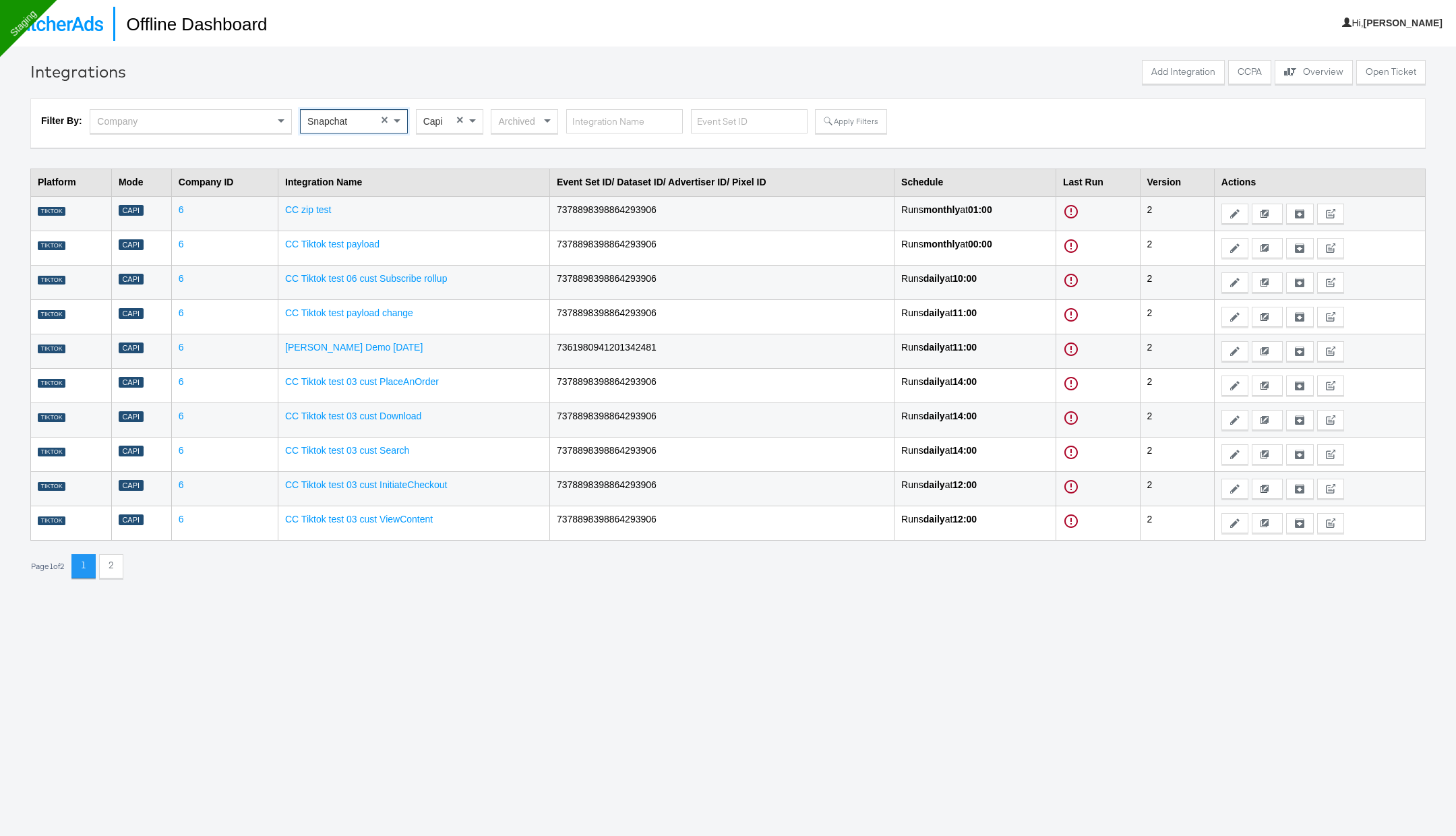
click at [359, 125] on div "Snapchat" at bounding box center [354, 121] width 107 height 23
click at [837, 119] on button "Apply Filters" at bounding box center [851, 121] width 72 height 25
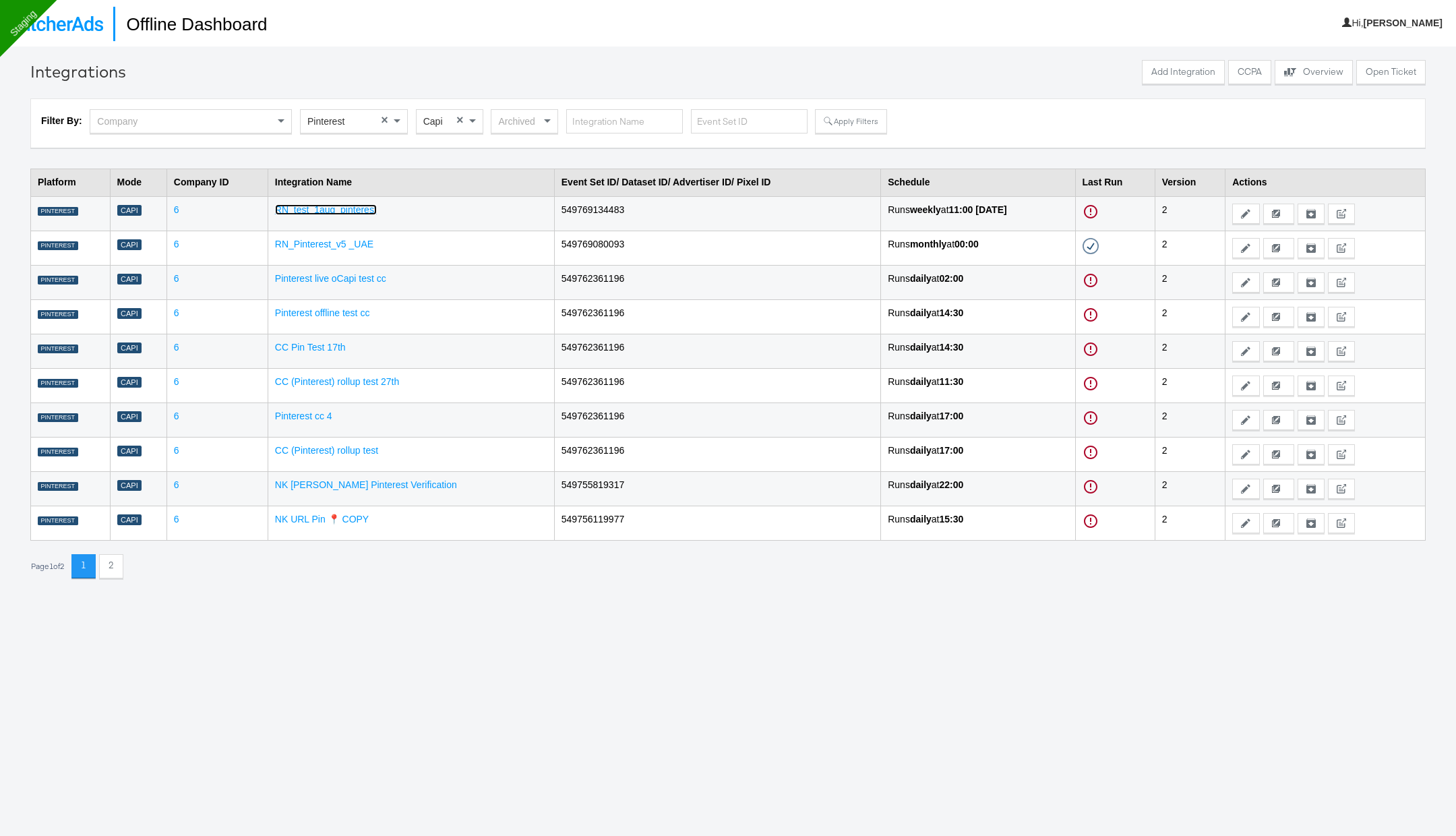
click at [357, 213] on link "RN_test_1aug_pinterest" at bounding box center [326, 210] width 102 height 11
click at [333, 244] on link "RN_Pinterest_v5 _UAE" at bounding box center [325, 244] width 99 height 11
click at [325, 275] on link "Pinterest live oCapi test cc" at bounding box center [331, 278] width 111 height 11
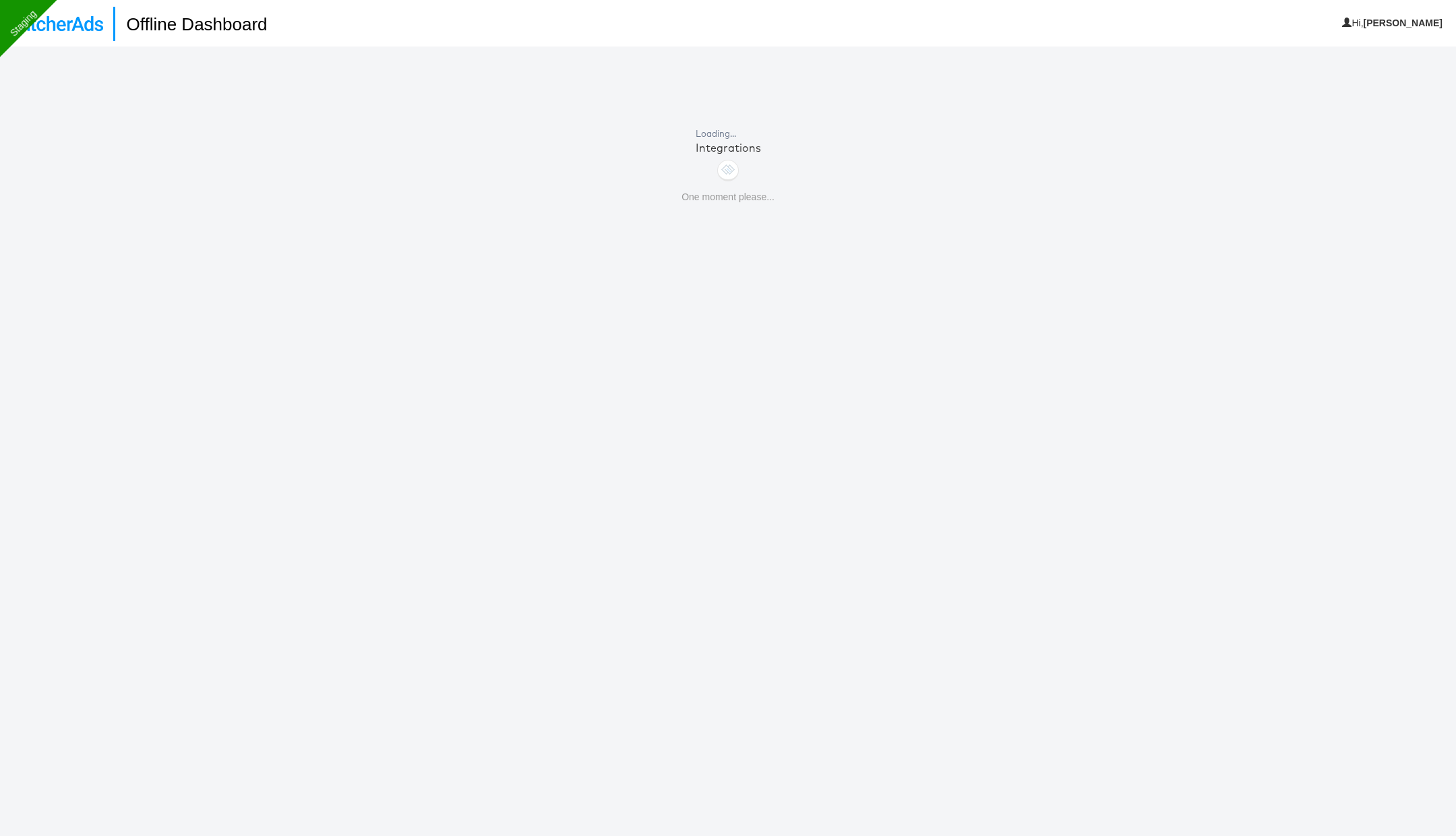
scroll to position [46, 0]
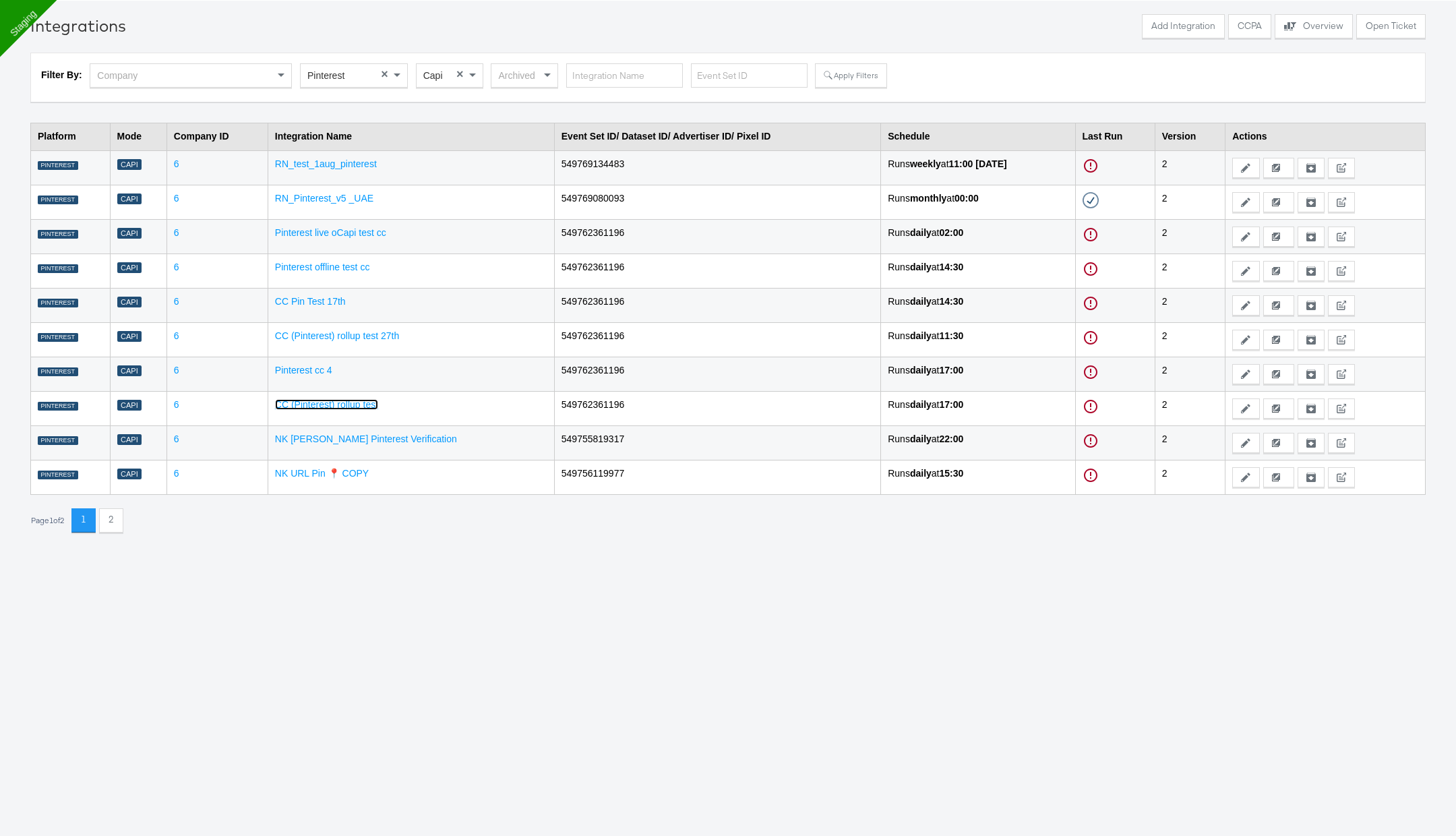
click at [340, 402] on link "CC (Pinterest) rollup test" at bounding box center [327, 405] width 103 height 11
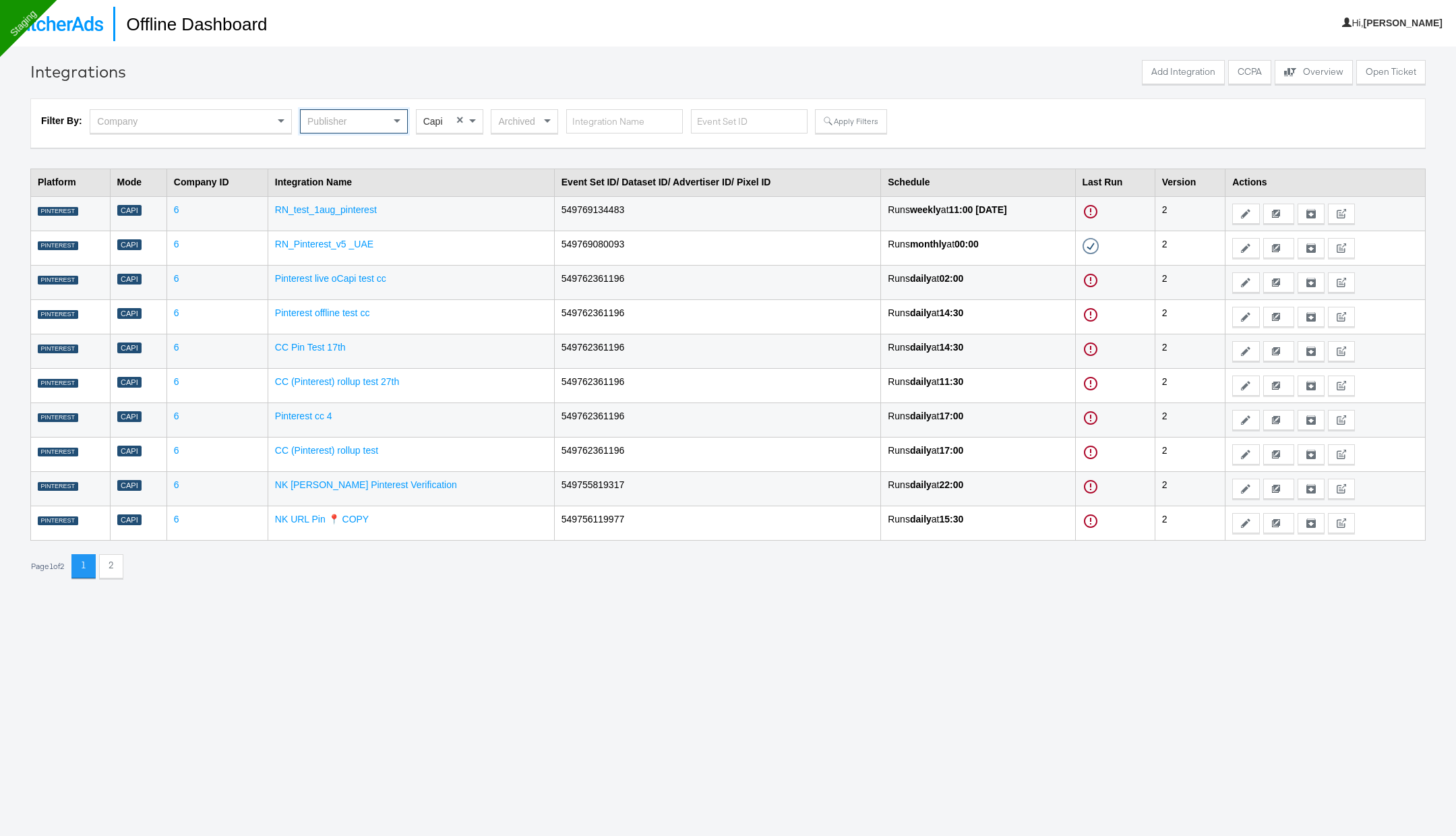
click at [380, 122] on div "Publisher" at bounding box center [354, 121] width 107 height 23
click at [830, 130] on button "Apply Filters" at bounding box center [851, 121] width 72 height 25
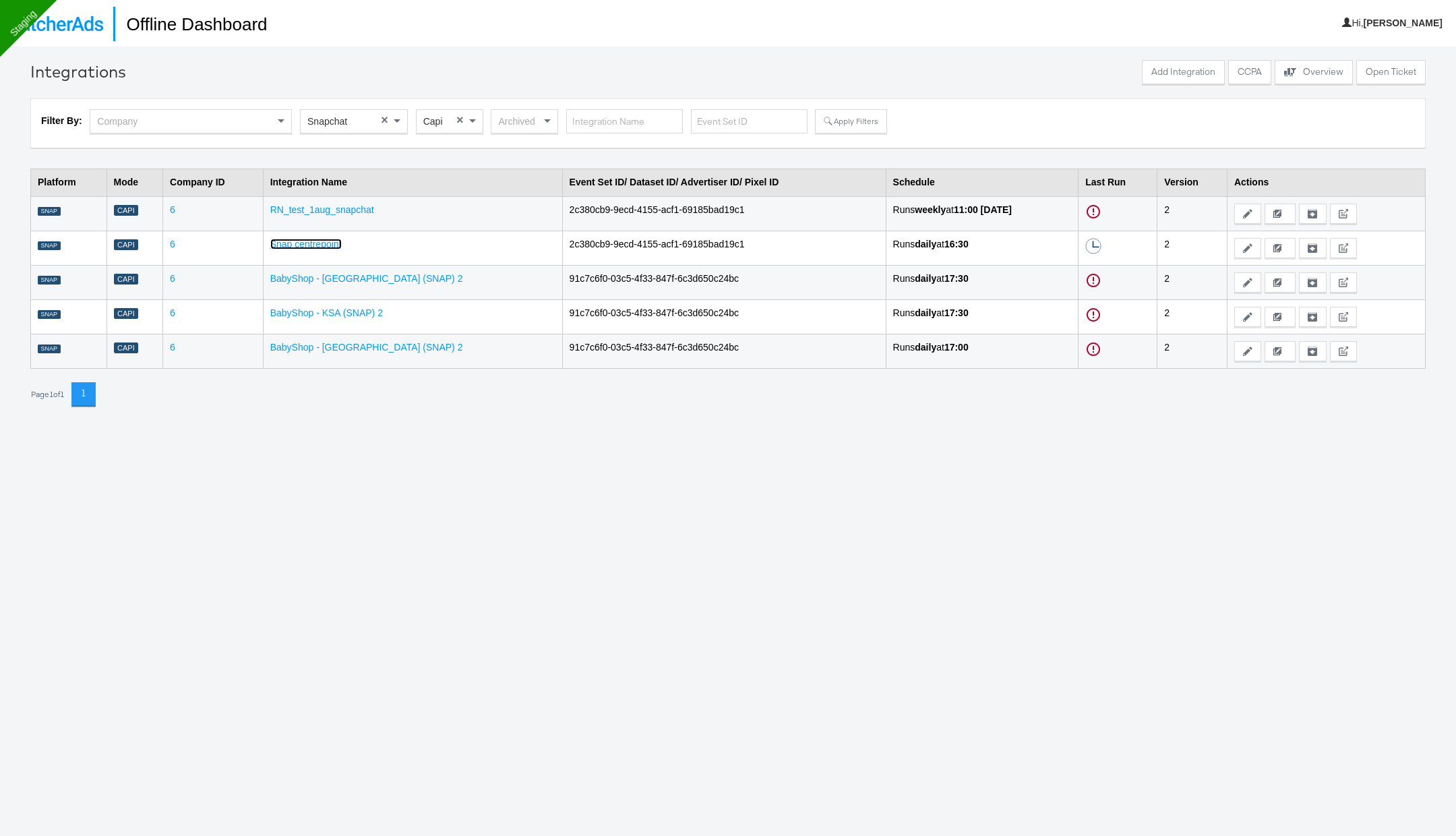
click at [330, 245] on link "Snap centrepoint" at bounding box center [306, 244] width 72 height 11
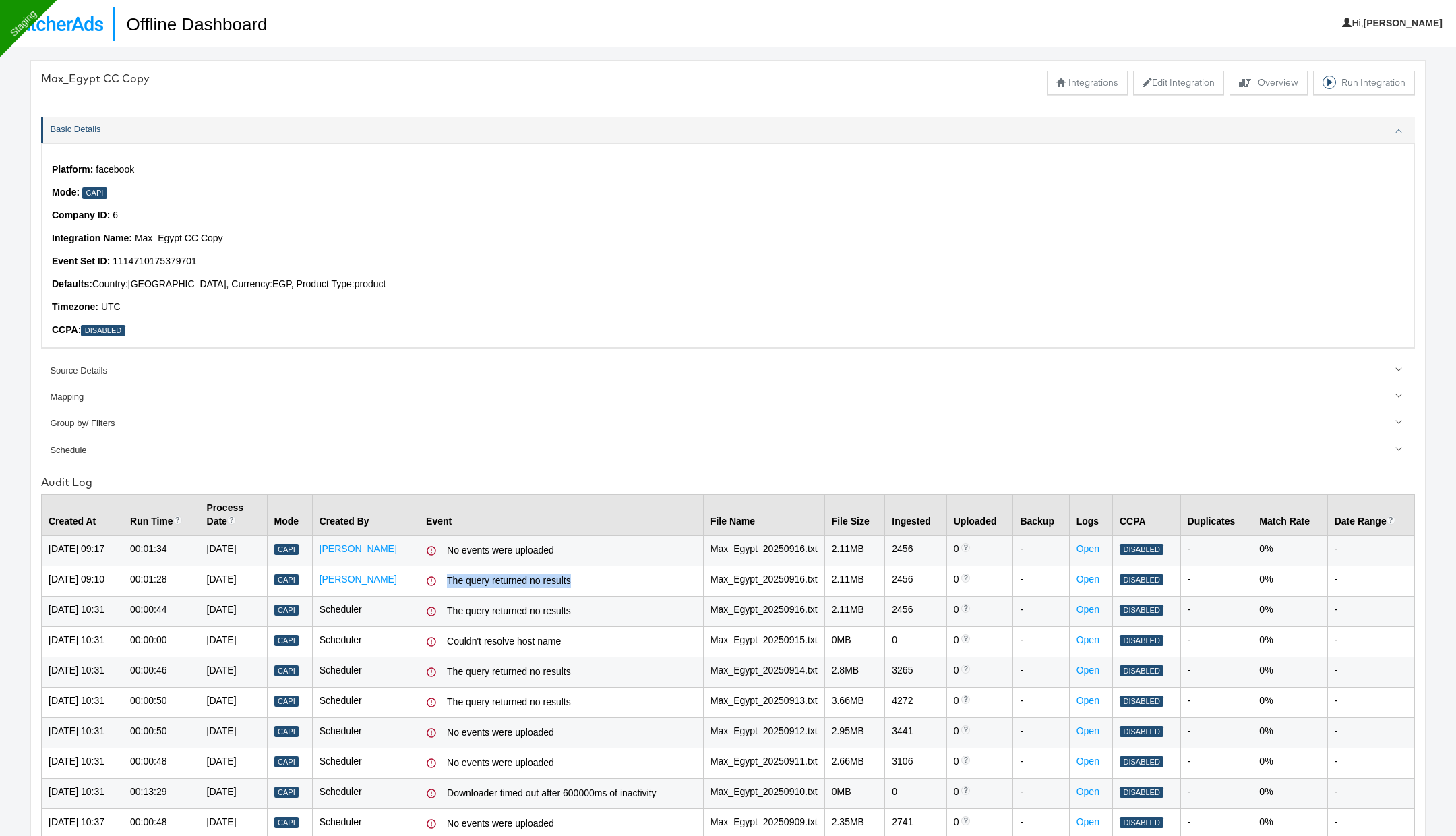
drag, startPoint x: 464, startPoint y: 590, endPoint x: 597, endPoint y: 592, distance: 133.0
click at [597, 588] on div "The query returned no results" at bounding box center [572, 581] width 250 height 14
drag, startPoint x: 461, startPoint y: 550, endPoint x: 601, endPoint y: 550, distance: 140.0
click at [601, 550] on div "No events were uploaded" at bounding box center [562, 550] width 271 height 16
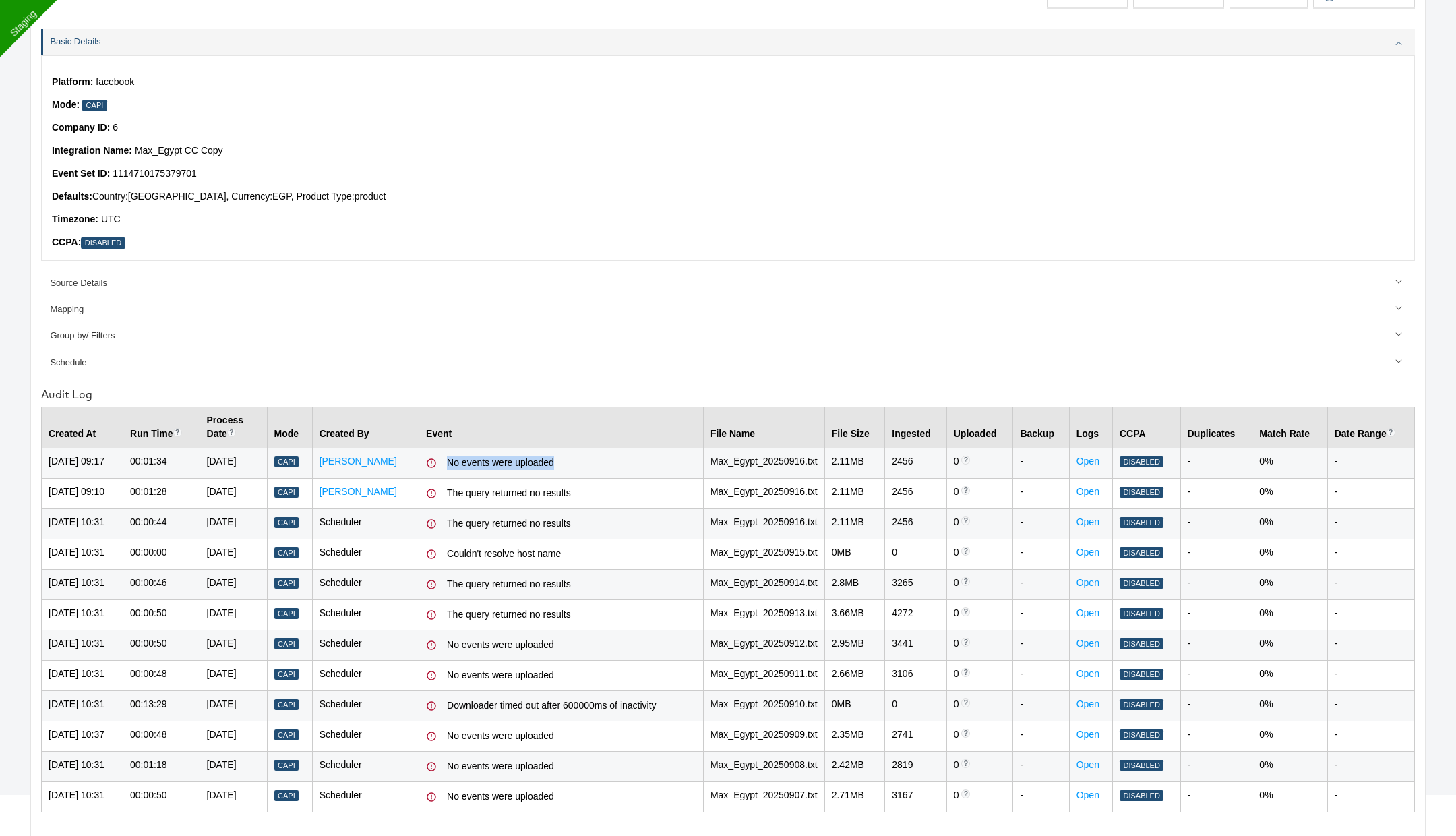
scroll to position [165, 0]
drag, startPoint x: 458, startPoint y: 627, endPoint x: 575, endPoint y: 632, distance: 117.1
click at [575, 637] on div "No events were uploaded" at bounding box center [562, 645] width 271 height 16
drag, startPoint x: 463, startPoint y: 669, endPoint x: 586, endPoint y: 669, distance: 123.0
click at [586, 669] on div "No events were uploaded" at bounding box center [572, 675] width 250 height 14
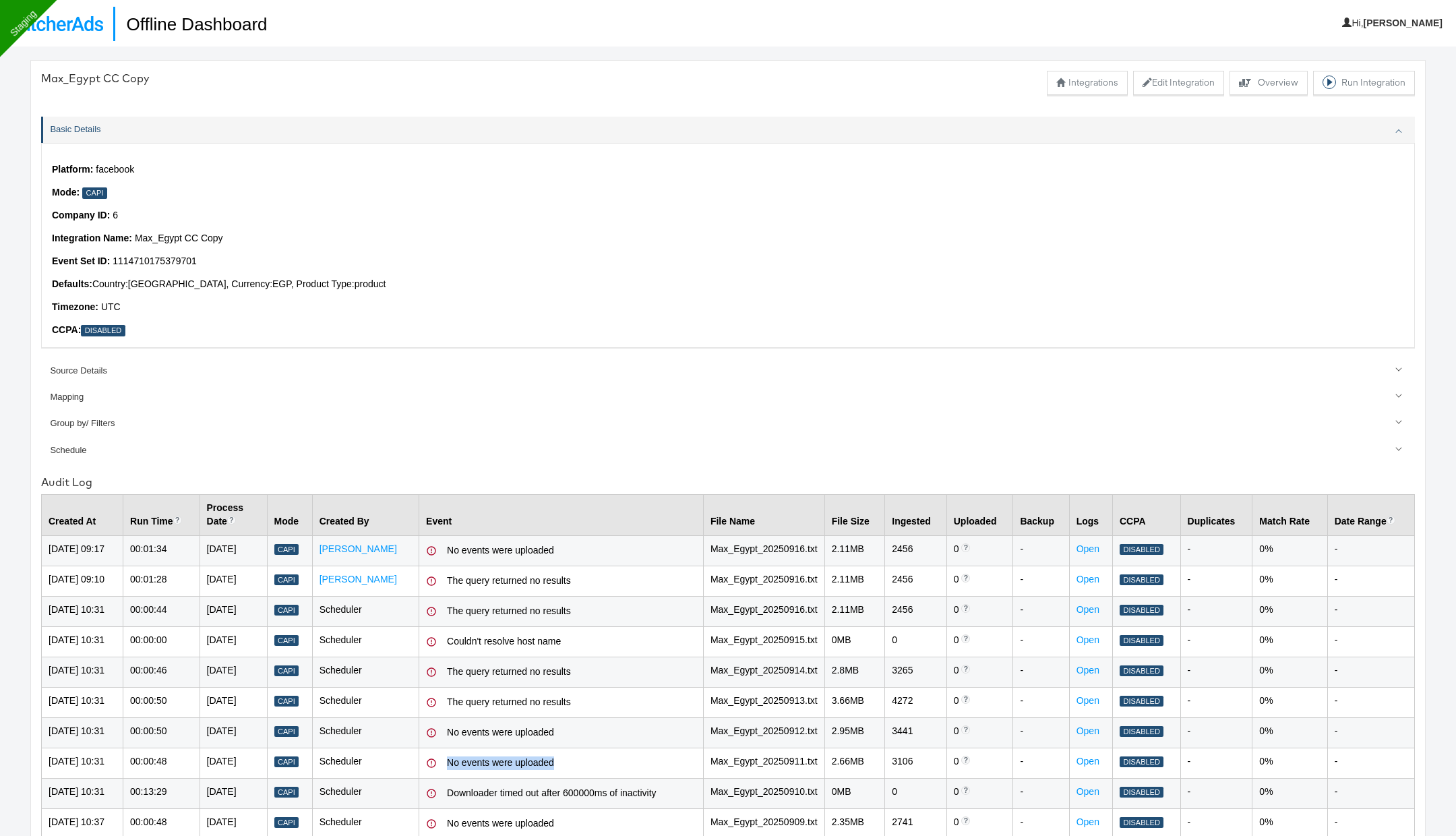
scroll to position [213, 0]
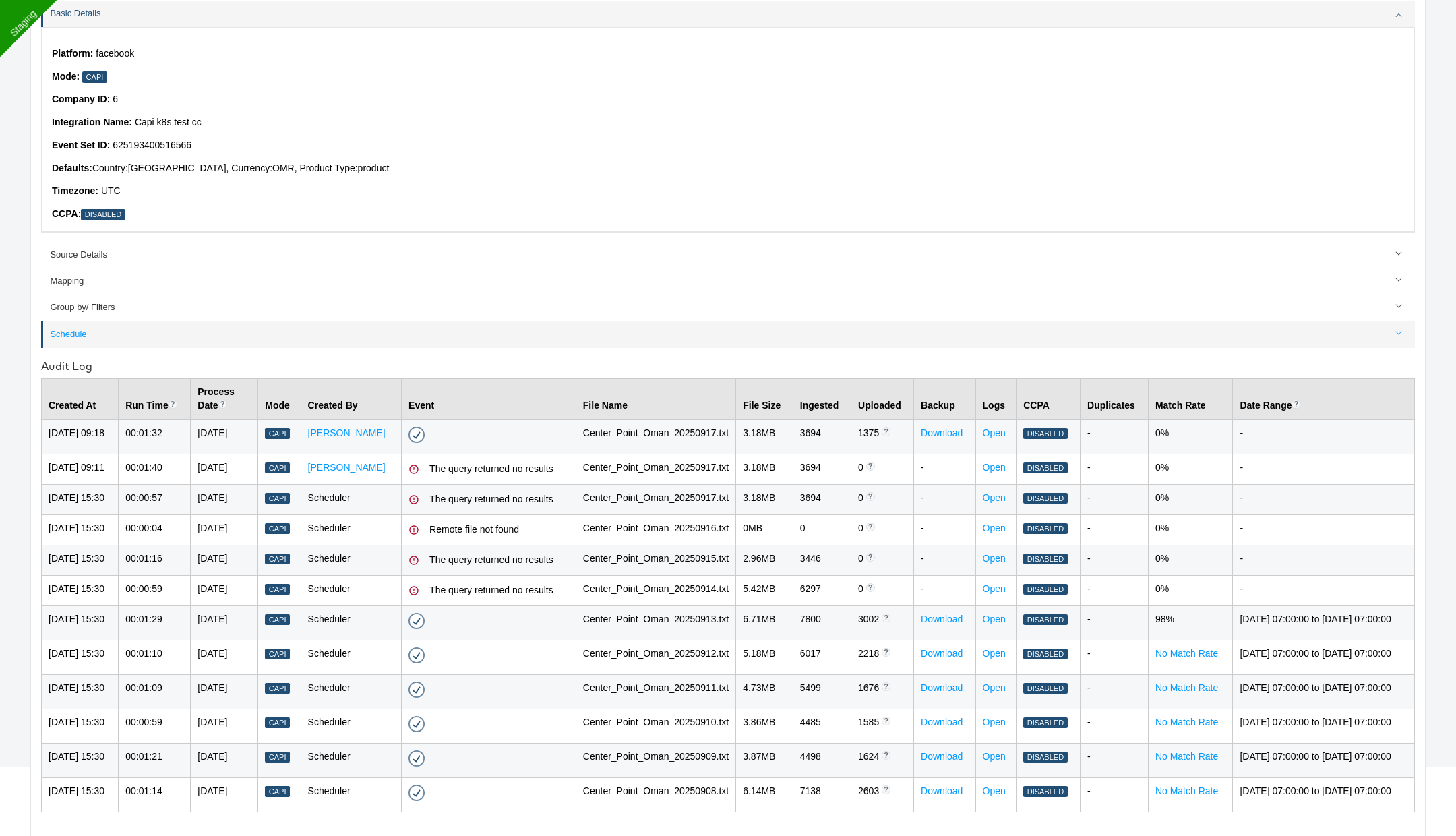
scroll to position [213, 0]
drag, startPoint x: 1130, startPoint y: 334, endPoint x: 1160, endPoint y: 334, distance: 30.0
click at [1160, 419] on td "0%" at bounding box center [1190, 436] width 85 height 34
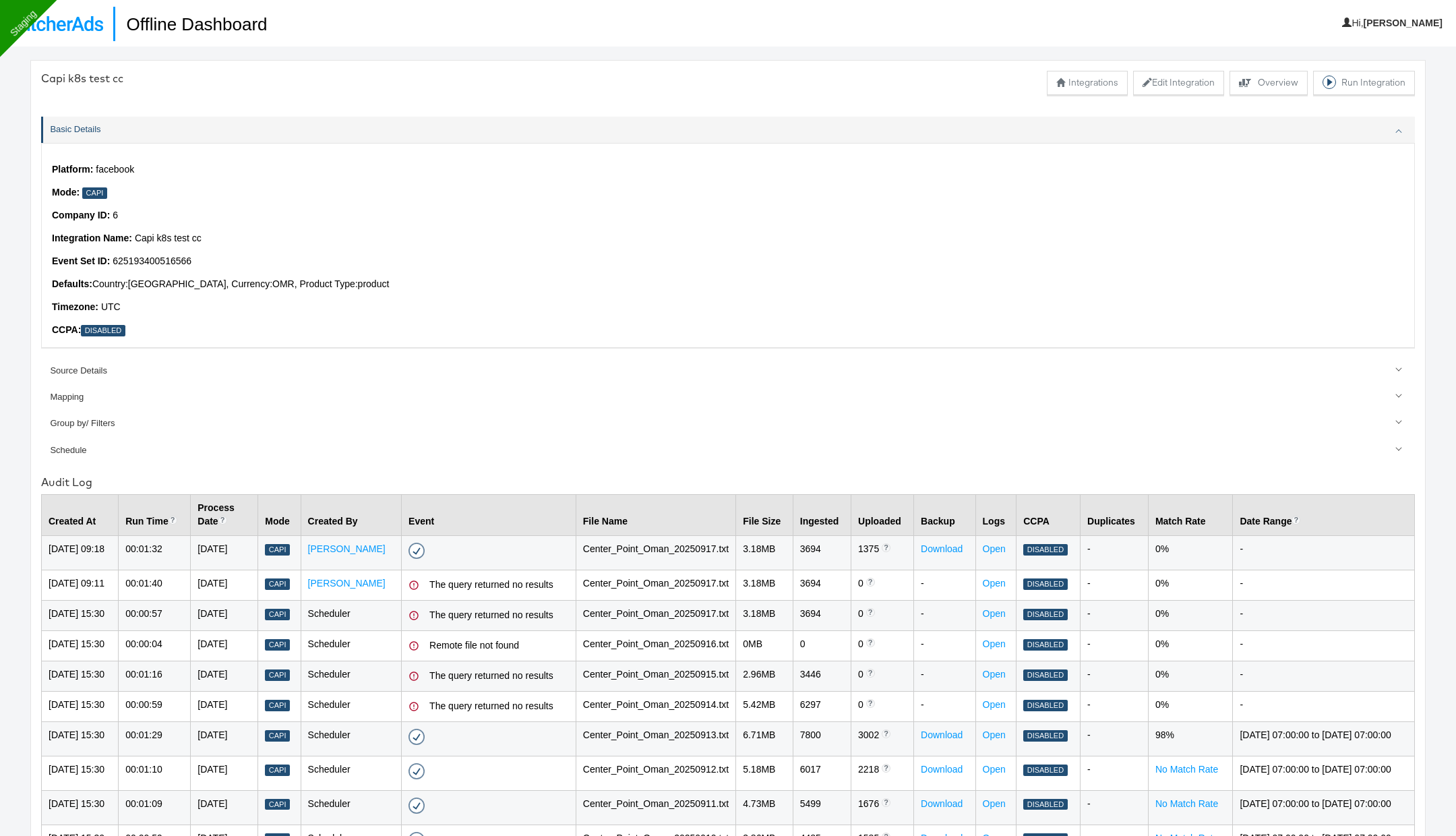
scroll to position [46, 0]
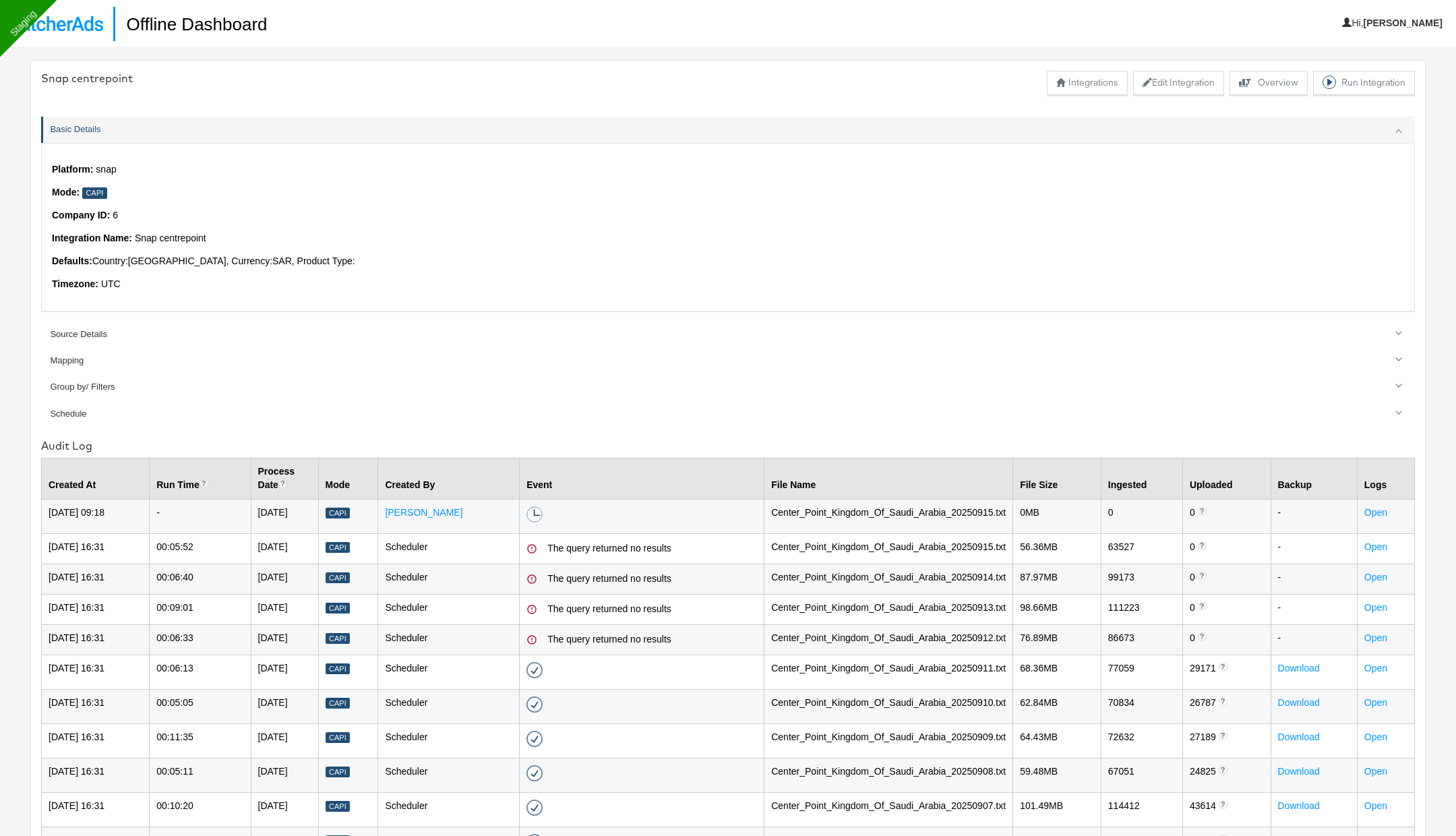
click at [901, 655] on td "Center_Point_Kingdom_Of_Saudi_Arabia_20250912.txt" at bounding box center [889, 640] width 249 height 30
drag, startPoint x: 963, startPoint y: 546, endPoint x: 993, endPoint y: 546, distance: 30.0
click at [992, 546] on td "Center_Point_Kingdom_Of_Saudi_Arabia_20250915.txt" at bounding box center [889, 548] width 249 height 30
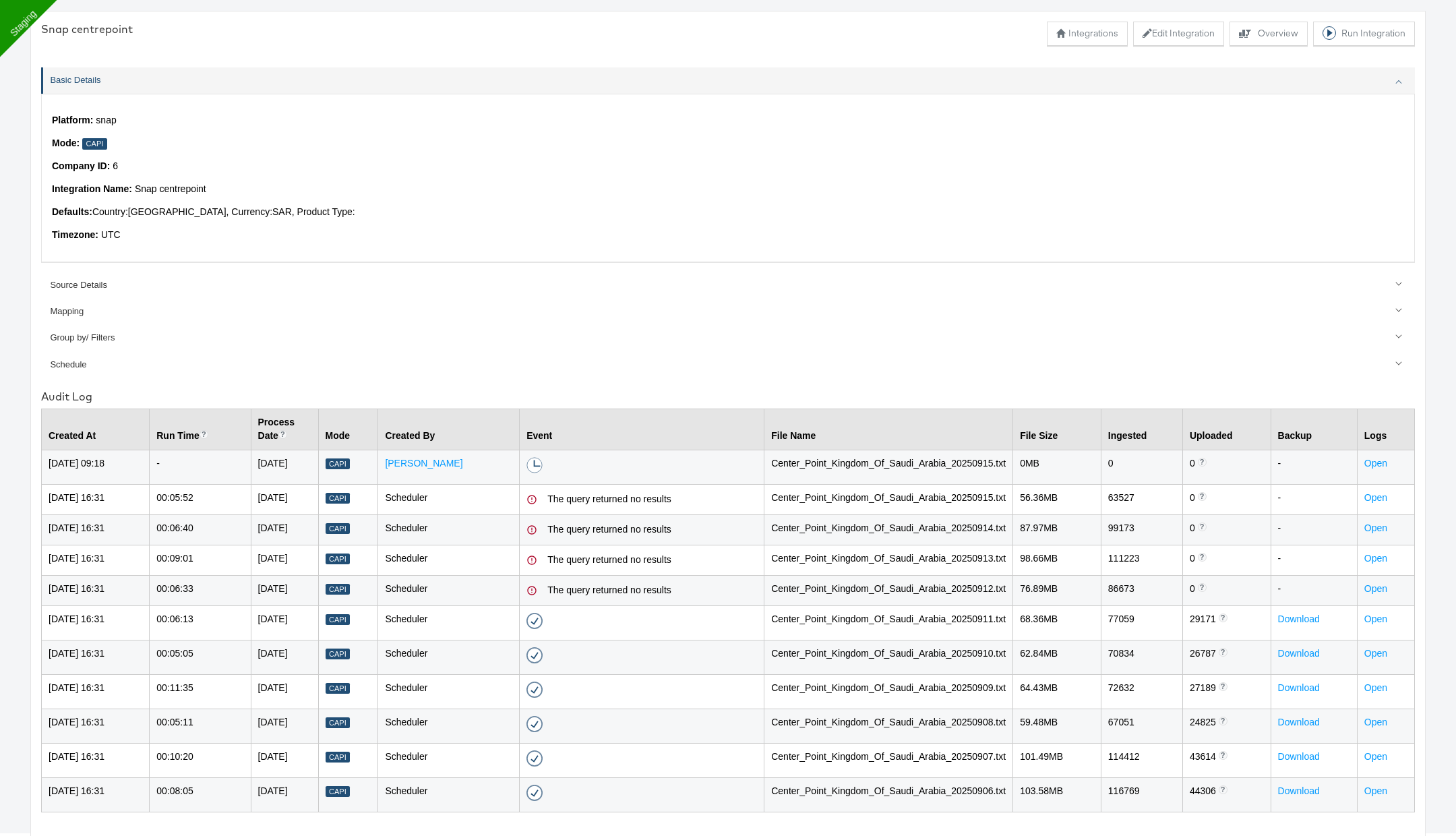
scroll to position [128, 0]
click at [987, 575] on td "Center_Point_Kingdom_Of_Saudi_Arabia_20250912.txt" at bounding box center [889, 590] width 249 height 30
click at [970, 545] on td "Center_Point_Kingdom_Of_Saudi_Arabia_20250913.txt" at bounding box center [889, 560] width 249 height 30
click at [960, 515] on td "Center_Point_Kingdom_Of_Saudi_Arabia_20250914.txt" at bounding box center [889, 530] width 249 height 30
click at [923, 605] on td "Center_Point_Kingdom_Of_Saudi_Arabia_20250911.txt" at bounding box center [889, 622] width 249 height 34
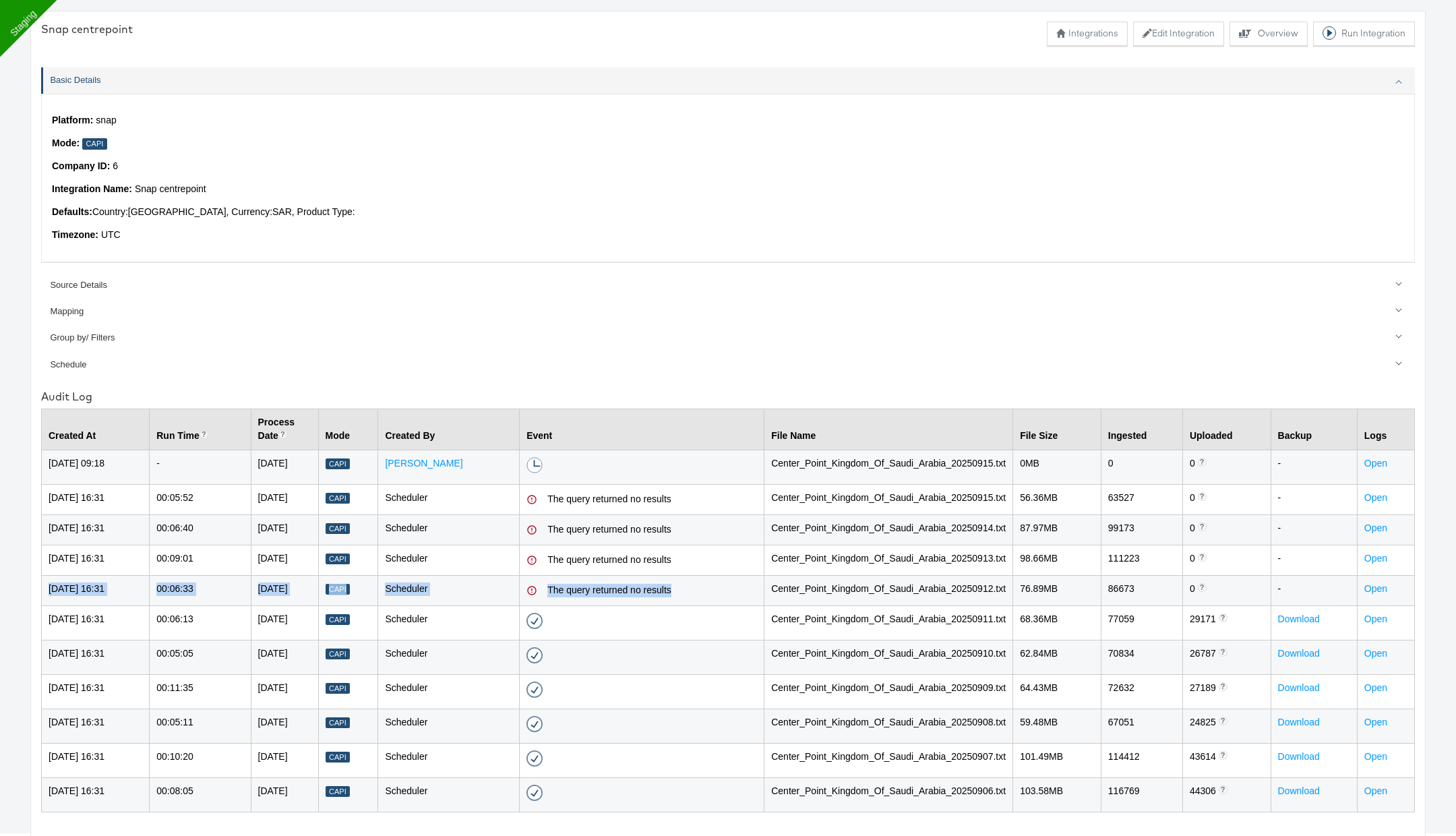
drag, startPoint x: 43, startPoint y: 549, endPoint x: 639, endPoint y: 559, distance: 596.1
click at [639, 575] on tr "15-Sep-2025 16:31 00:06:33 12-Sep-2025 Capi Scheduler The query returned no res…" at bounding box center [729, 590] width 1373 height 30
click at [630, 575] on td "The query returned no results" at bounding box center [642, 590] width 245 height 30
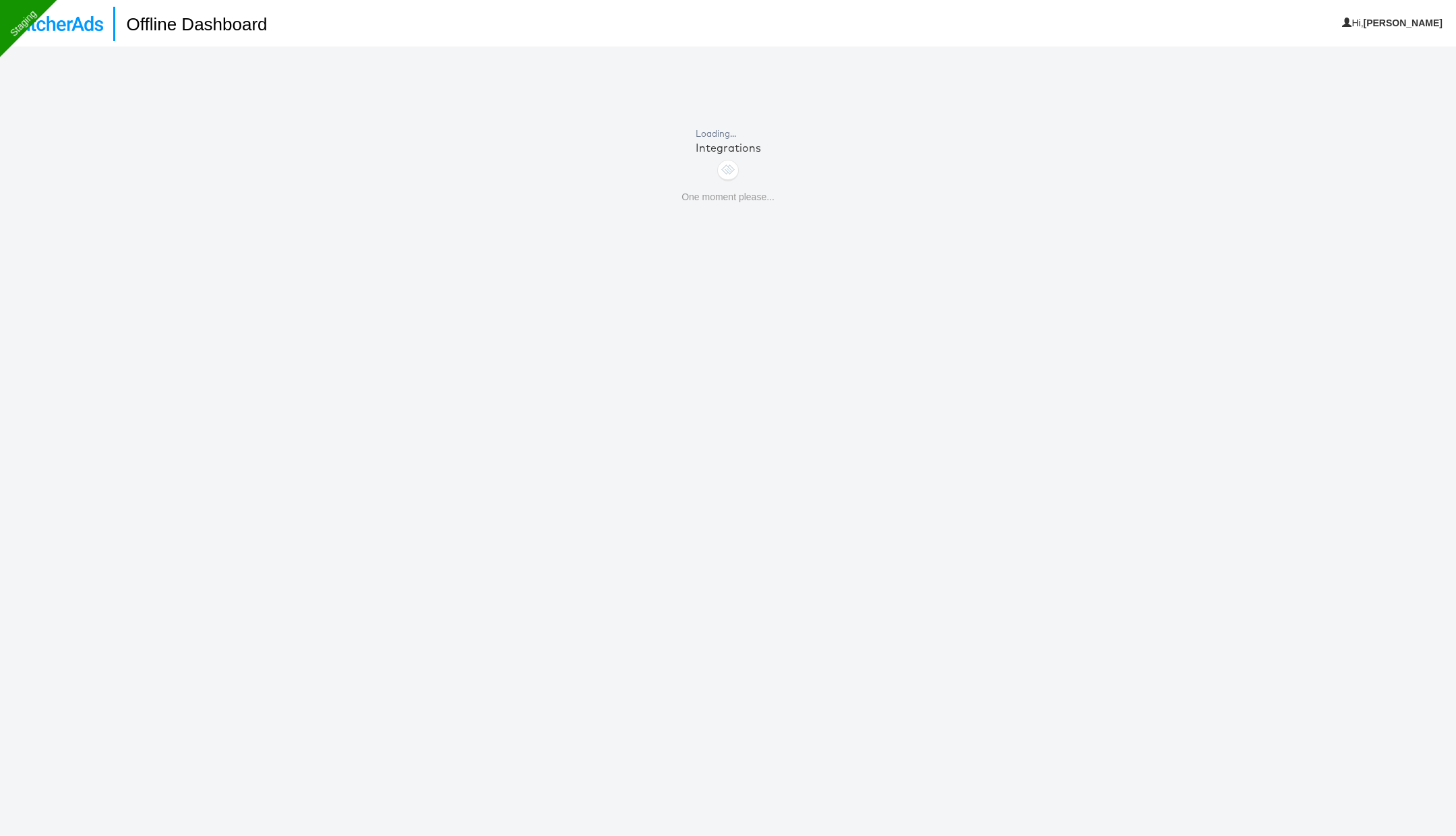
scroll to position [46, 0]
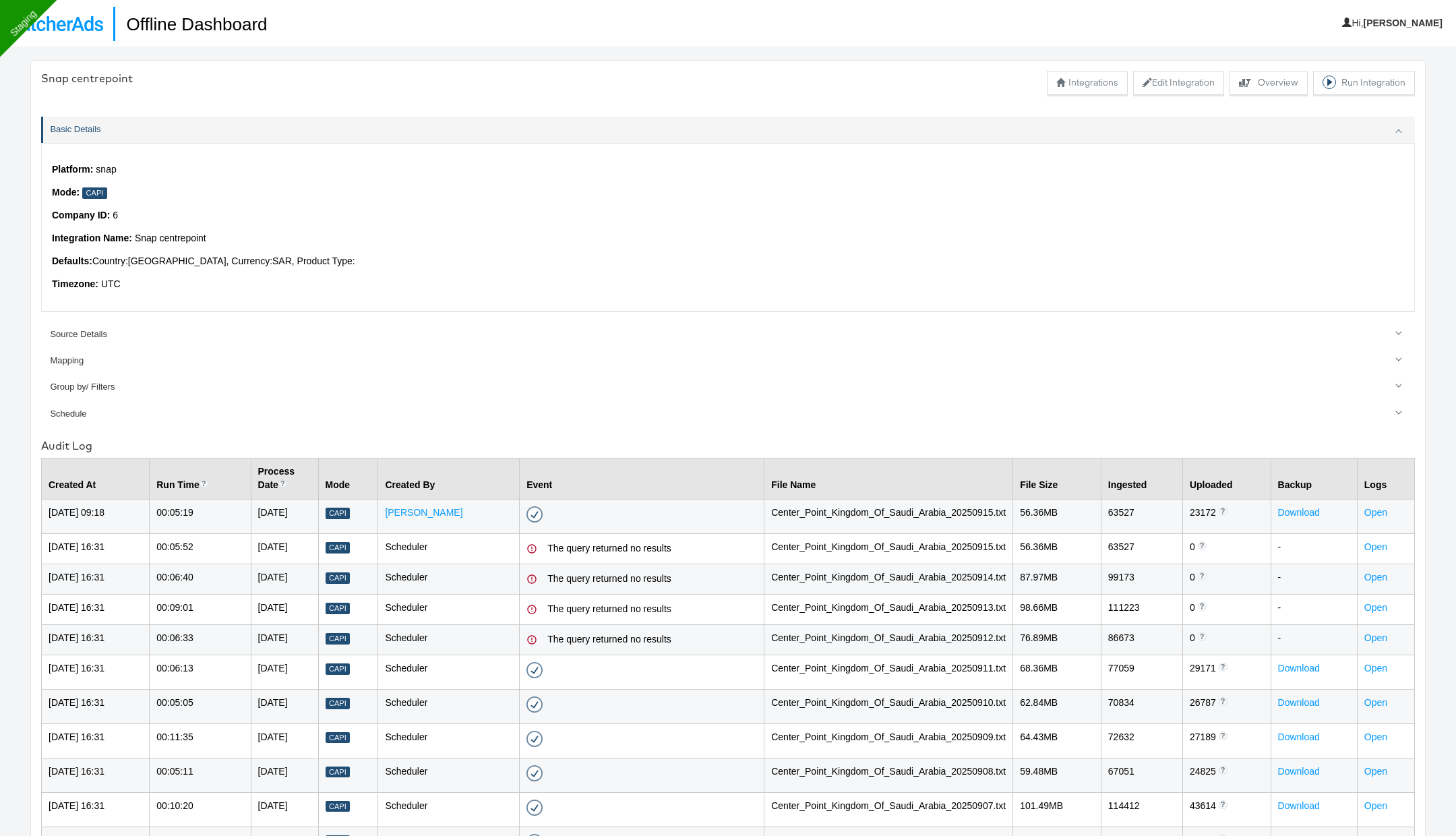
scroll to position [46, 0]
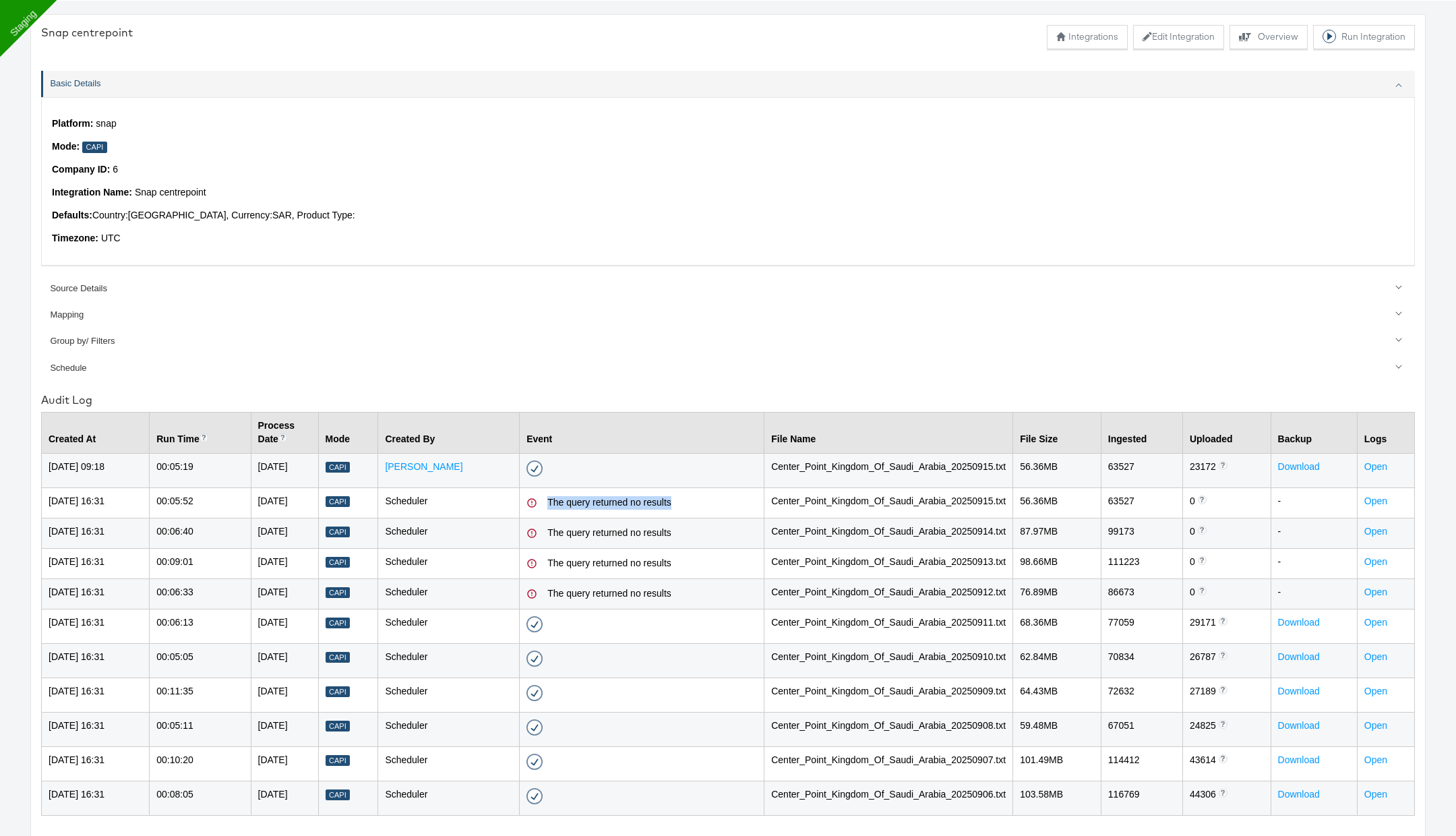
drag, startPoint x: 557, startPoint y: 506, endPoint x: 706, endPoint y: 507, distance: 149.0
click at [706, 507] on div "The query returned no results" at bounding box center [642, 503] width 231 height 16
drag, startPoint x: 541, startPoint y: 464, endPoint x: 617, endPoint y: 463, distance: 76.0
click at [618, 463] on td "Success - 19-Sep-2025 09:18" at bounding box center [642, 469] width 245 height 34
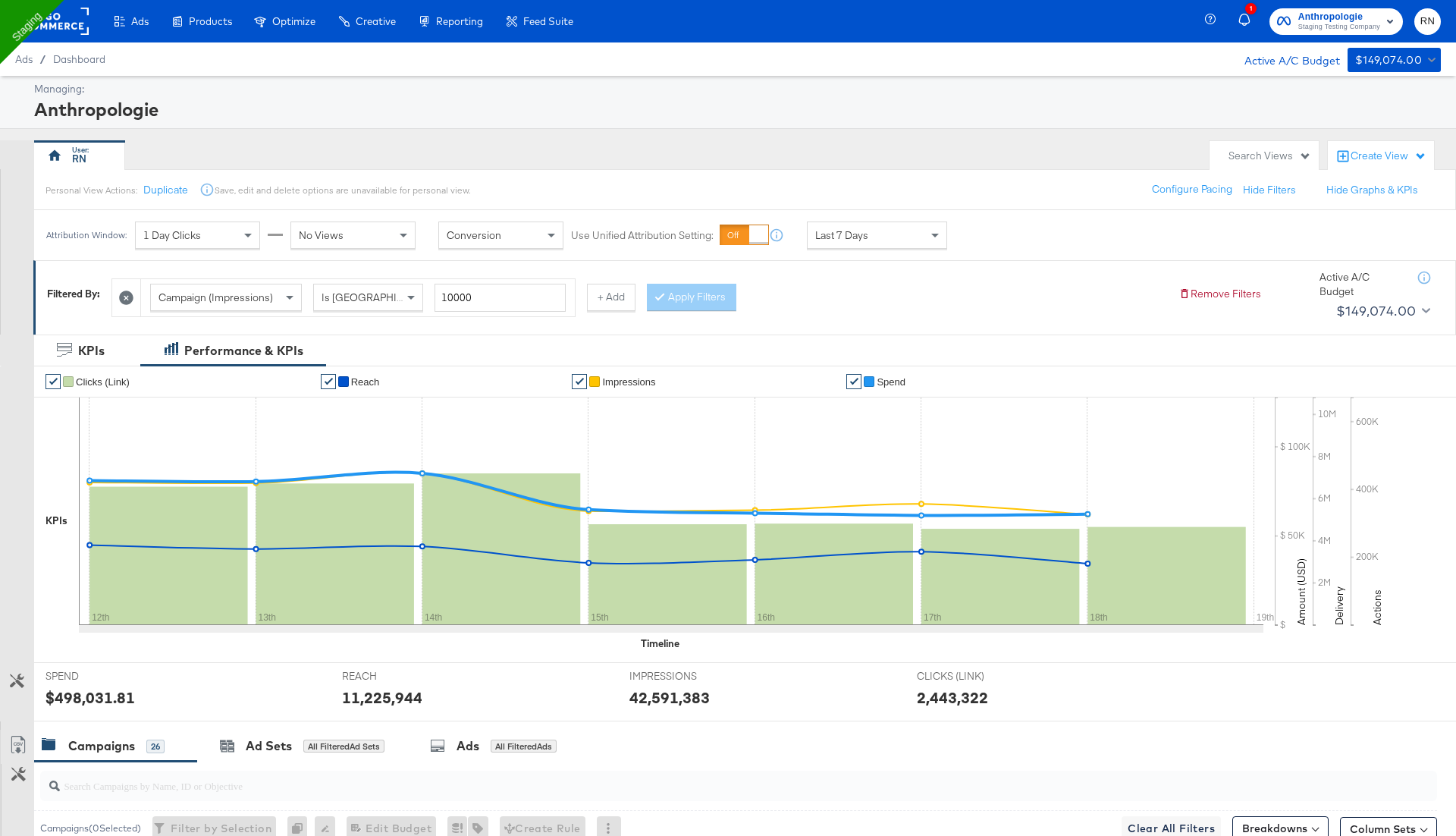
scroll to position [125, 0]
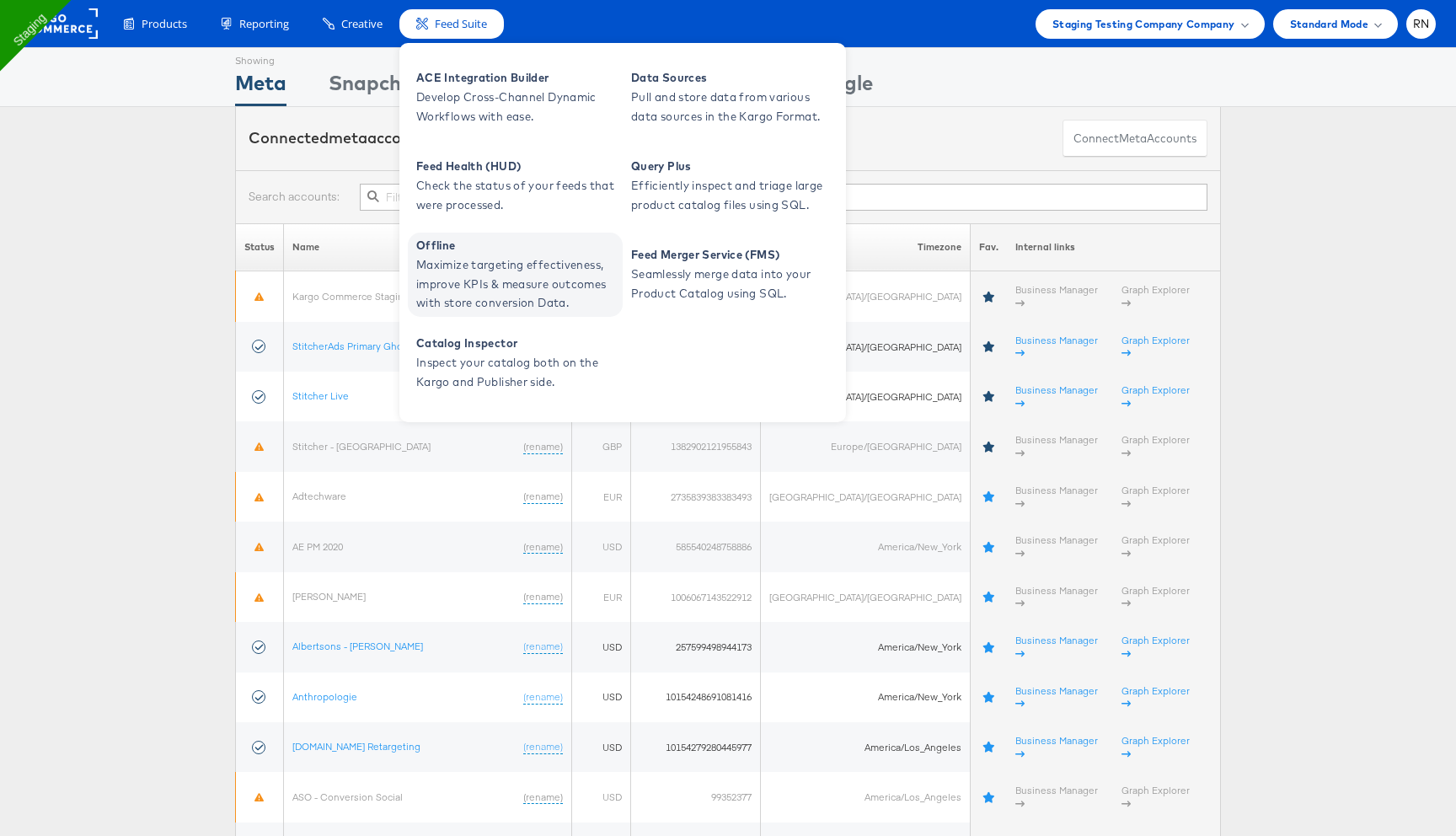
click at [483, 264] on span "Maximize targeting effectiveness, improve KPIs & measure outcomes with store co…" at bounding box center [517, 284] width 202 height 58
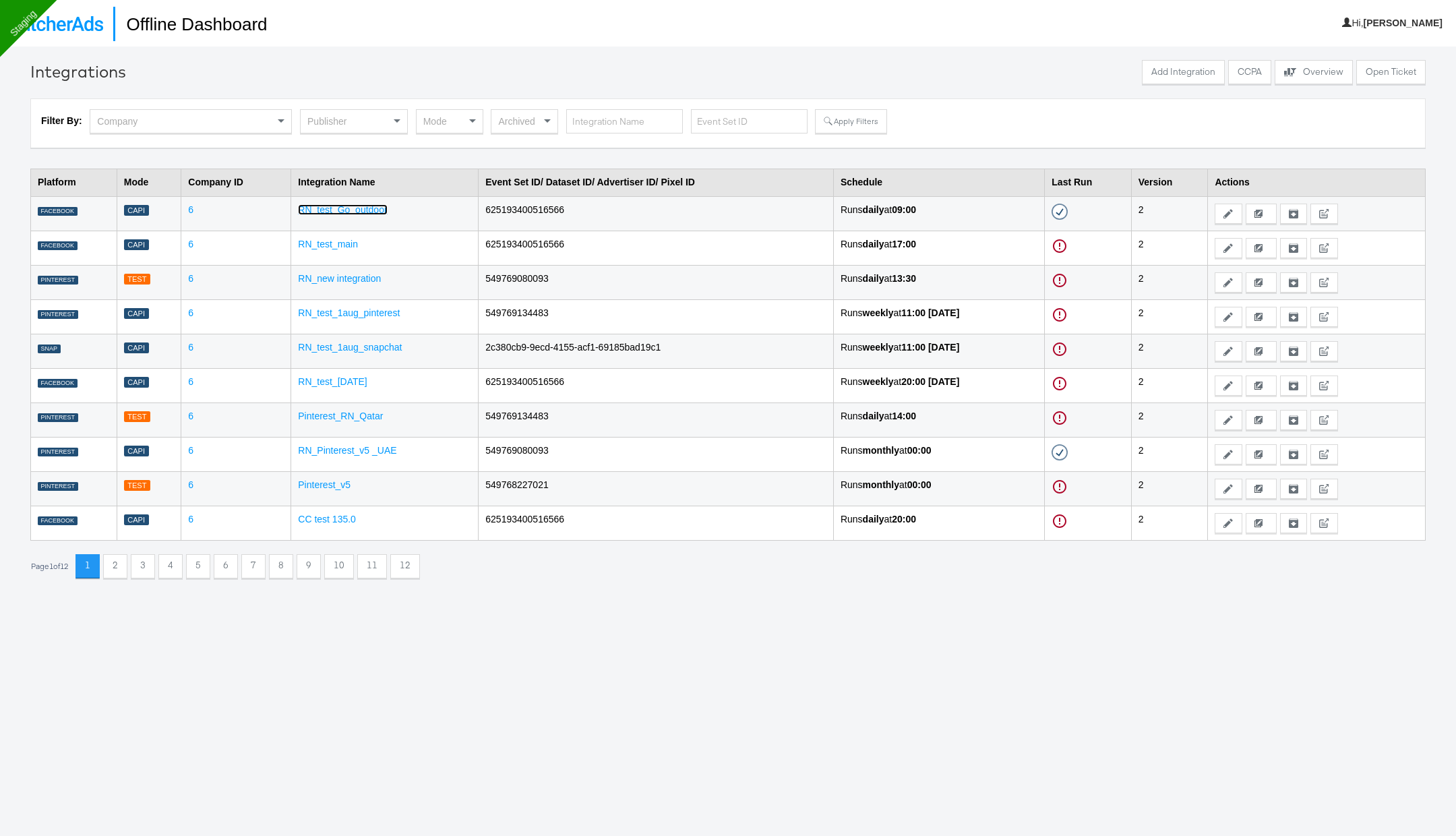
click at [330, 214] on link "RN_test_Go_outdoor" at bounding box center [343, 210] width 89 height 11
click at [333, 244] on link "RN_test_main" at bounding box center [328, 244] width 60 height 11
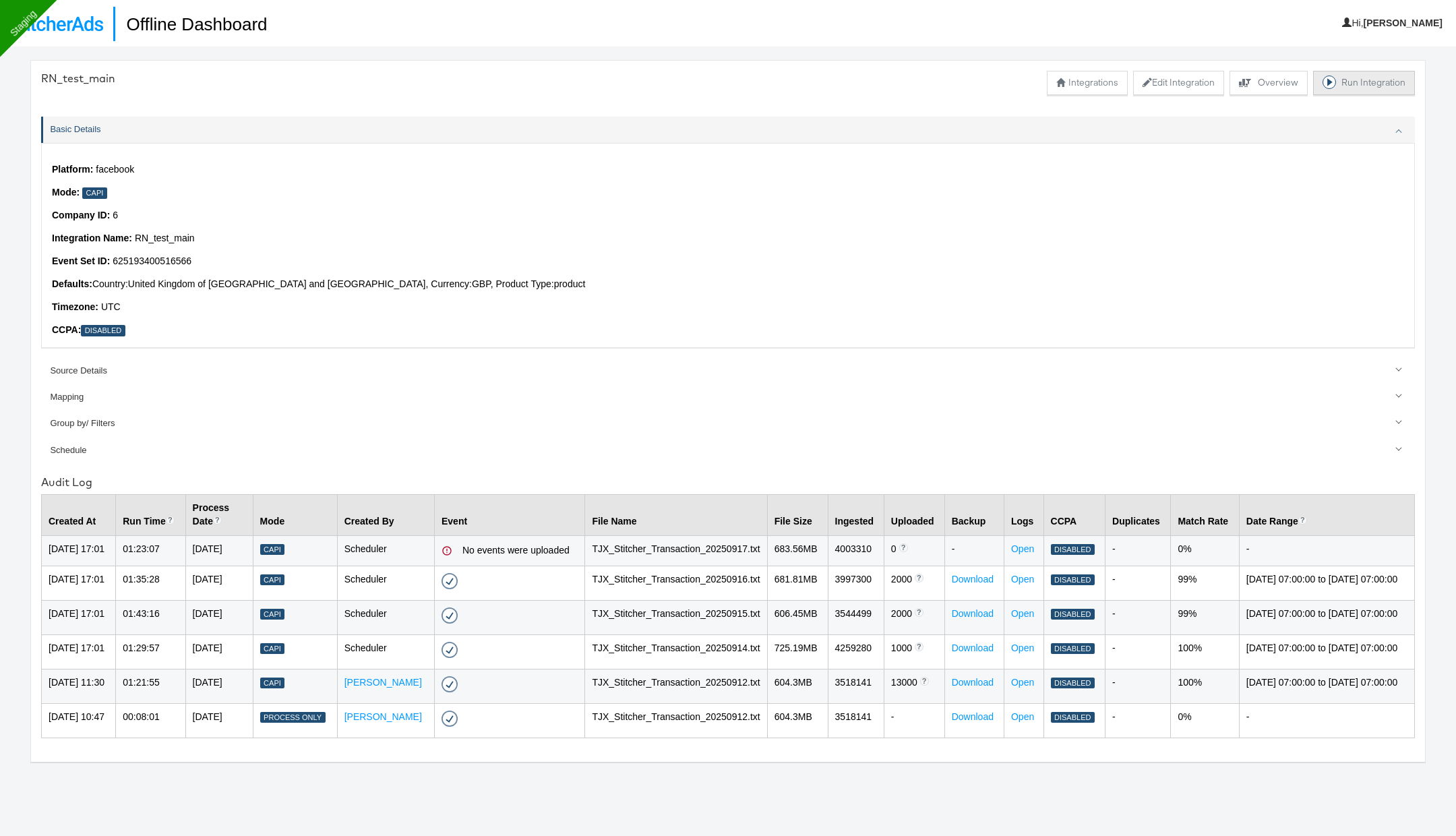
click at [1349, 92] on button "Run Integration" at bounding box center [1365, 83] width 102 height 25
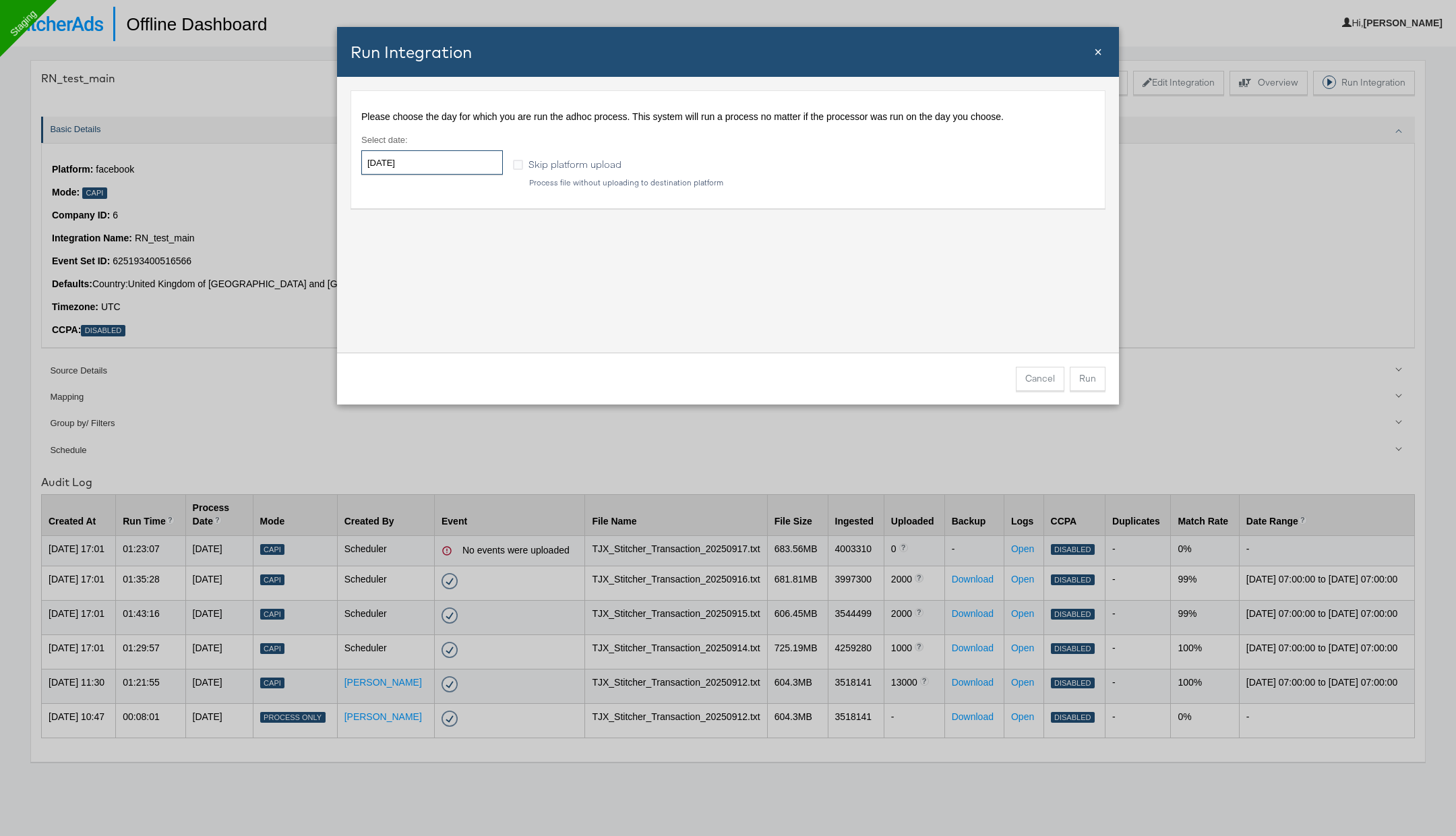
click at [453, 156] on input "2025-09-19" at bounding box center [432, 162] width 142 height 25
click at [445, 264] on td "17" at bounding box center [446, 268] width 23 height 19
type input "2025-09-17"
click at [1090, 382] on button "Run" at bounding box center [1088, 379] width 36 height 25
